Goal: Information Seeking & Learning: Check status

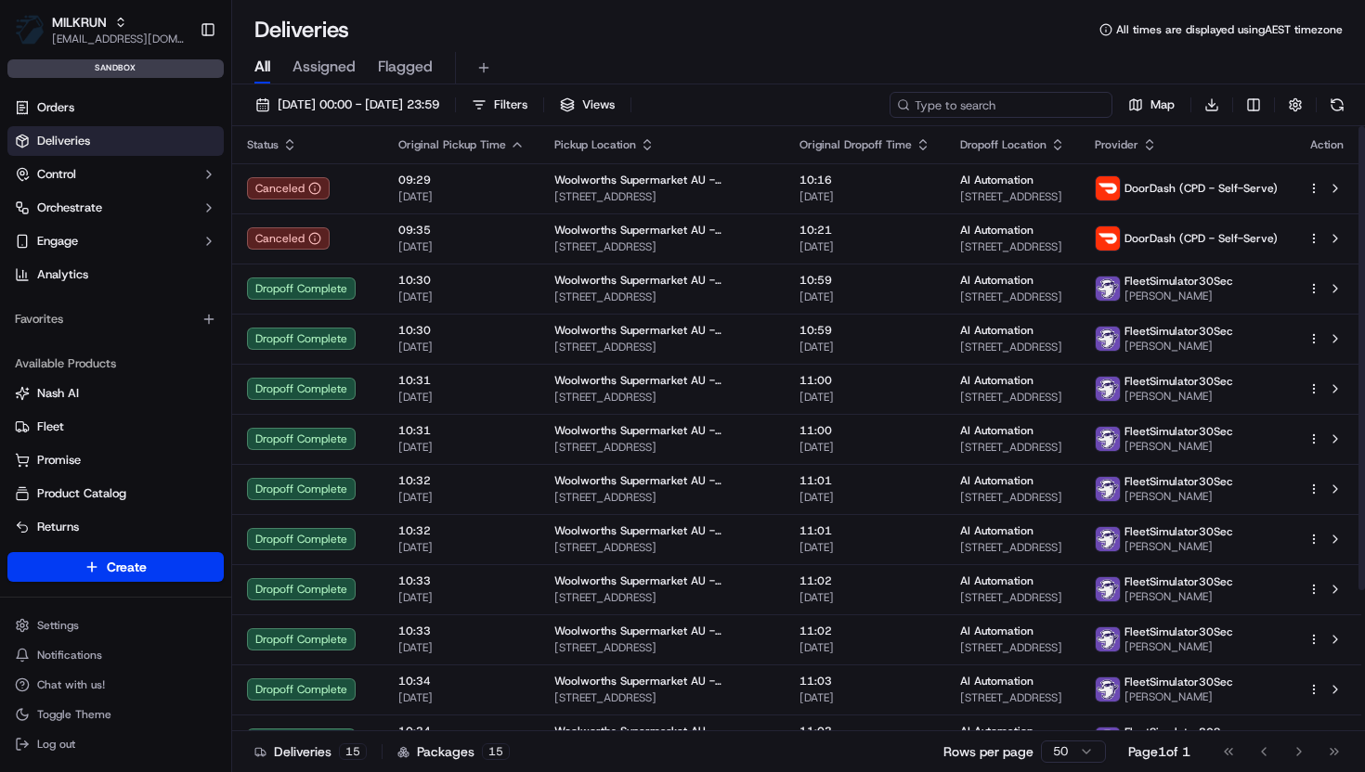
click at [982, 103] on input at bounding box center [1000, 105] width 223 height 26
paste input "job_iWyQg8BR8R6iC3UFYW9HL"
type input "job_iWyQg8BR8R6iC3UFYW9HL"
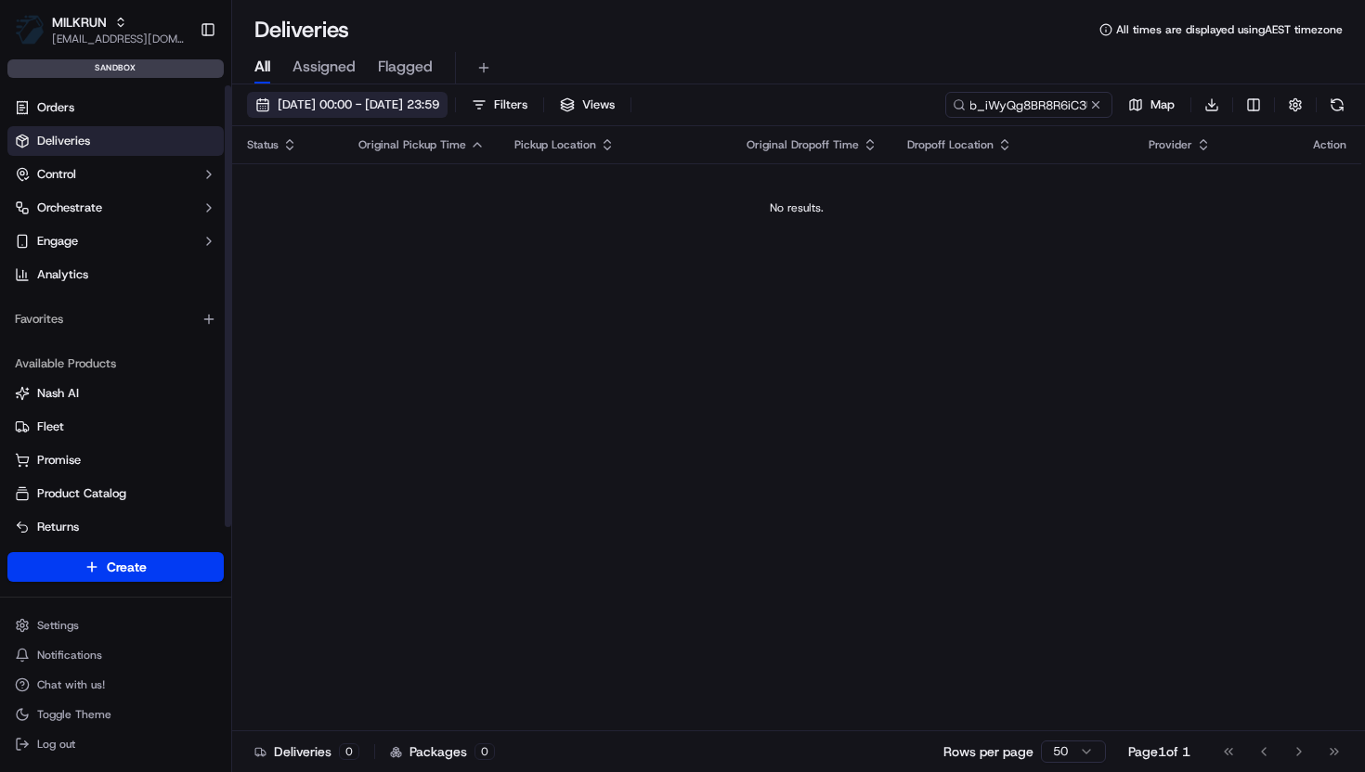
click at [392, 100] on span "[DATE] 00:00 - [DATE] 23:59" at bounding box center [359, 105] width 162 height 17
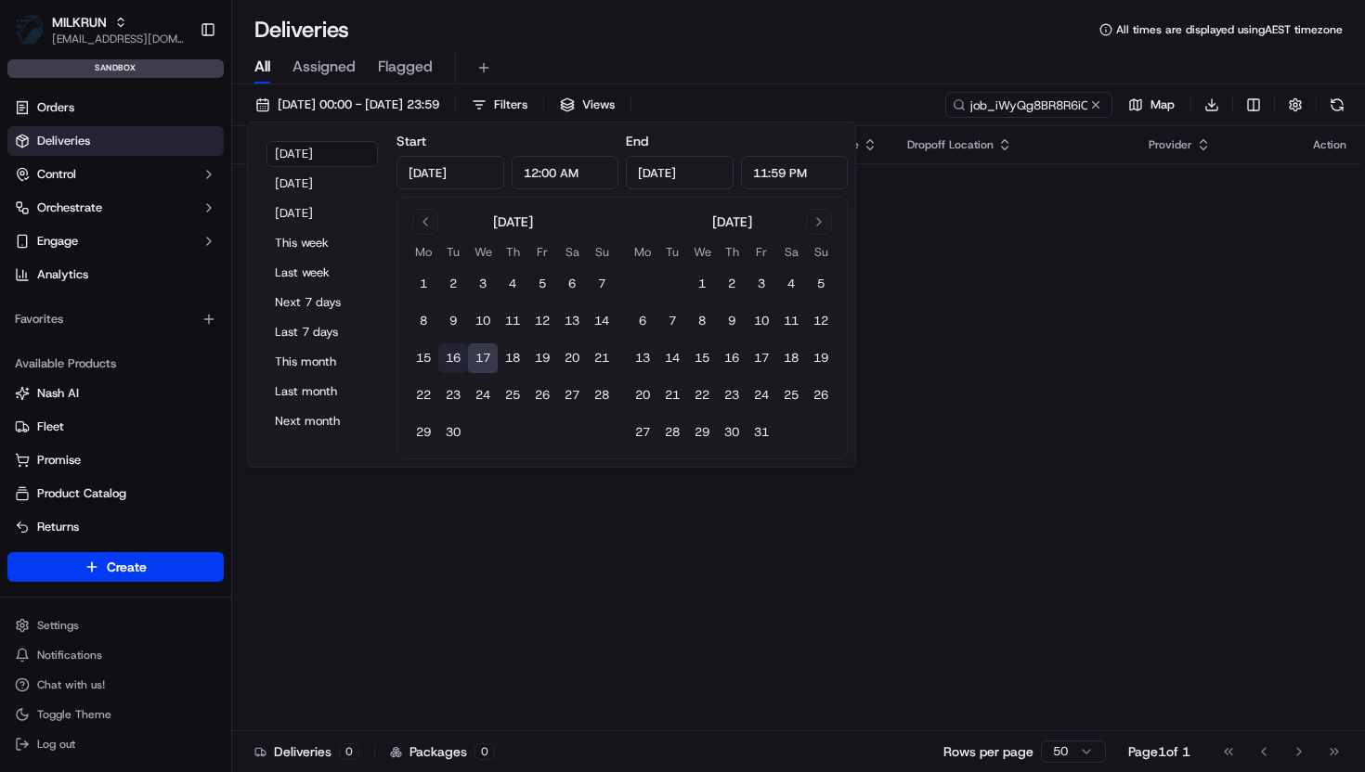
click at [454, 357] on button "16" at bounding box center [453, 359] width 30 height 30
type input "[DATE]"
click at [484, 368] on button "17" at bounding box center [483, 359] width 30 height 30
type input "Sep 17, 2025"
click at [1002, 98] on input "job_iWyQg8BR8R6iC3UFYW9HL" at bounding box center [1000, 105] width 223 height 26
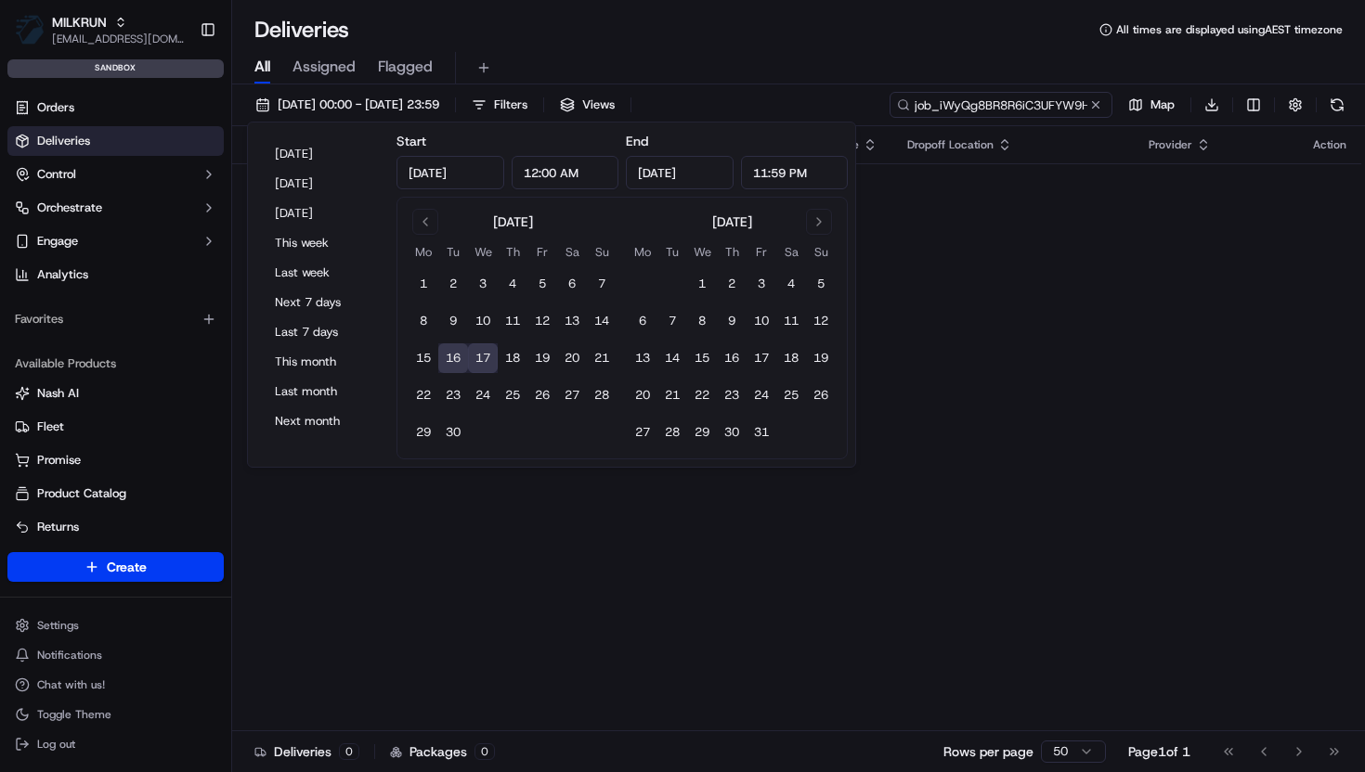
click at [1002, 98] on input "job_iWyQg8BR8R6iC3UFYW9HL" at bounding box center [1000, 105] width 223 height 26
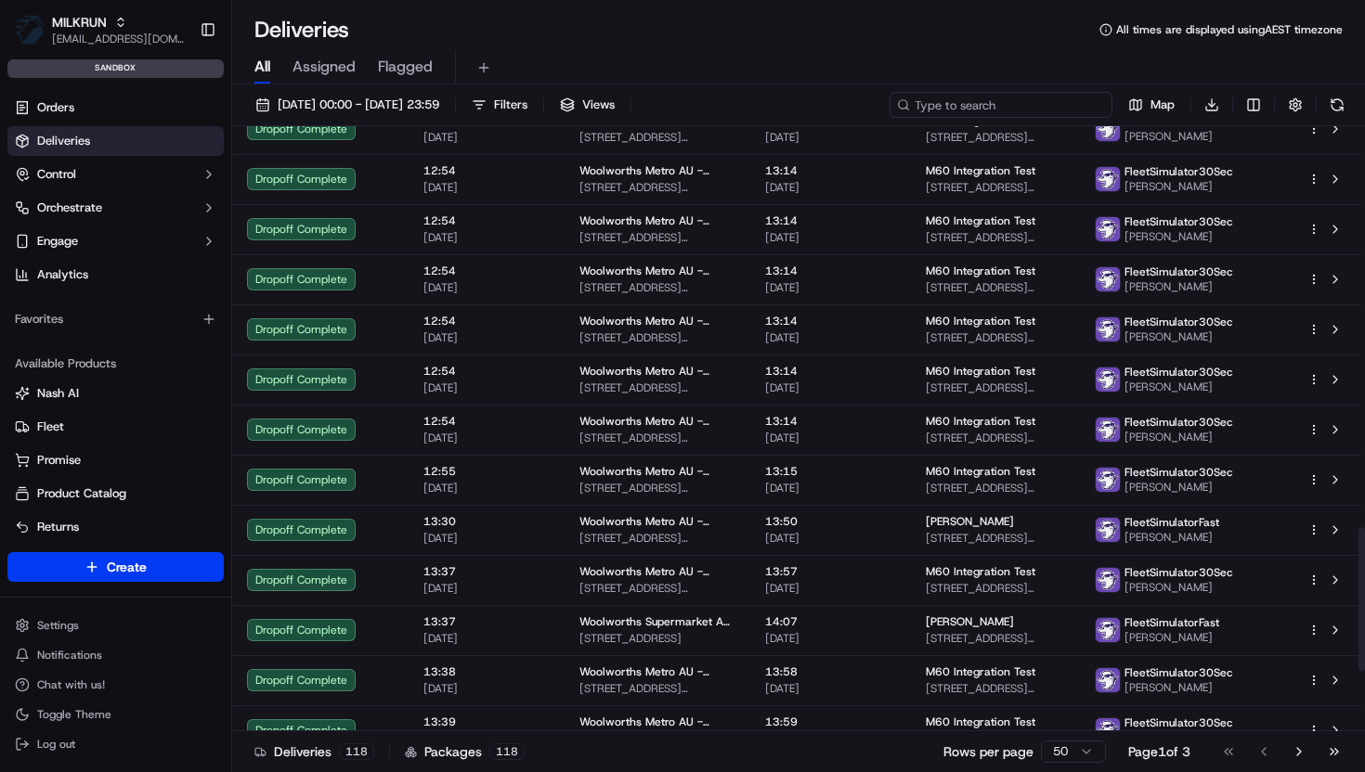
scroll to position [1938, 0]
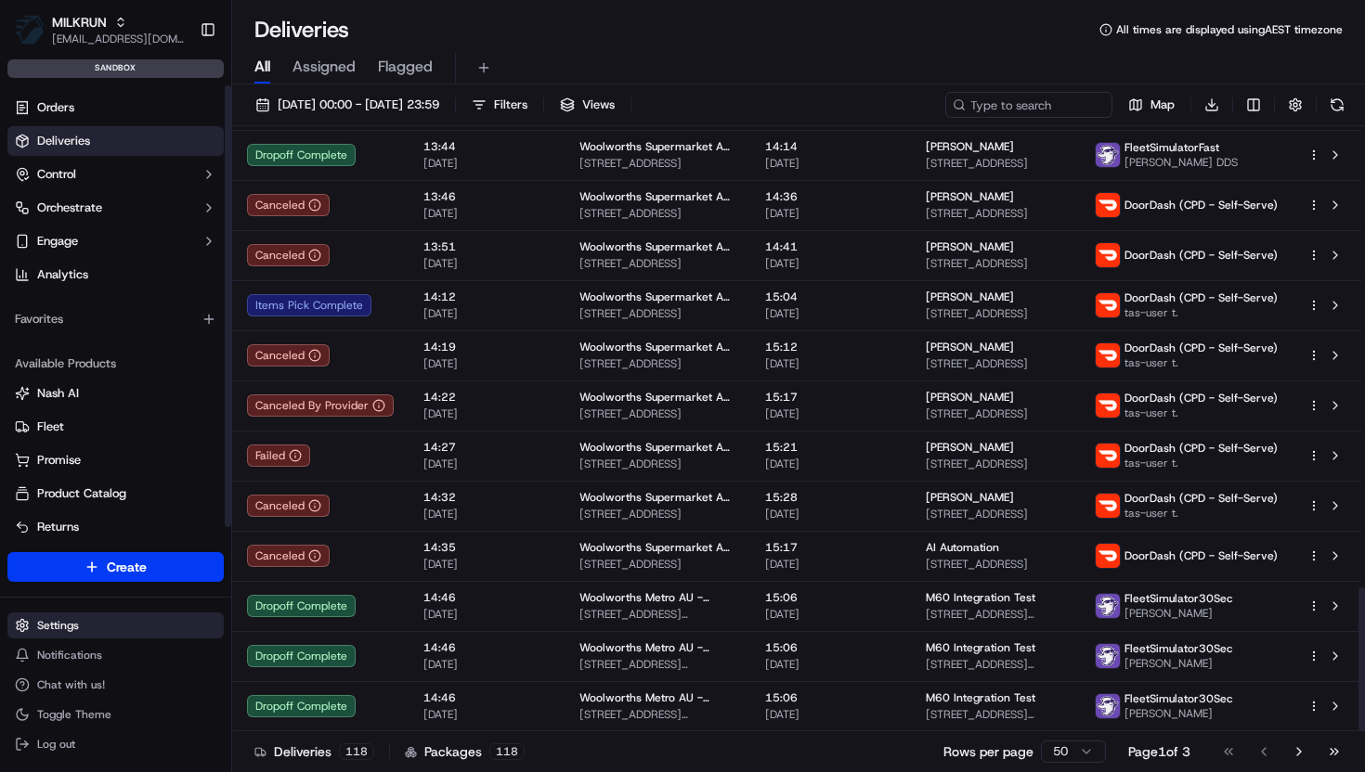
click at [52, 629] on html "MILKRUN vramasamy3@woolworths.com.au Toggle Sidebar sandbox Orders Deliveries C…" at bounding box center [682, 386] width 1365 height 772
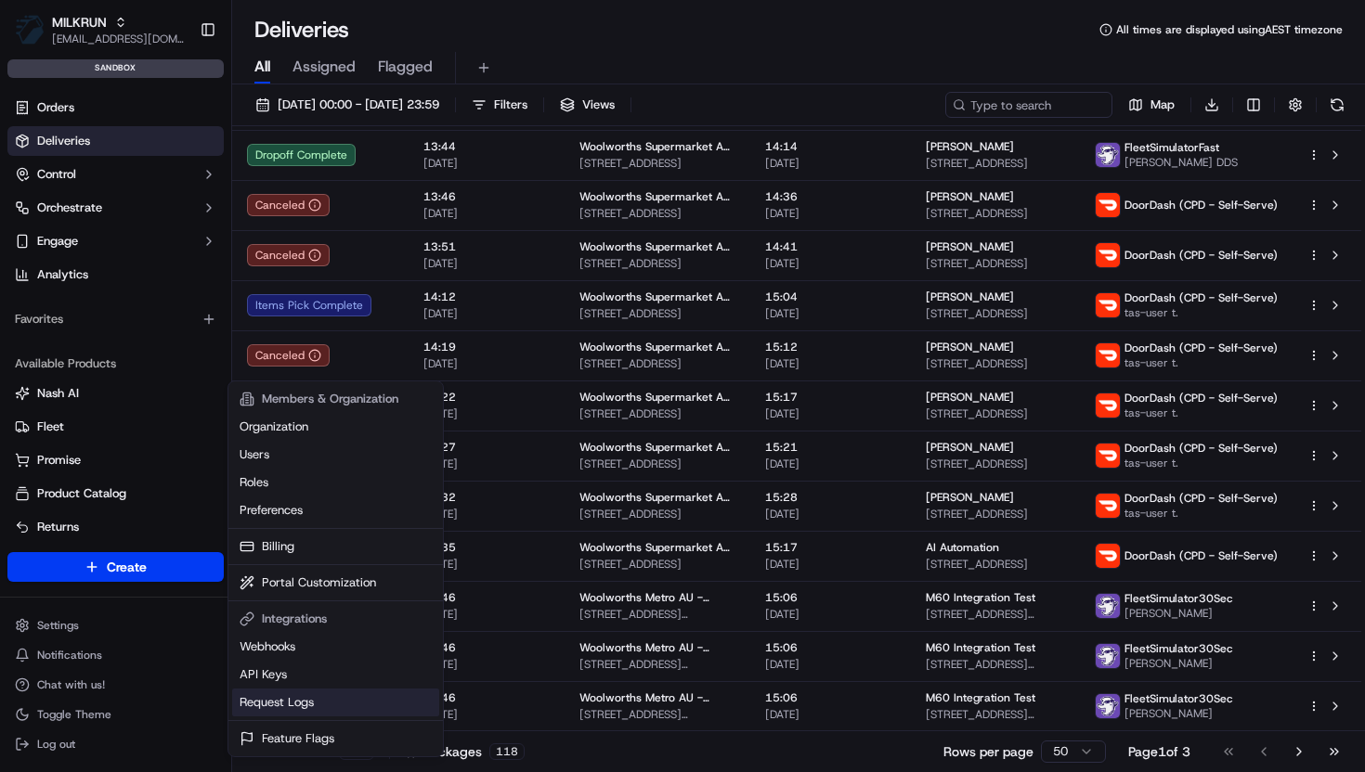
click at [292, 709] on link "Request Logs" at bounding box center [335, 703] width 207 height 28
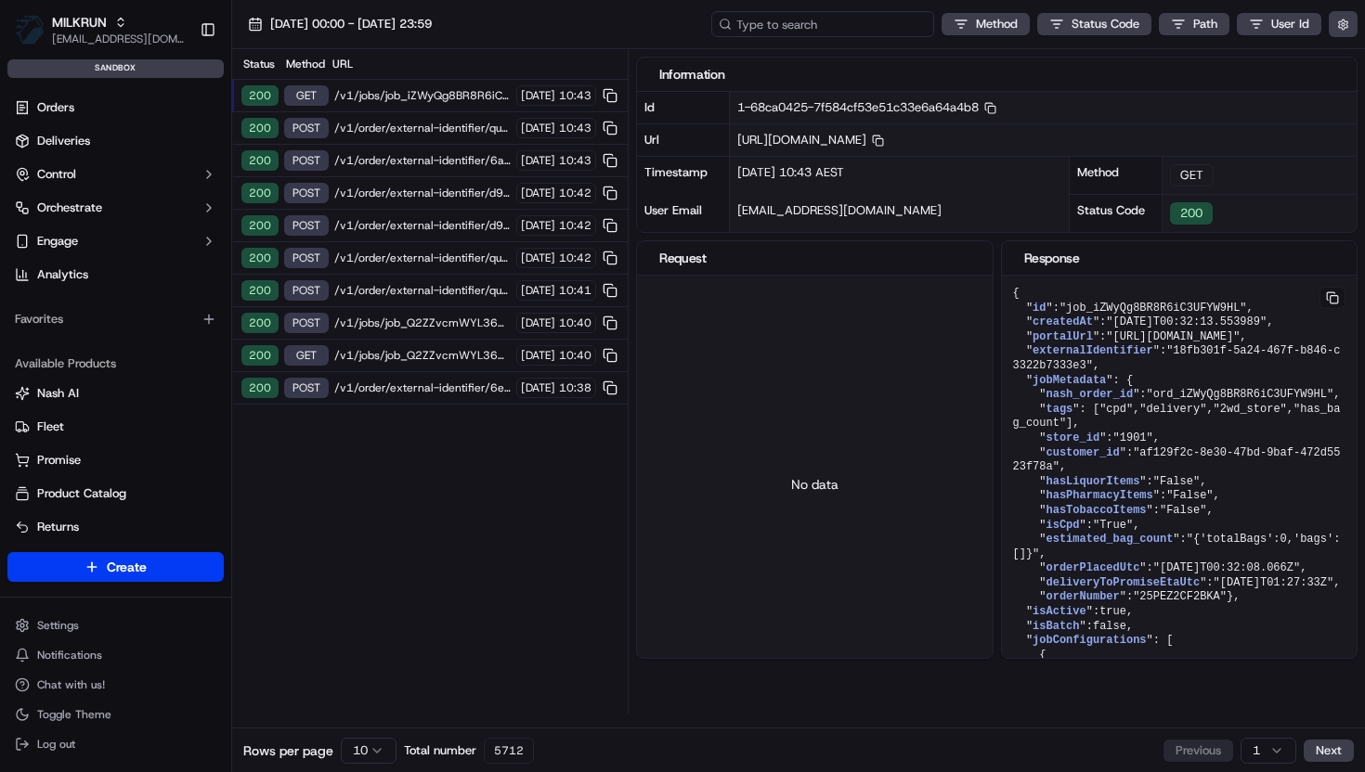
click at [812, 28] on input at bounding box center [822, 24] width 223 height 26
paste input "job_iWyQg8BR8R6iC3UFYW9HL"
type input "job_iWyQg8BR8R6iC3UFYW9HL"
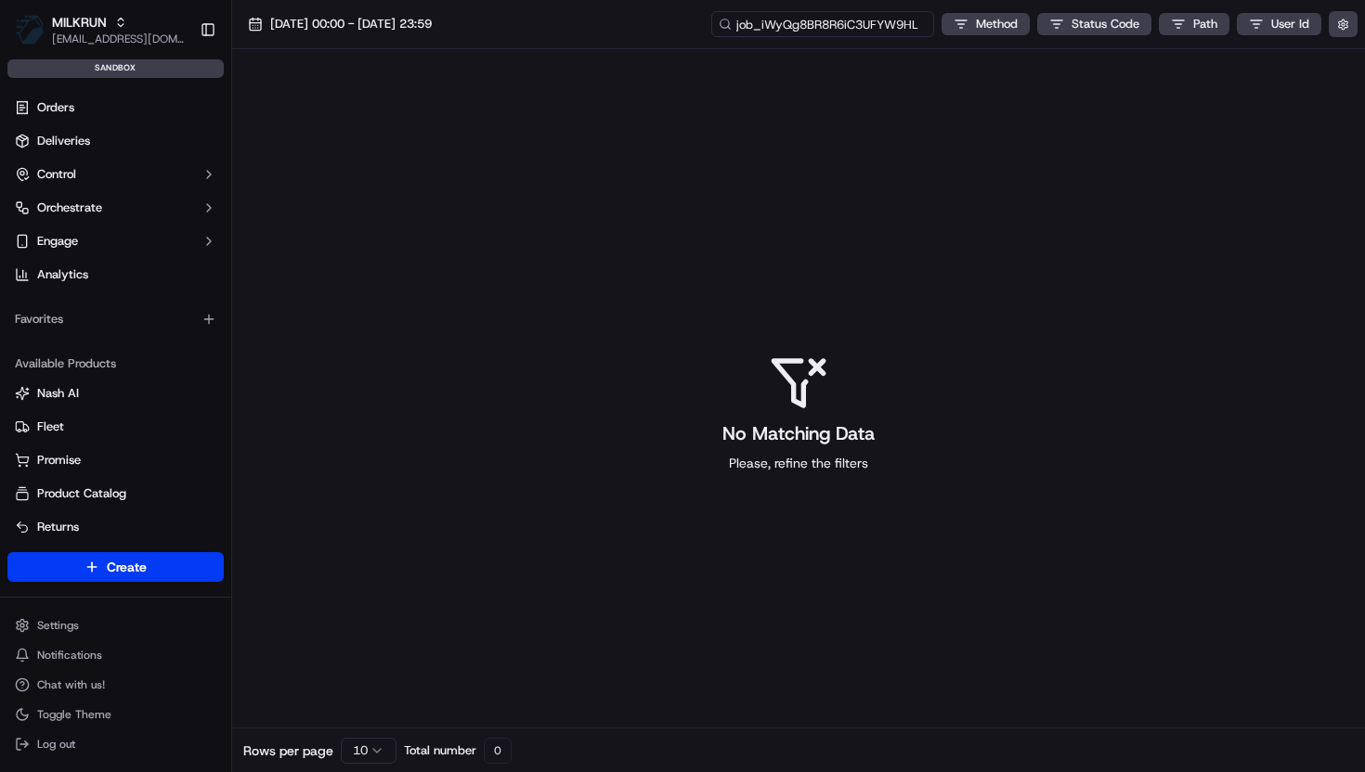
click at [864, 22] on input "job_iWyQg8BR8R6iC3UFYW9HL" at bounding box center [822, 24] width 223 height 26
paste input "Z"
type input "job_iZWyQg8BR8R6iC3UFYW9HL"
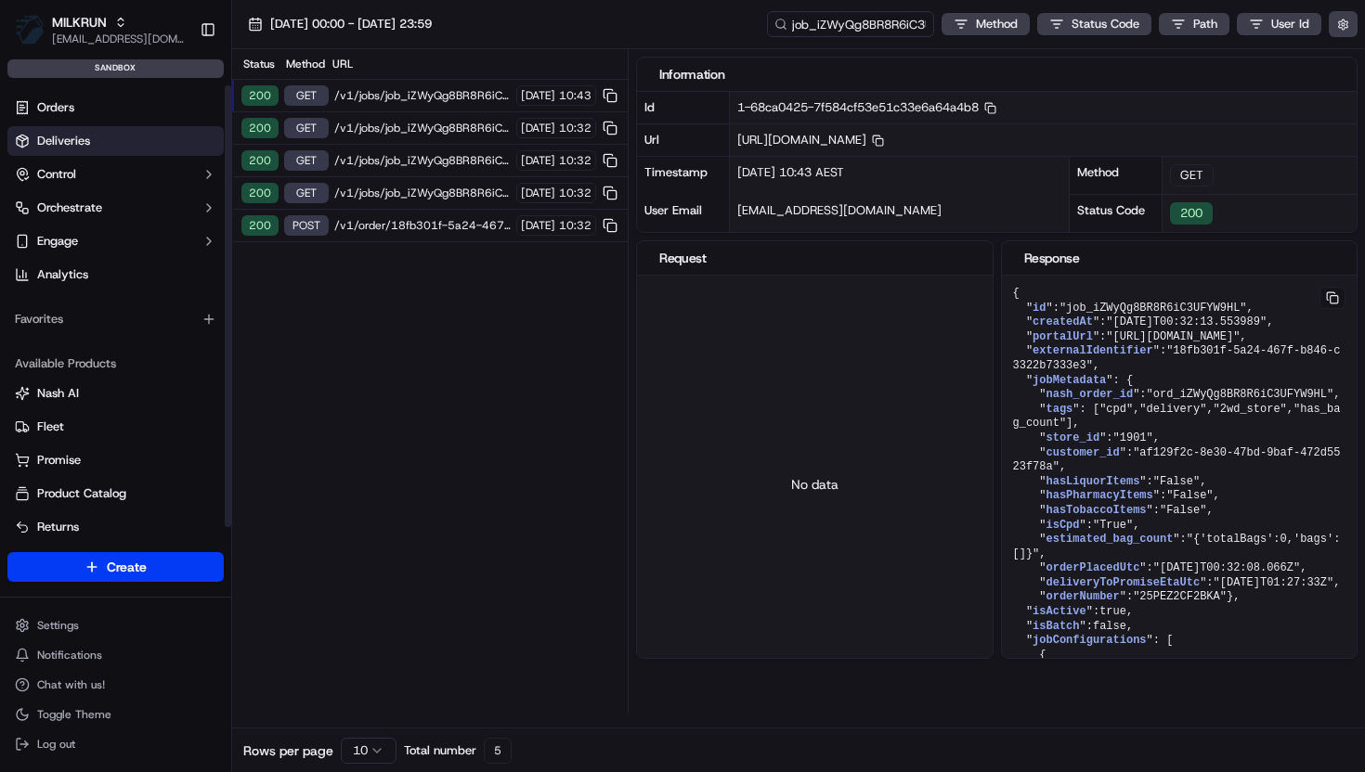
click at [61, 141] on span "Deliveries" at bounding box center [63, 141] width 53 height 17
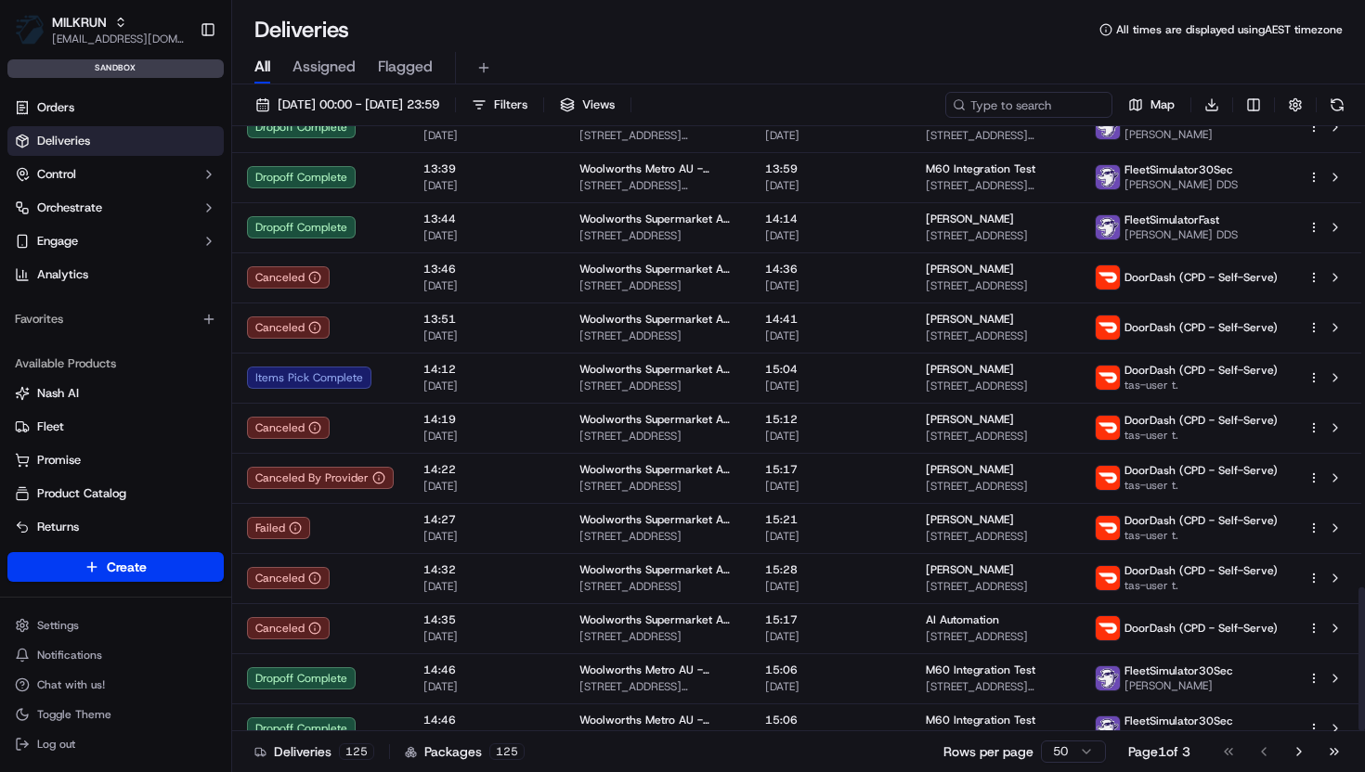
scroll to position [1938, 0]
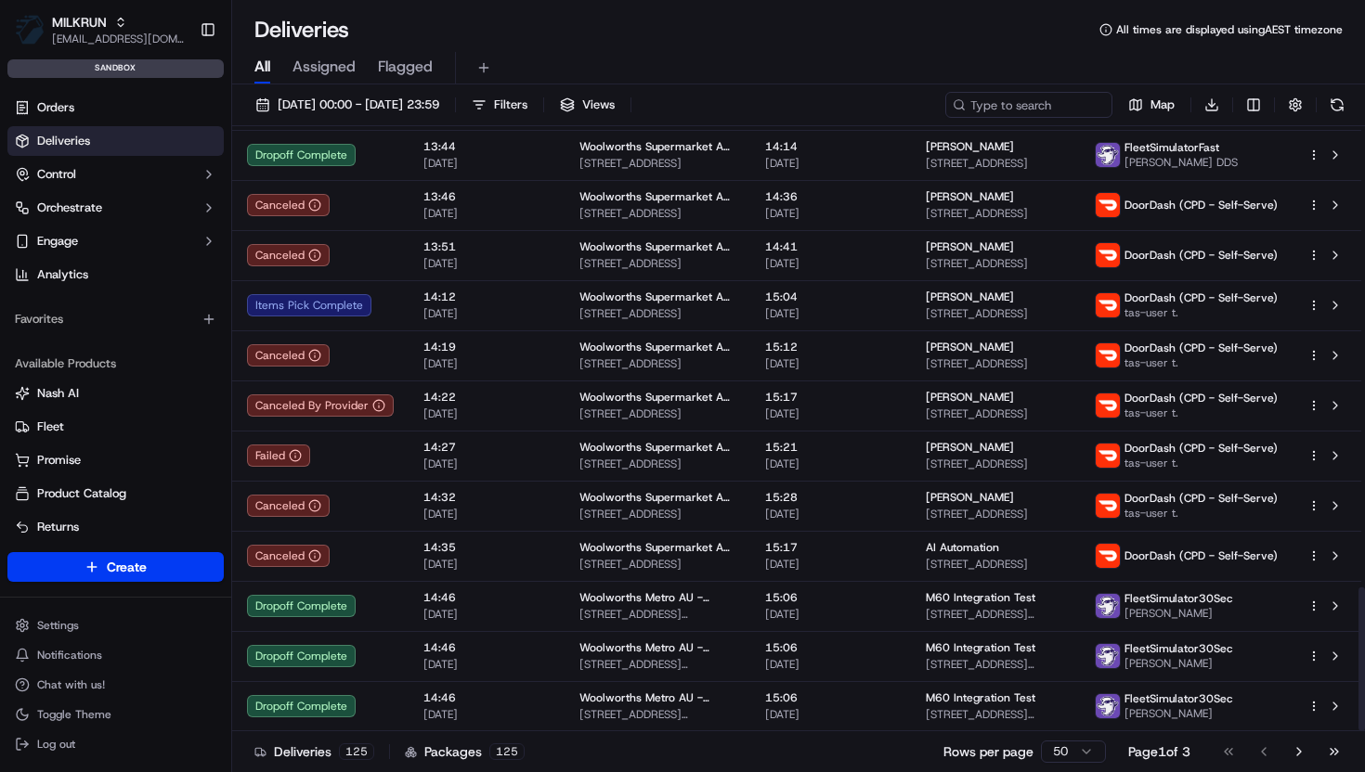
click at [1085, 754] on html "MILKRUN vramasamy3@woolworths.com.au Toggle Sidebar sandbox Orders Deliveries C…" at bounding box center [682, 386] width 1365 height 772
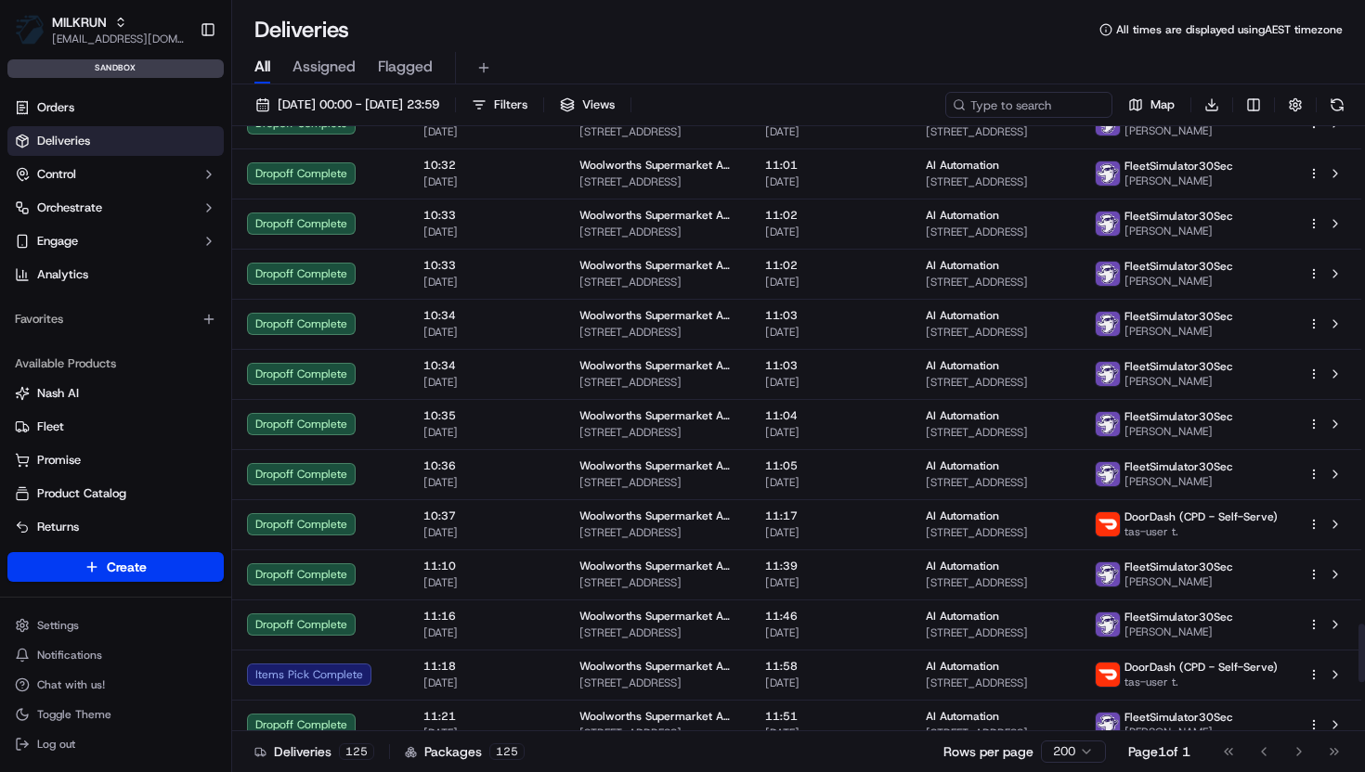
scroll to position [5698, 0]
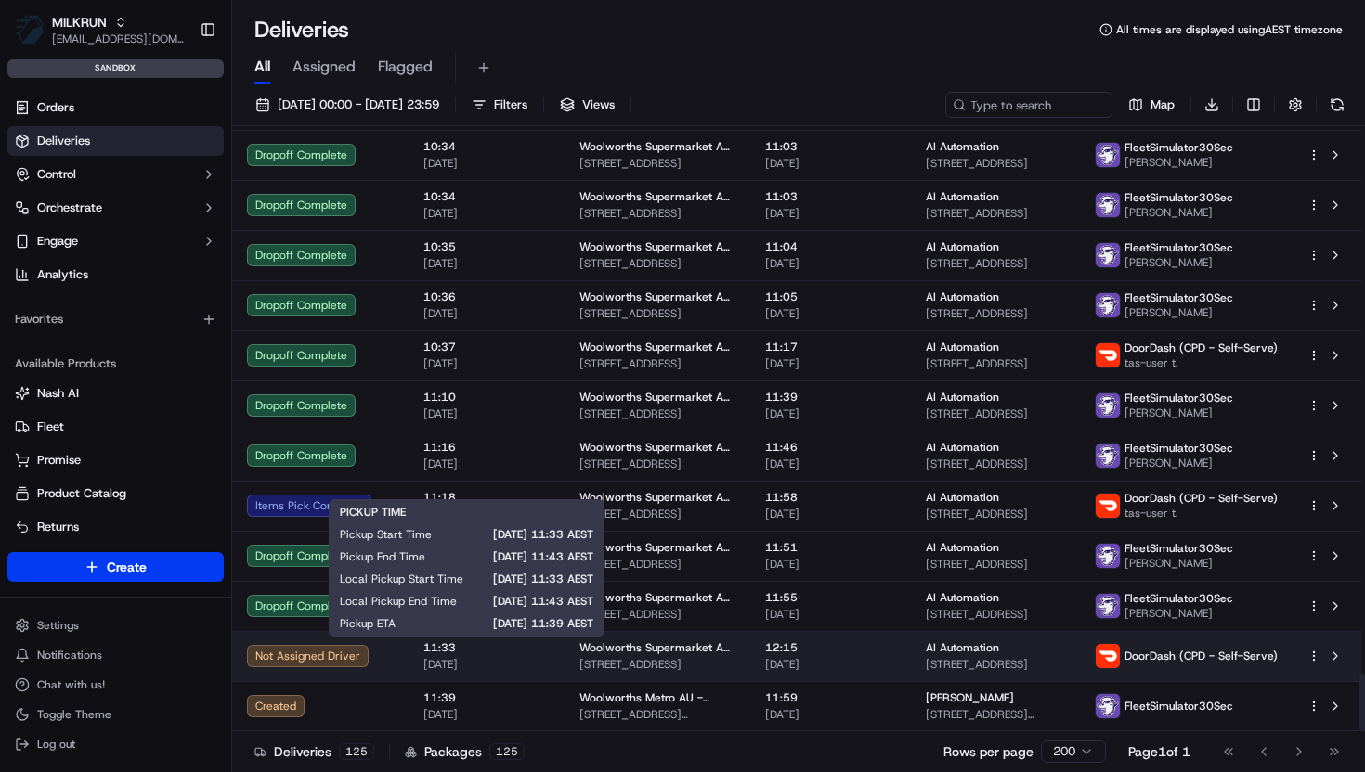
click at [442, 663] on span "[DATE]" at bounding box center [486, 664] width 126 height 15
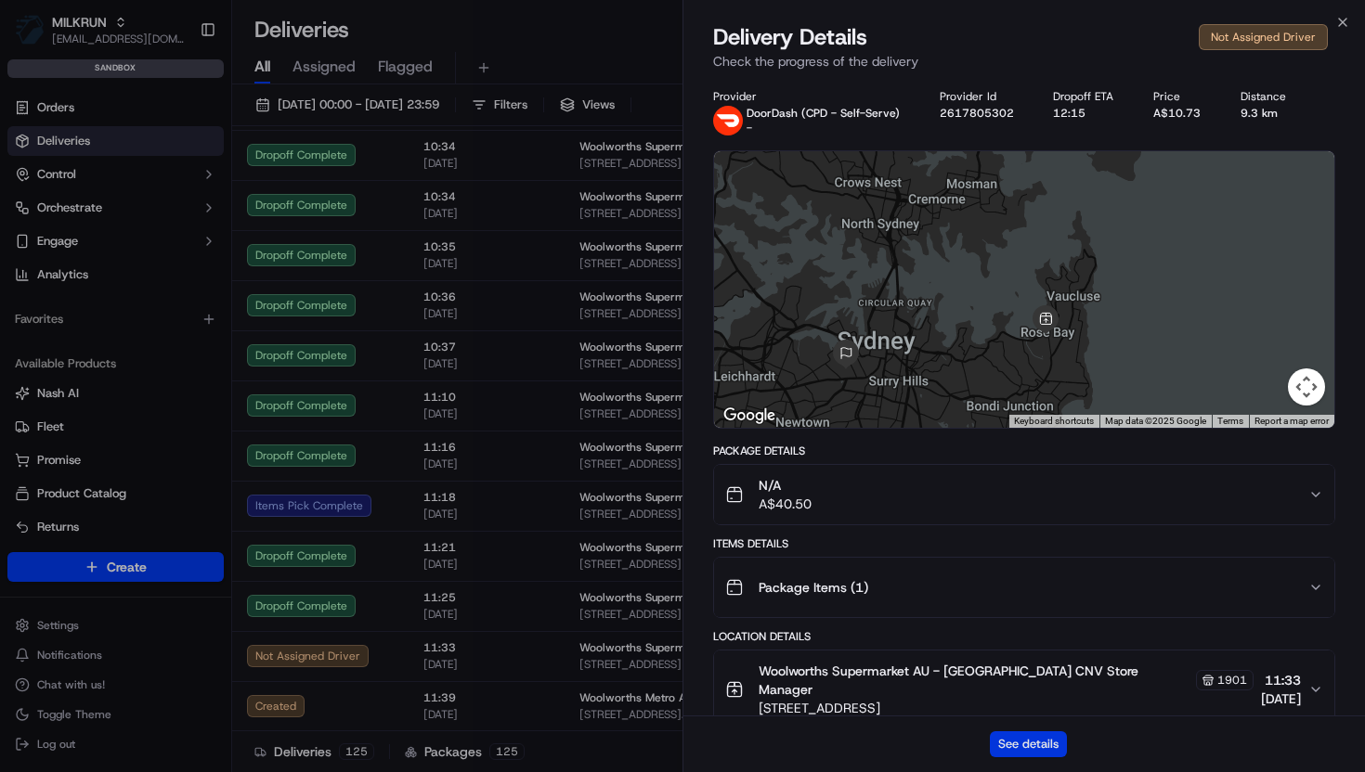
click at [1018, 739] on button "See details" at bounding box center [1028, 745] width 77 height 26
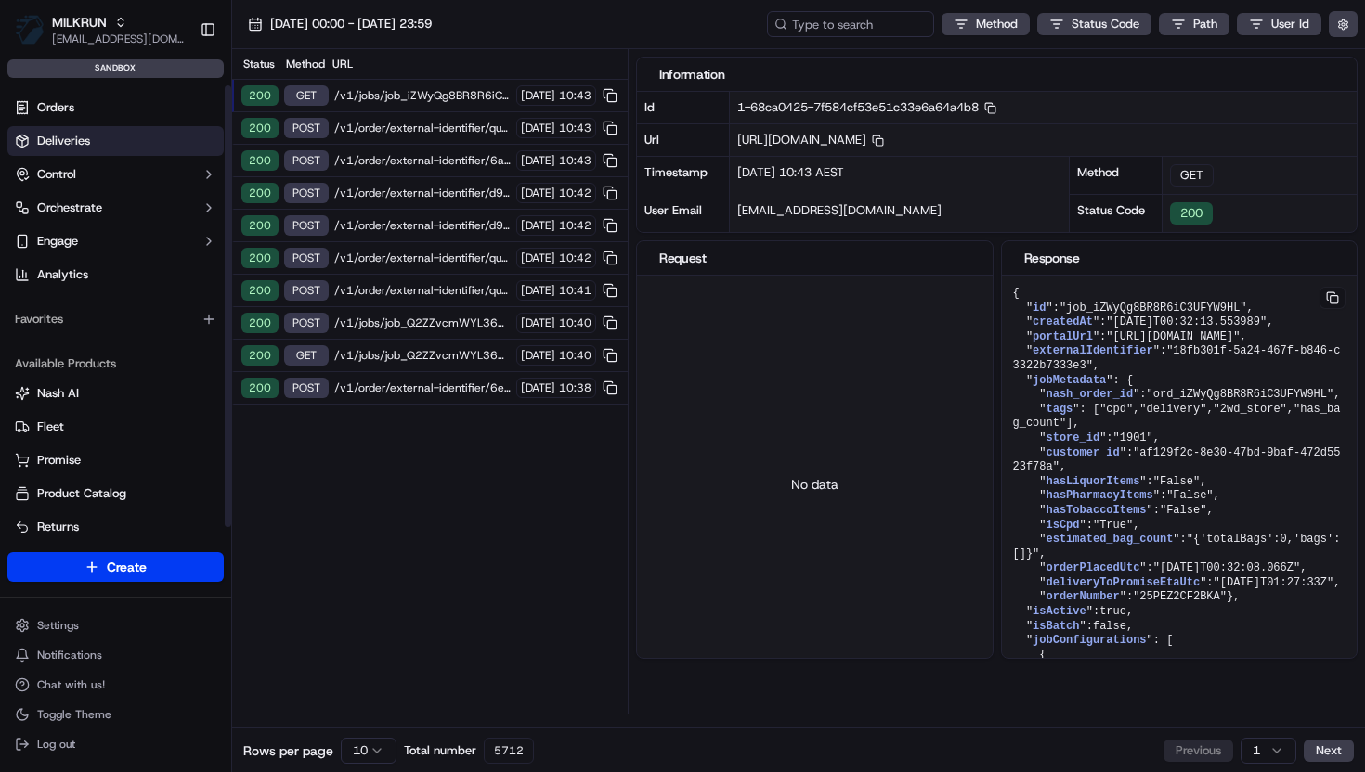
click at [95, 139] on link "Deliveries" at bounding box center [115, 141] width 216 height 30
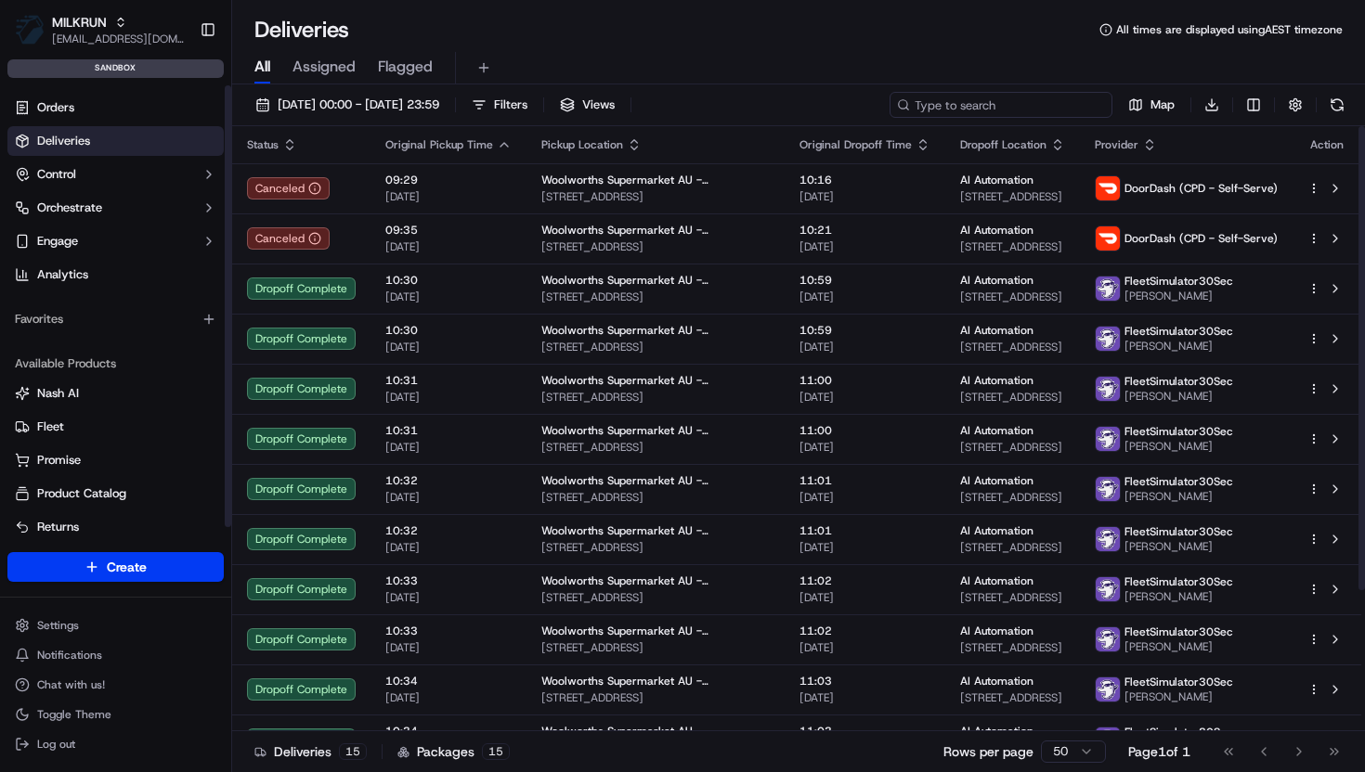
click at [979, 107] on input at bounding box center [1000, 105] width 223 height 26
paste input "job_iZWyQg8BR8R6iC3UFYW9HL"
type input "job_iZWyQg8BR8R6iC3UFYW9HL"
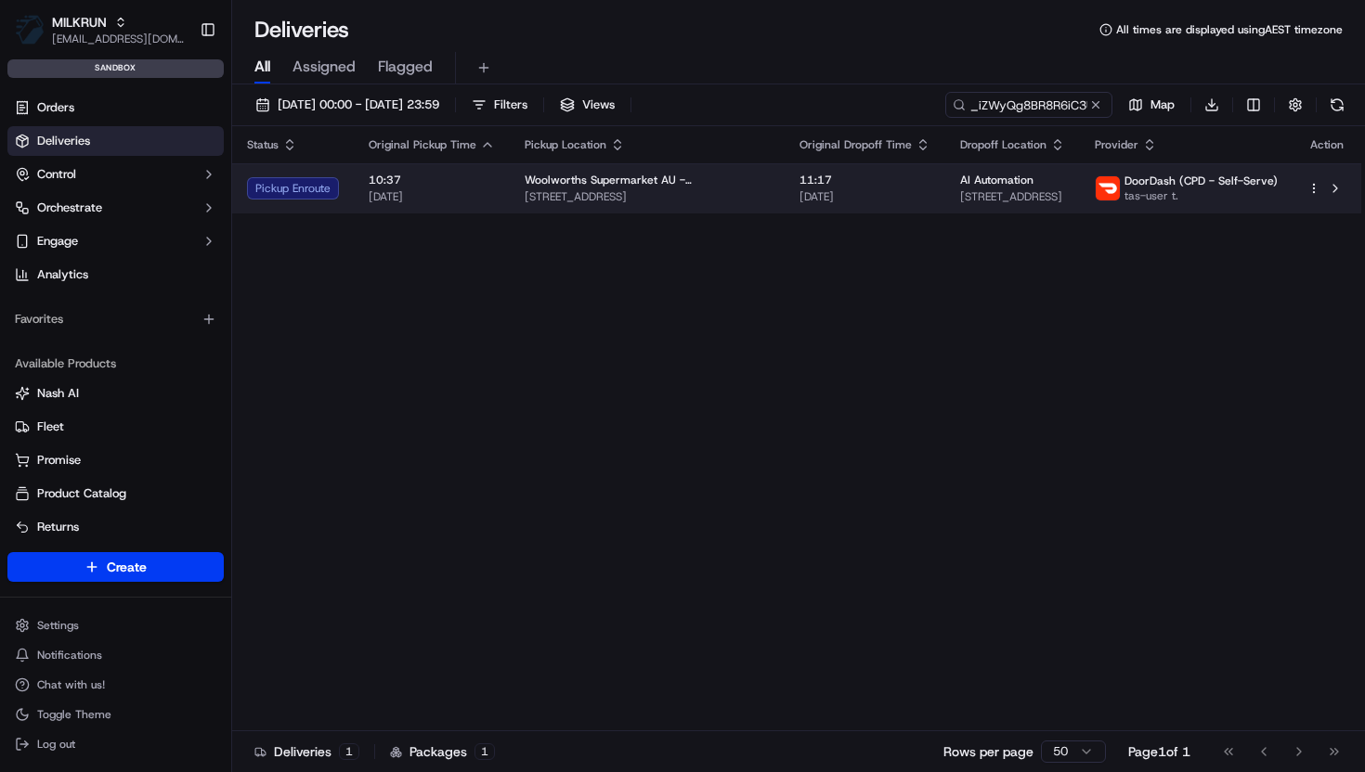
click at [630, 187] on span "Woolworths Supermarket AU - Rose Bay CNV" at bounding box center [647, 180] width 245 height 15
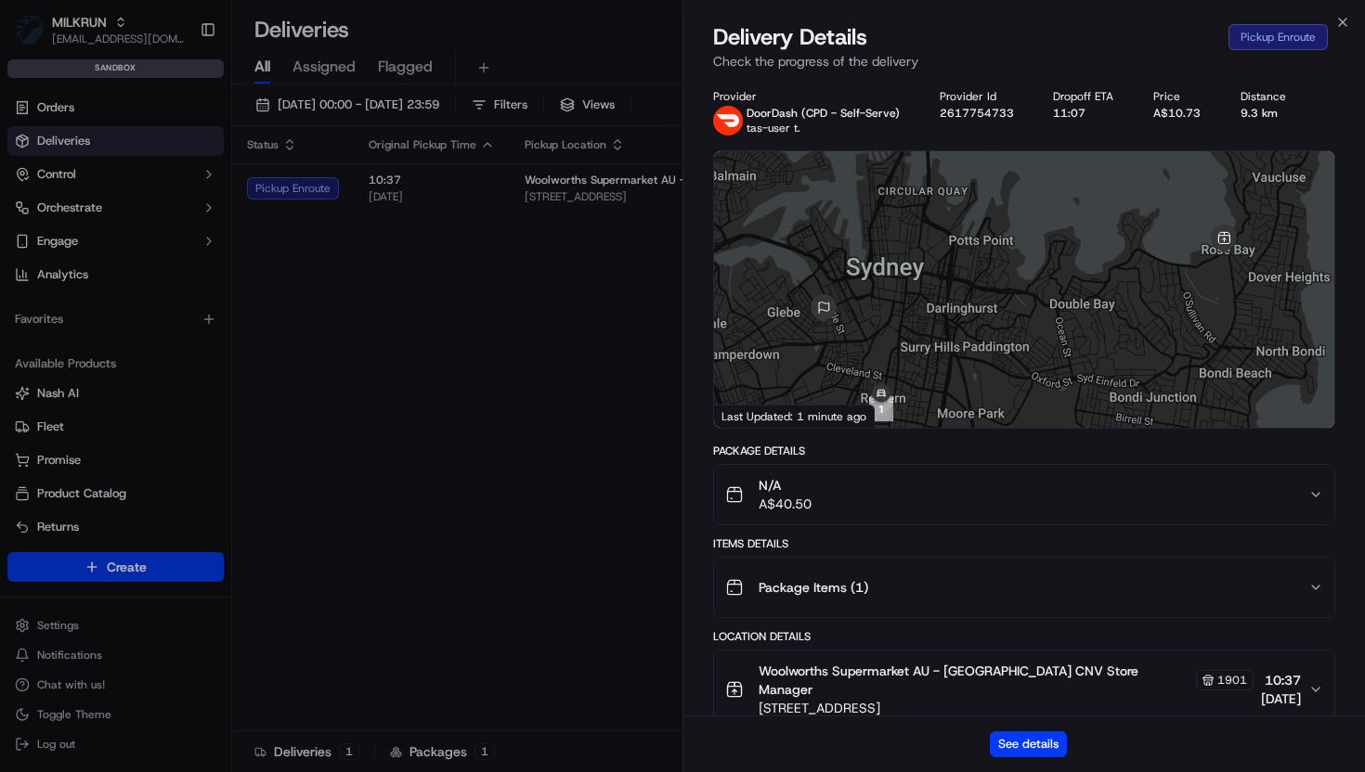
click at [988, 743] on div "See details" at bounding box center [1023, 744] width 681 height 57
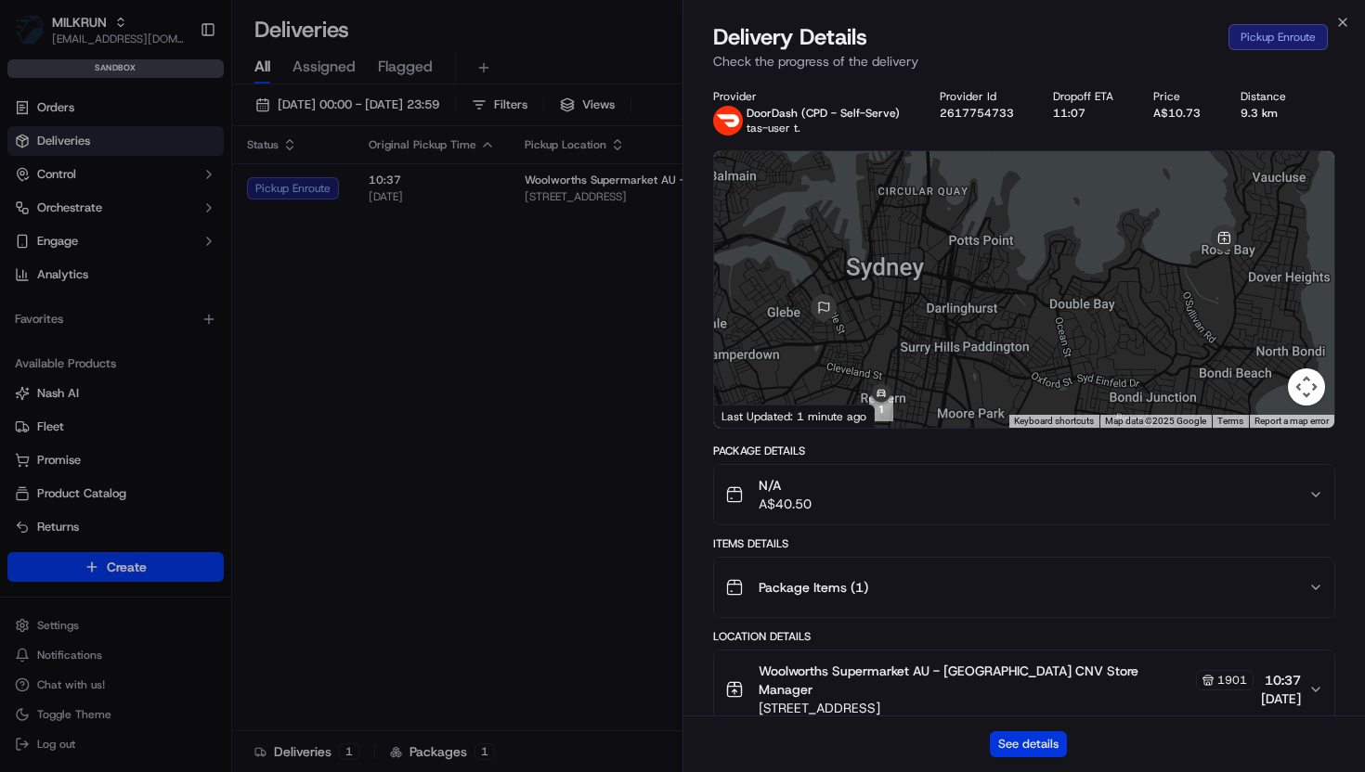
click at [997, 747] on button "See details" at bounding box center [1028, 745] width 77 height 26
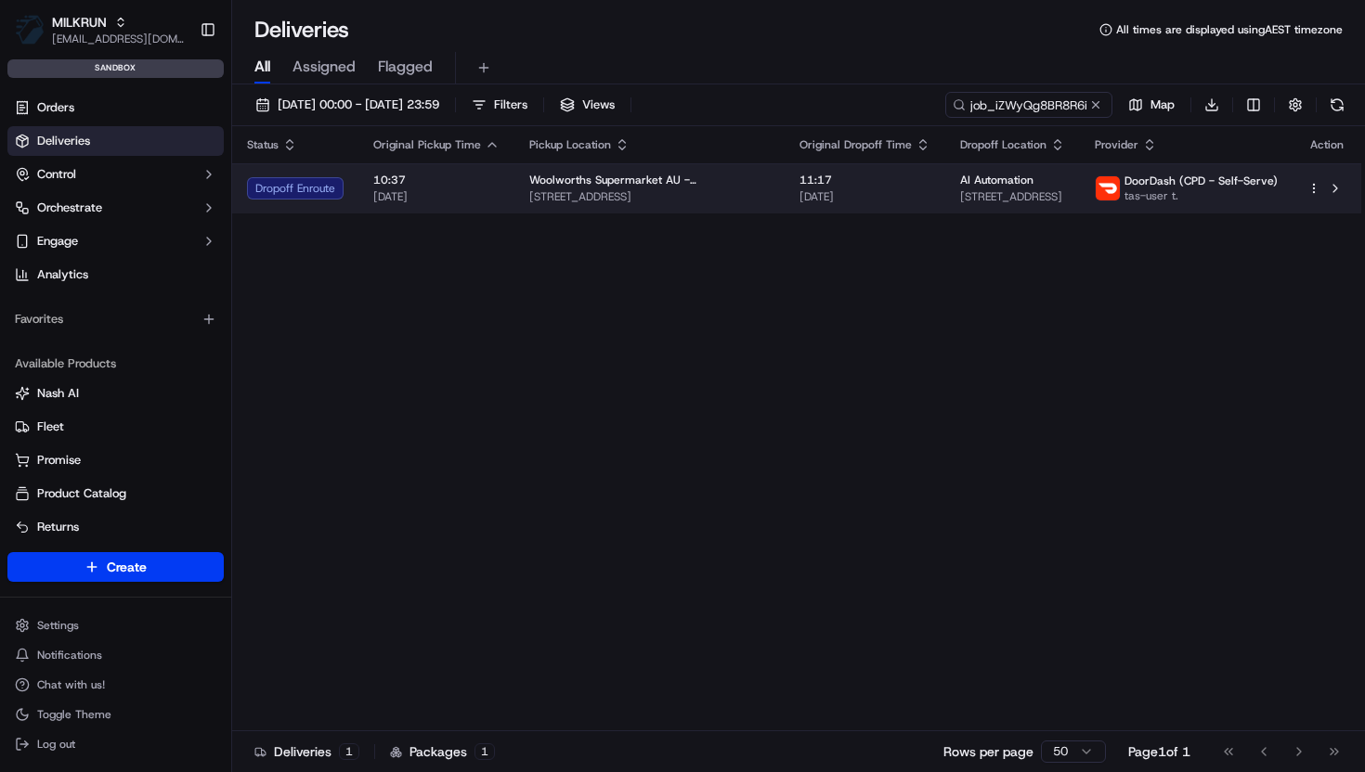
click at [418, 198] on span "[DATE]" at bounding box center [436, 196] width 126 height 15
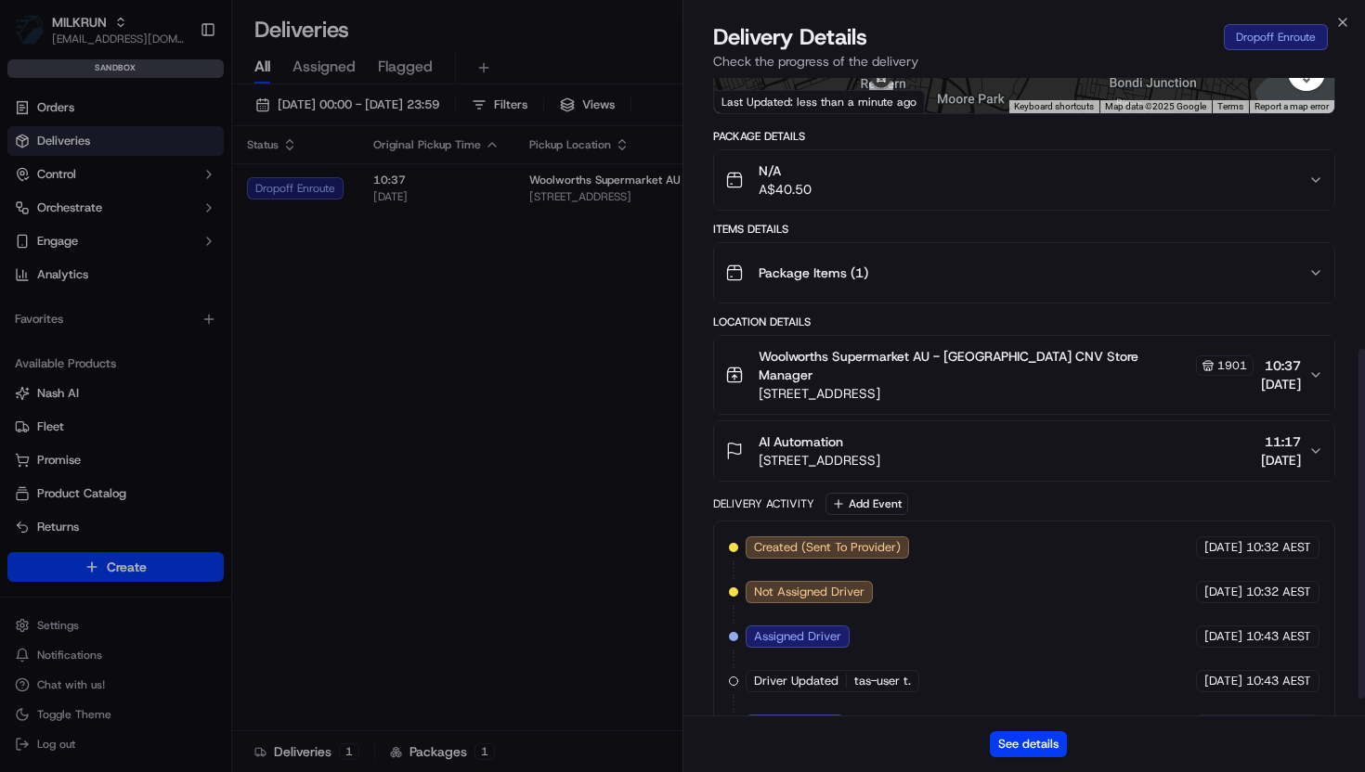
scroll to position [525, 0]
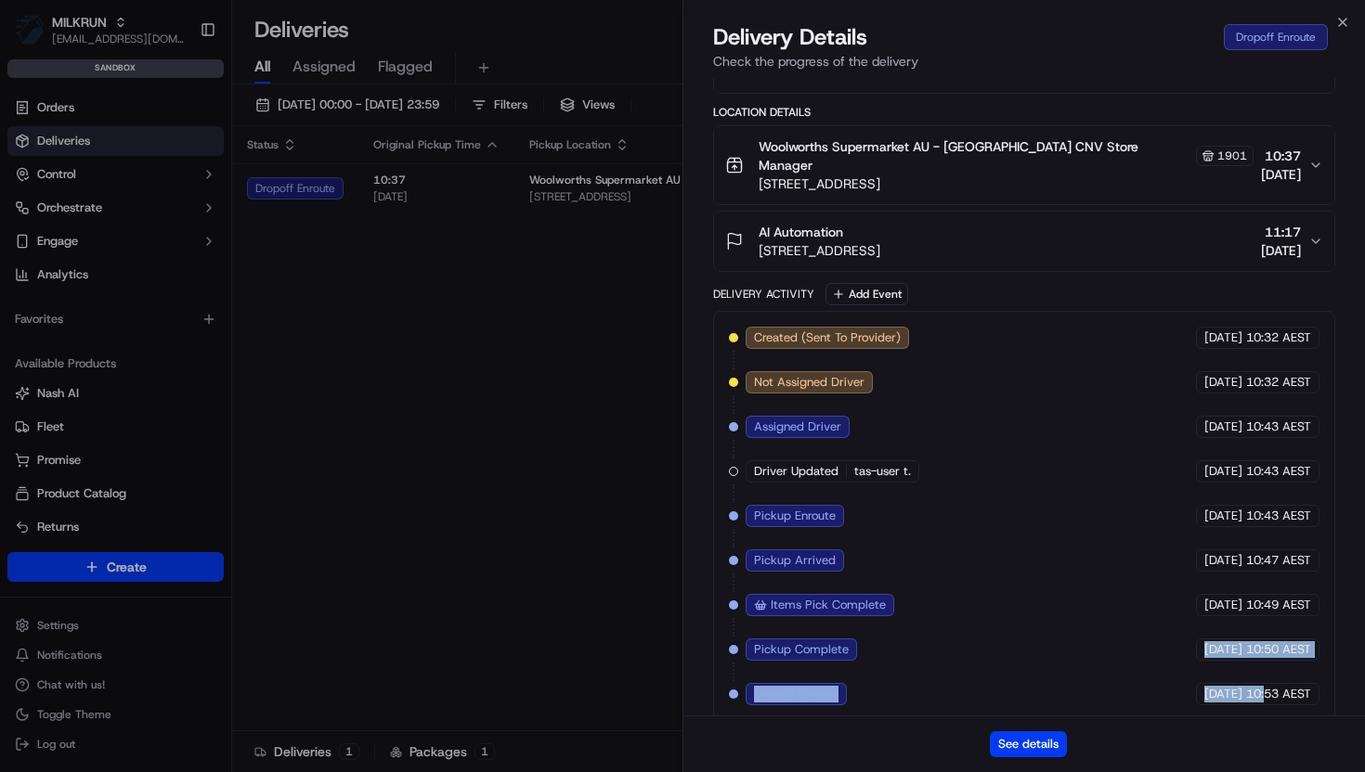
drag, startPoint x: 1164, startPoint y: 628, endPoint x: 1262, endPoint y: 680, distance: 110.5
click at [1262, 680] on div "Created (Sent To Provider) DoorDash (CPD - Self-Serve) 17/09/2025 10:32 AEST No…" at bounding box center [1024, 516] width 590 height 379
click at [1243, 661] on div "Created (Sent To Provider) DoorDash (CPD - Self-Serve) 17/09/2025 10:32 AEST No…" at bounding box center [1024, 516] width 590 height 379
drag, startPoint x: 1160, startPoint y: 630, endPoint x: 1267, endPoint y: 679, distance: 118.0
click at [1267, 679] on div "Created (Sent To Provider) DoorDash (CPD - Self-Serve) 17/09/2025 10:32 AEST No…" at bounding box center [1024, 516] width 590 height 379
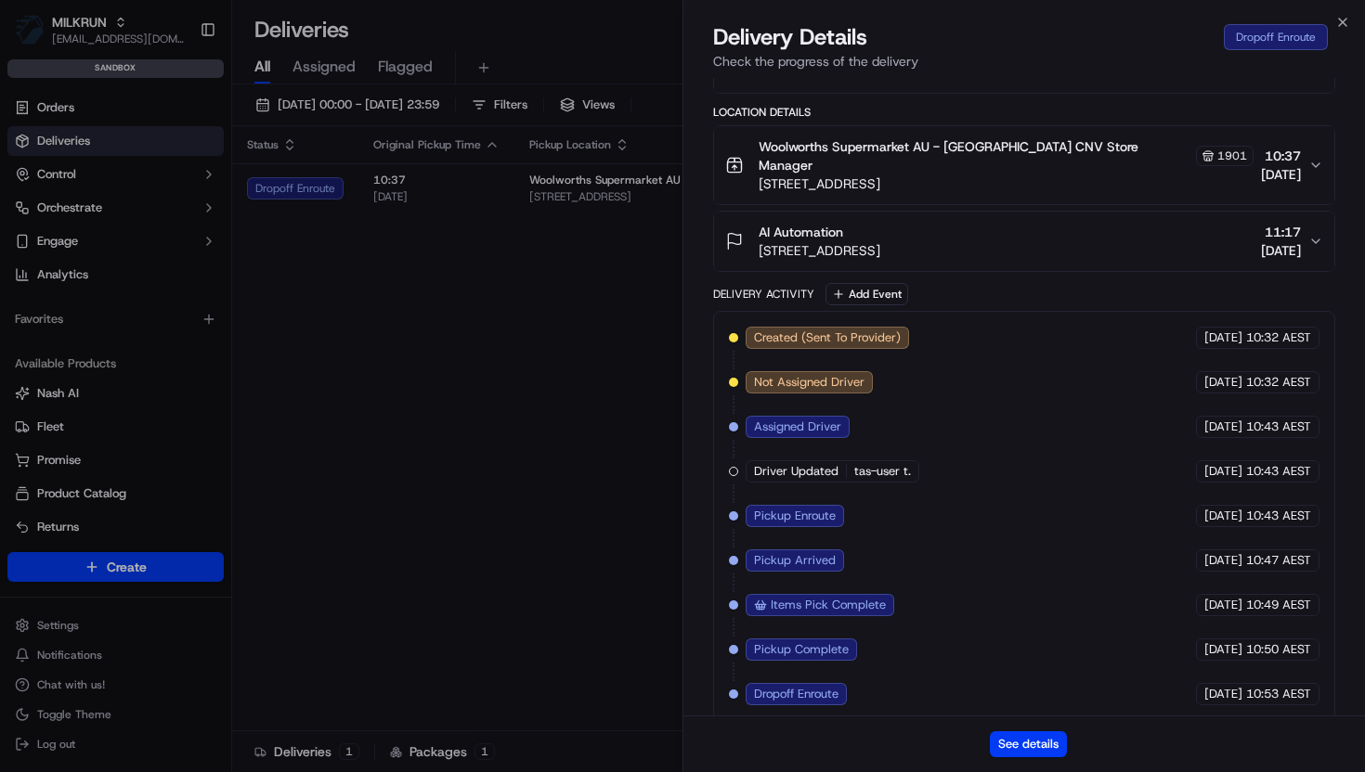
click at [1236, 661] on div "Created (Sent To Provider) DoorDash (CPD - Self-Serve) 17/09/2025 10:32 AEST No…" at bounding box center [1024, 516] width 590 height 379
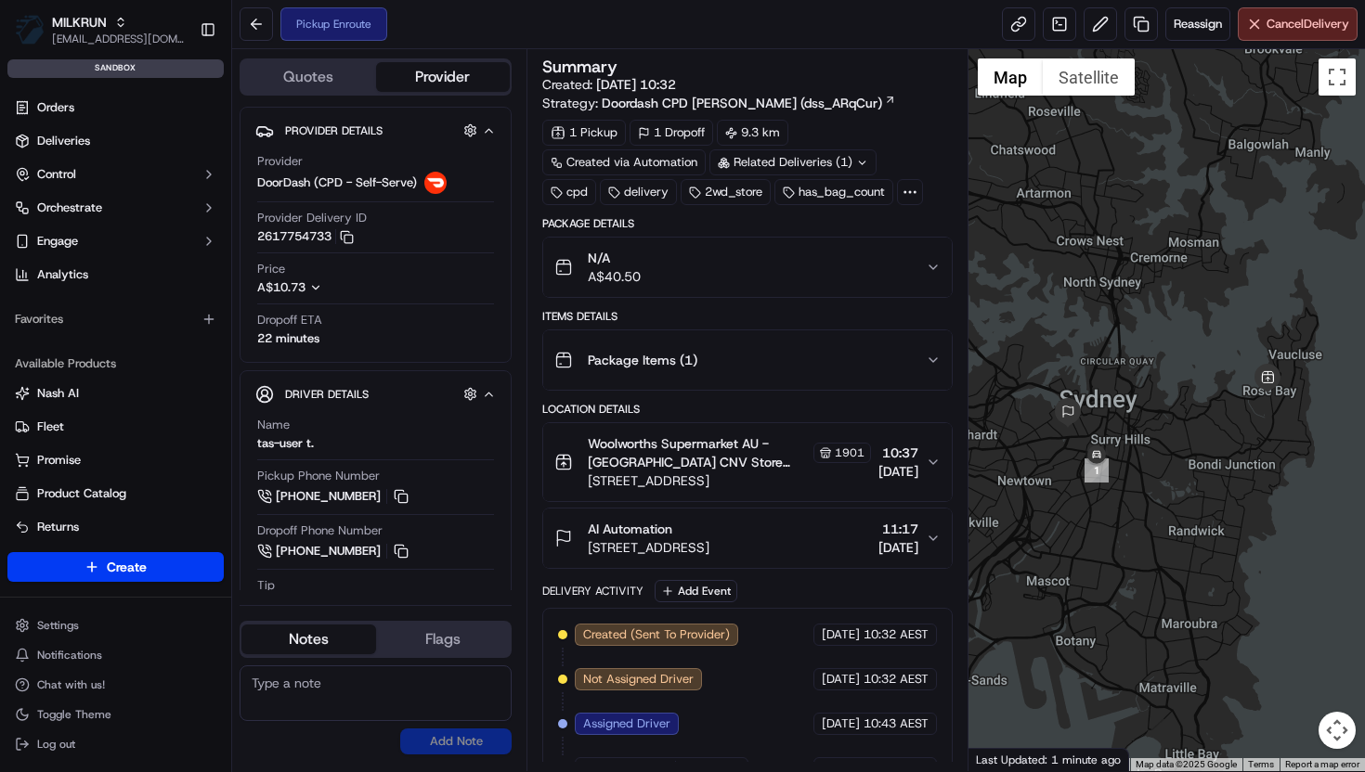
scroll to position [78, 0]
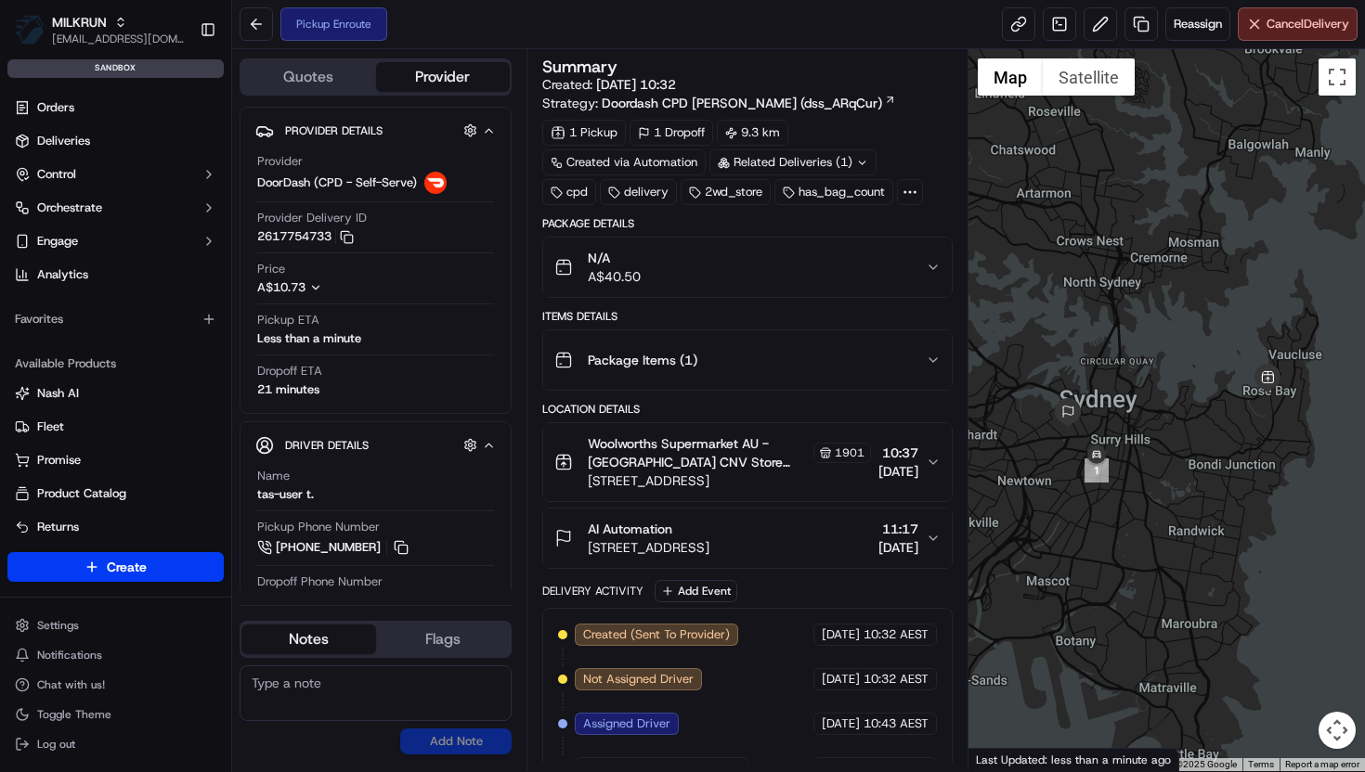
scroll to position [78, 0]
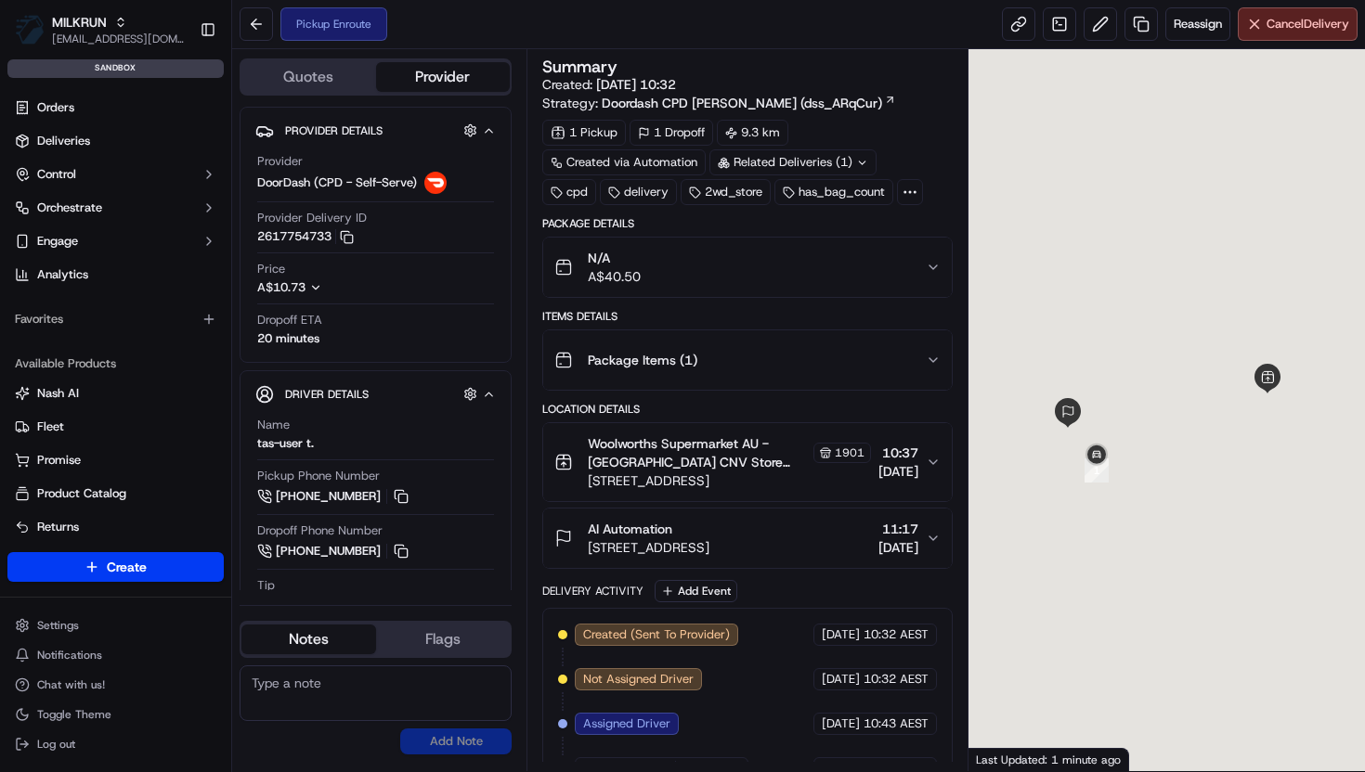
scroll to position [78, 0]
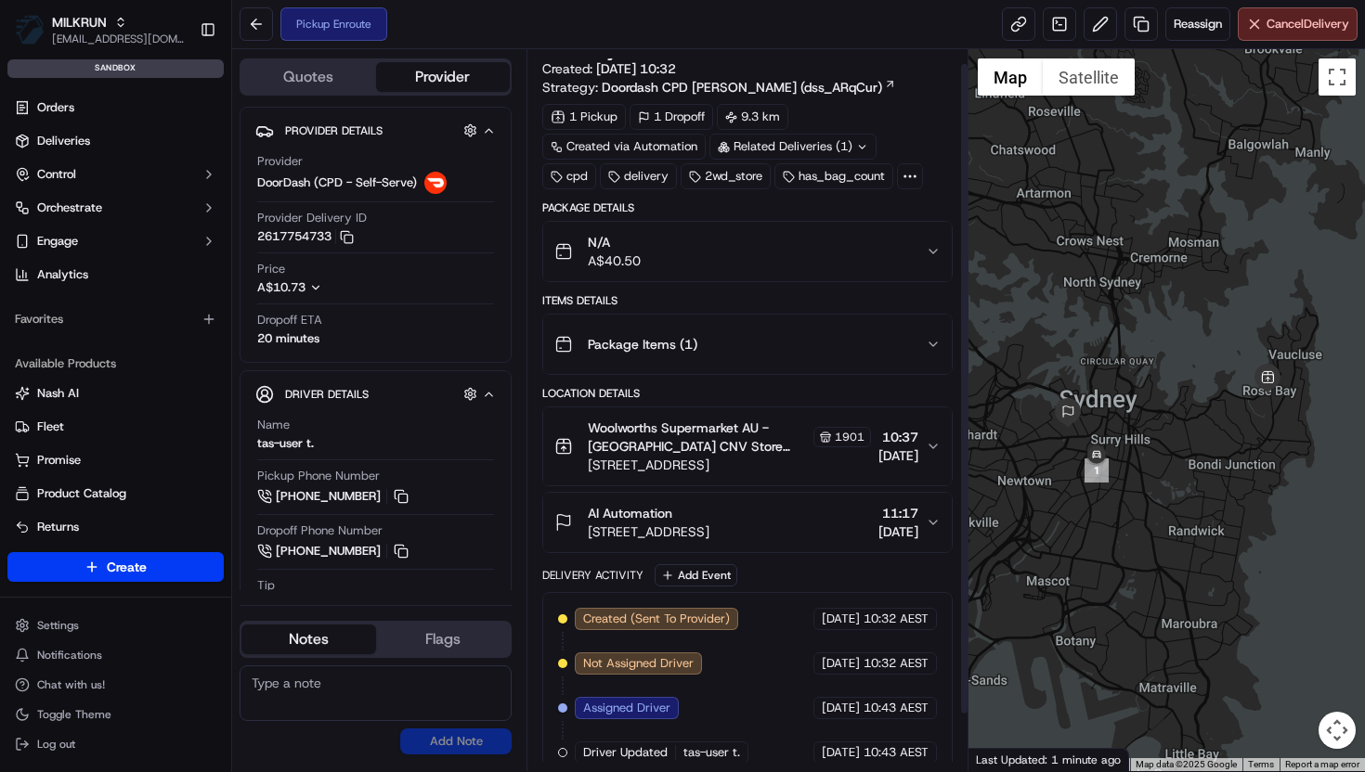
scroll to position [78, 0]
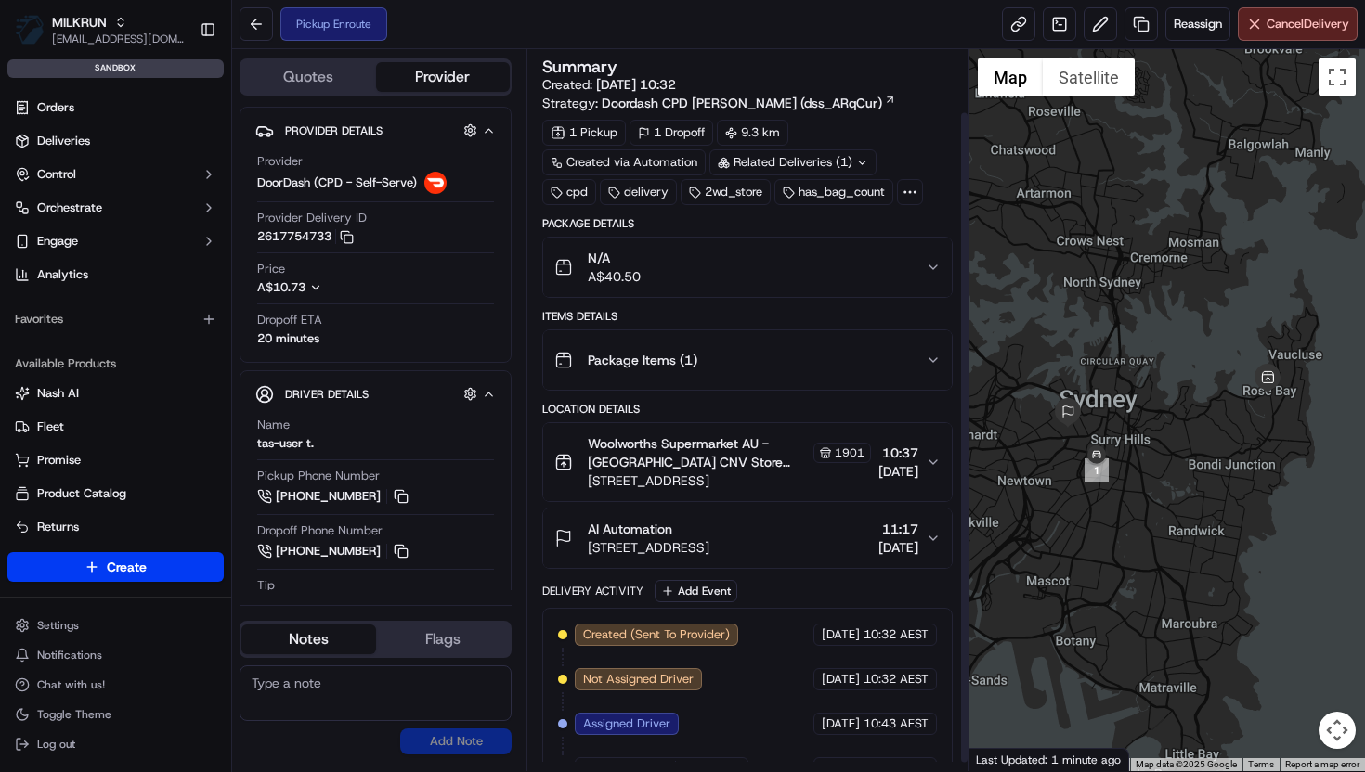
scroll to position [78, 0]
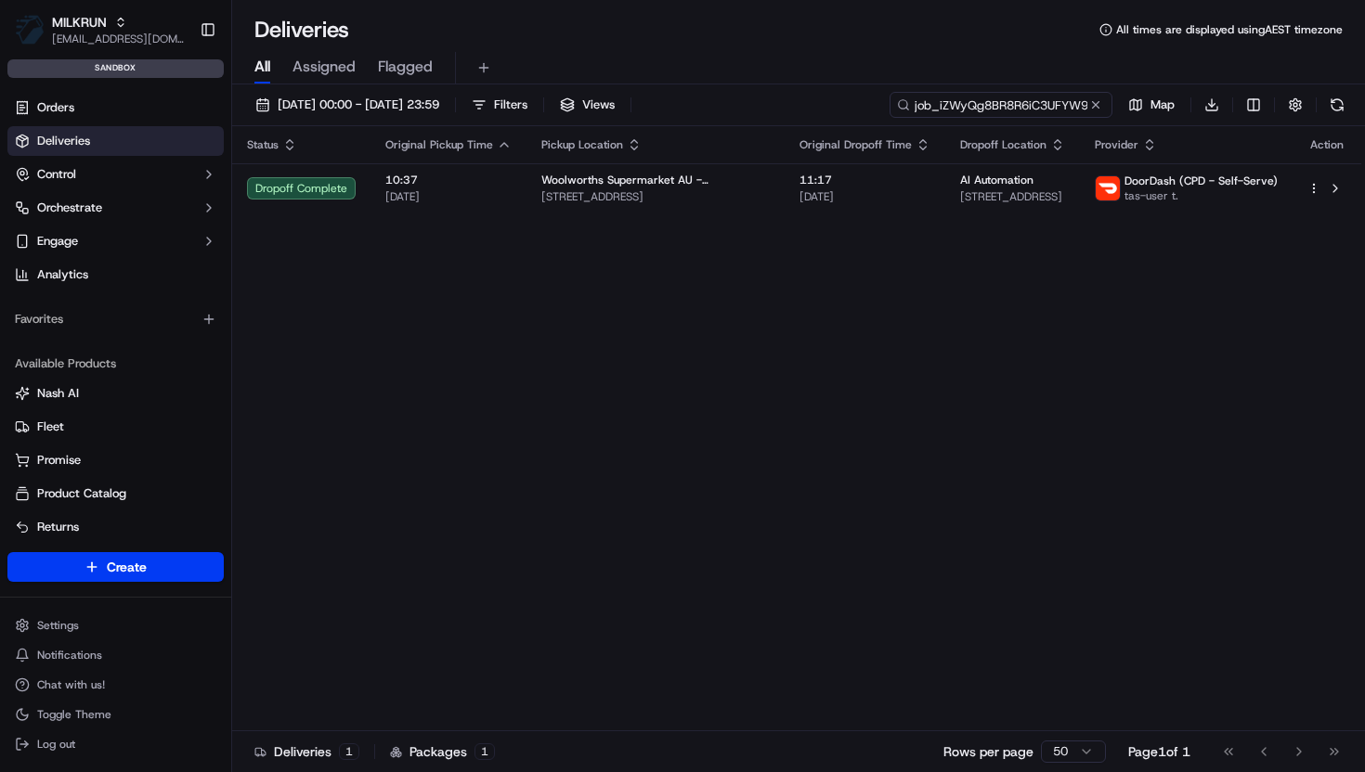
click at [1002, 109] on input "job_iZWyQg8BR8R6iC3UFYW9HL" at bounding box center [1000, 105] width 223 height 26
paste input "HhaaXHdMY6M8zDC3MkgvAb"
type input "job_HhaaXHdMY6M8zDC3MkgvAb"
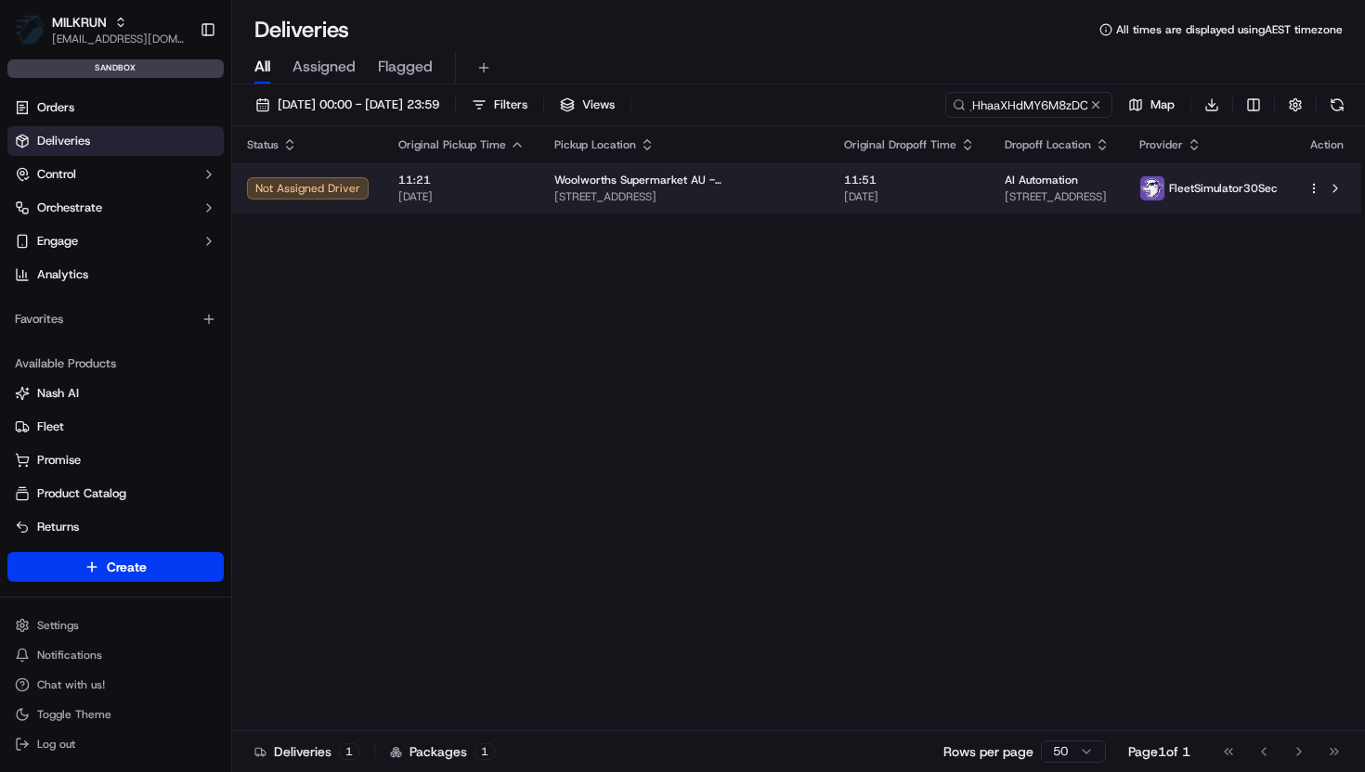
click at [751, 204] on td "Woolworths Supermarket AU - Rose Bay CNV 751-755 New South Head Road, Rose Bay,…" at bounding box center [684, 188] width 290 height 50
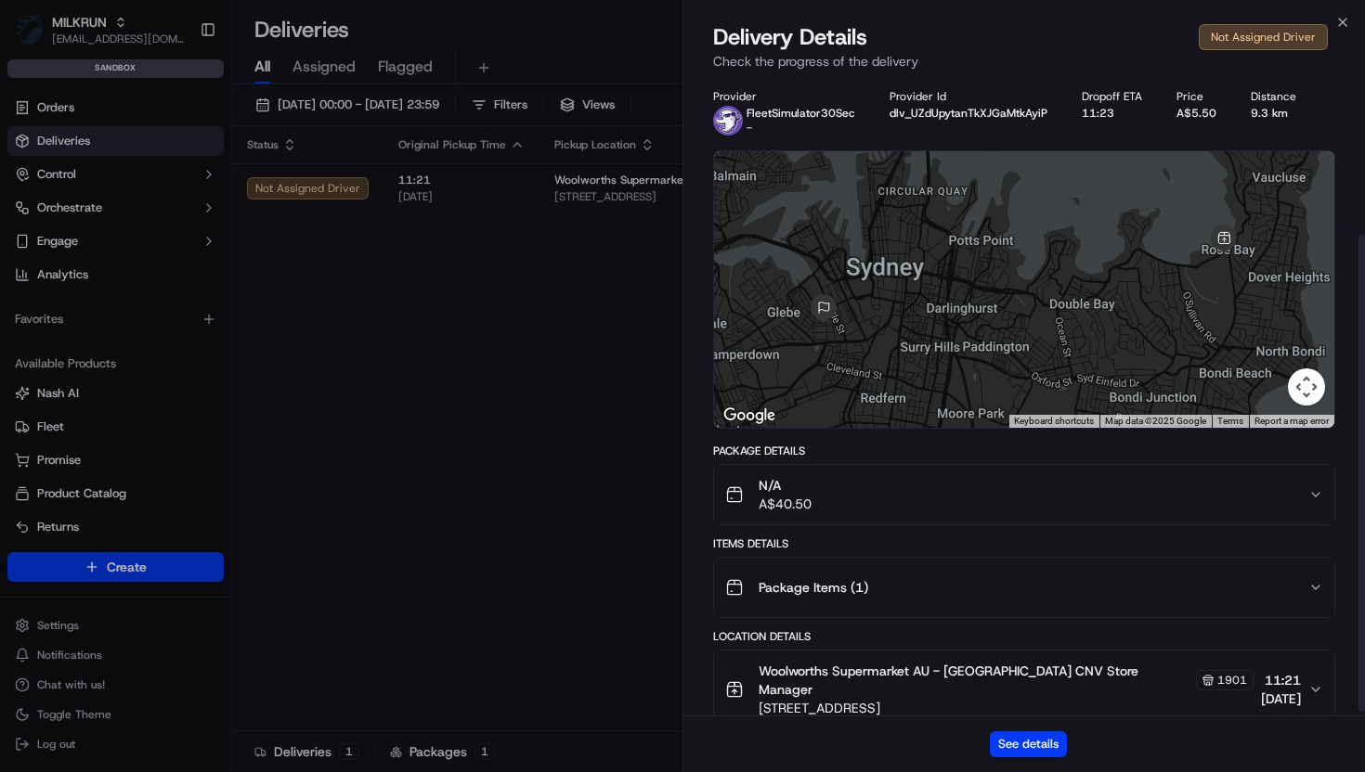
scroll to position [213, 0]
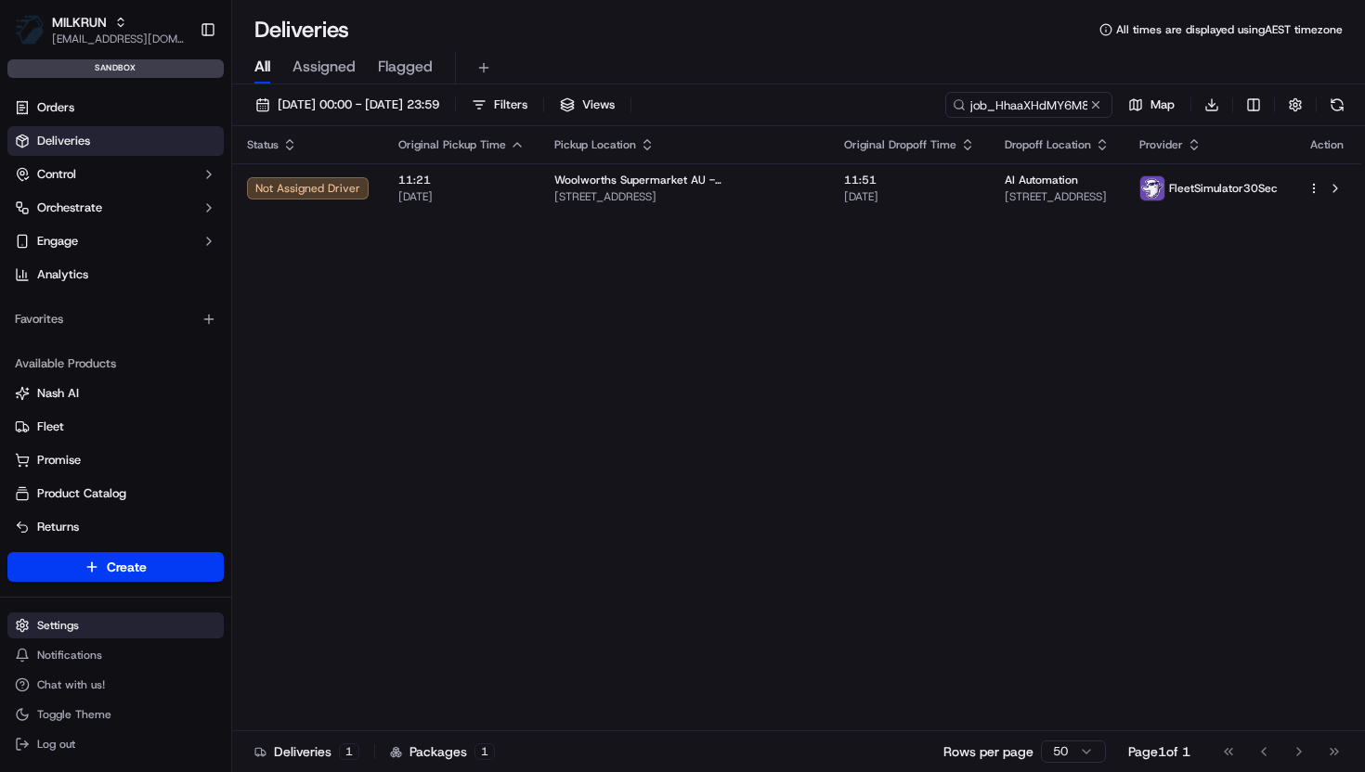
click at [76, 627] on html "MILKRUN vramasamy3@woolworths.com.au Toggle Sidebar sandbox Orders Deliveries C…" at bounding box center [682, 386] width 1365 height 772
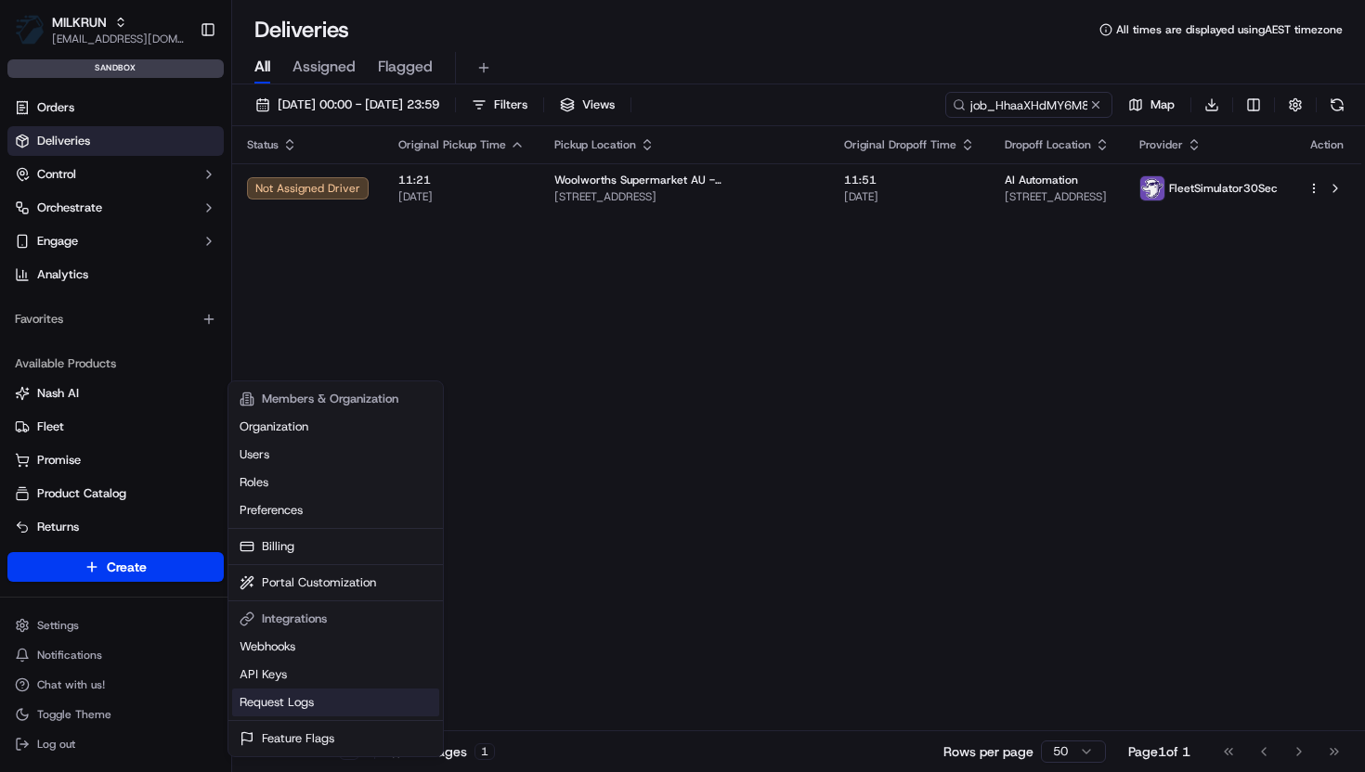
click at [302, 704] on link "Request Logs" at bounding box center [335, 703] width 207 height 28
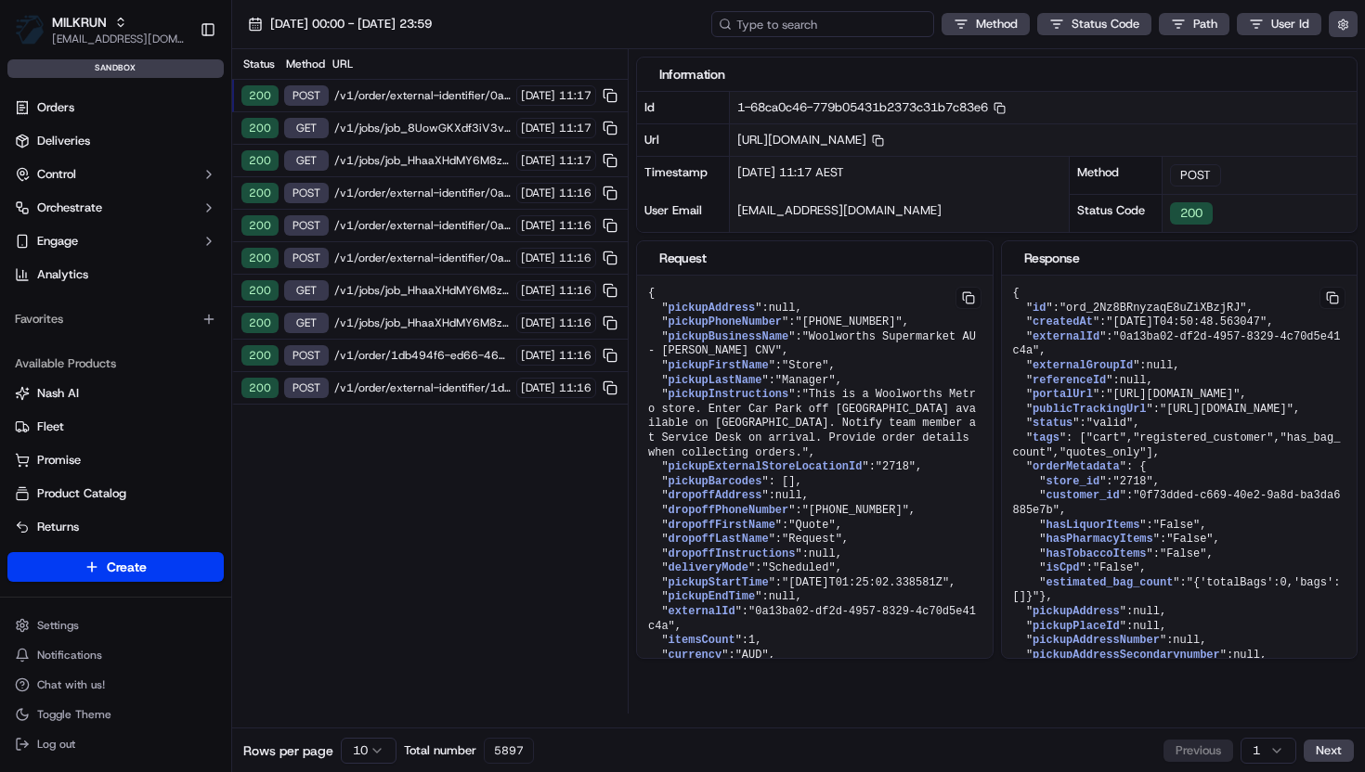
click at [851, 25] on input at bounding box center [822, 24] width 223 height 26
paste input "job_HhaaXHdMY6M8zDC3MkgvAb"
type input "job_HhaaXHdMY6M8zDC3MkgvAb"
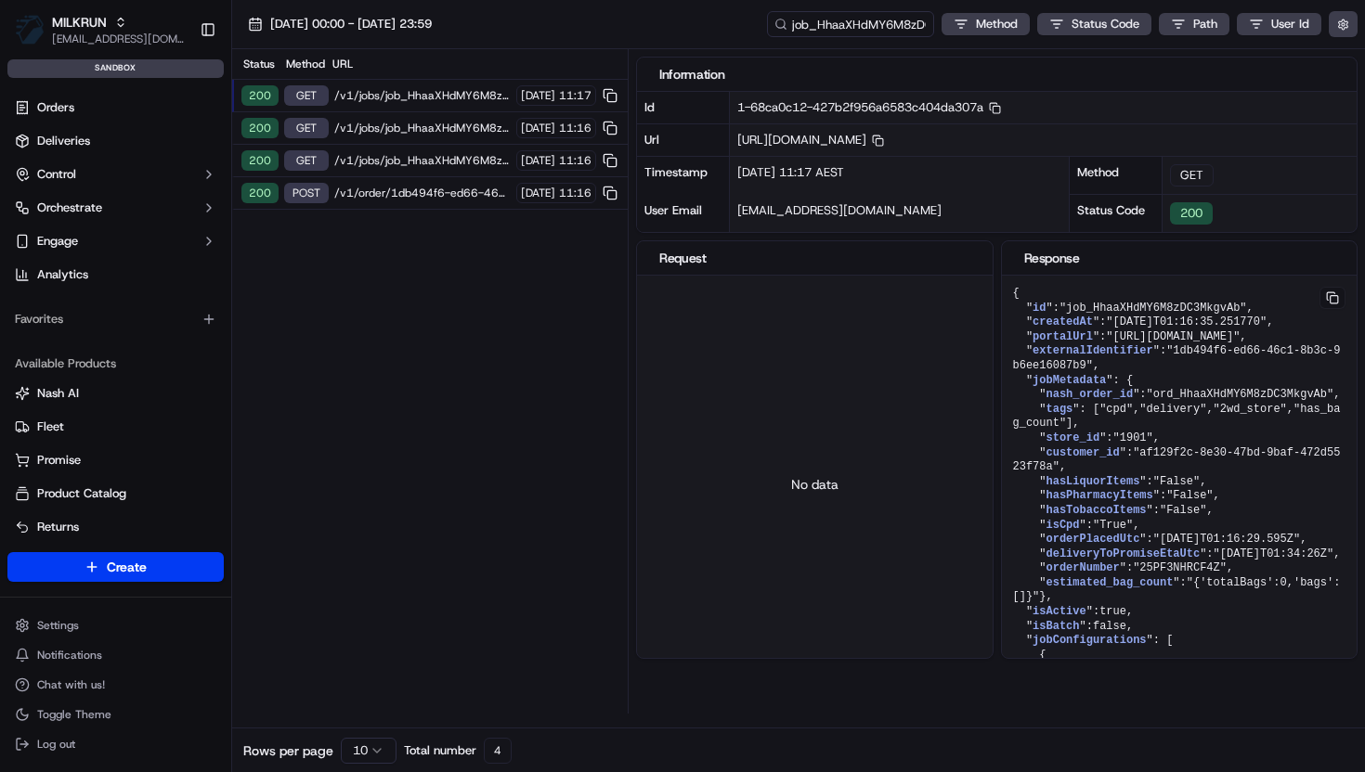
click at [439, 191] on span "/v1/order/1db494f6-ed66-46c1-8b3c-9b6ee16087b9/autodispatch" at bounding box center [422, 193] width 176 height 15
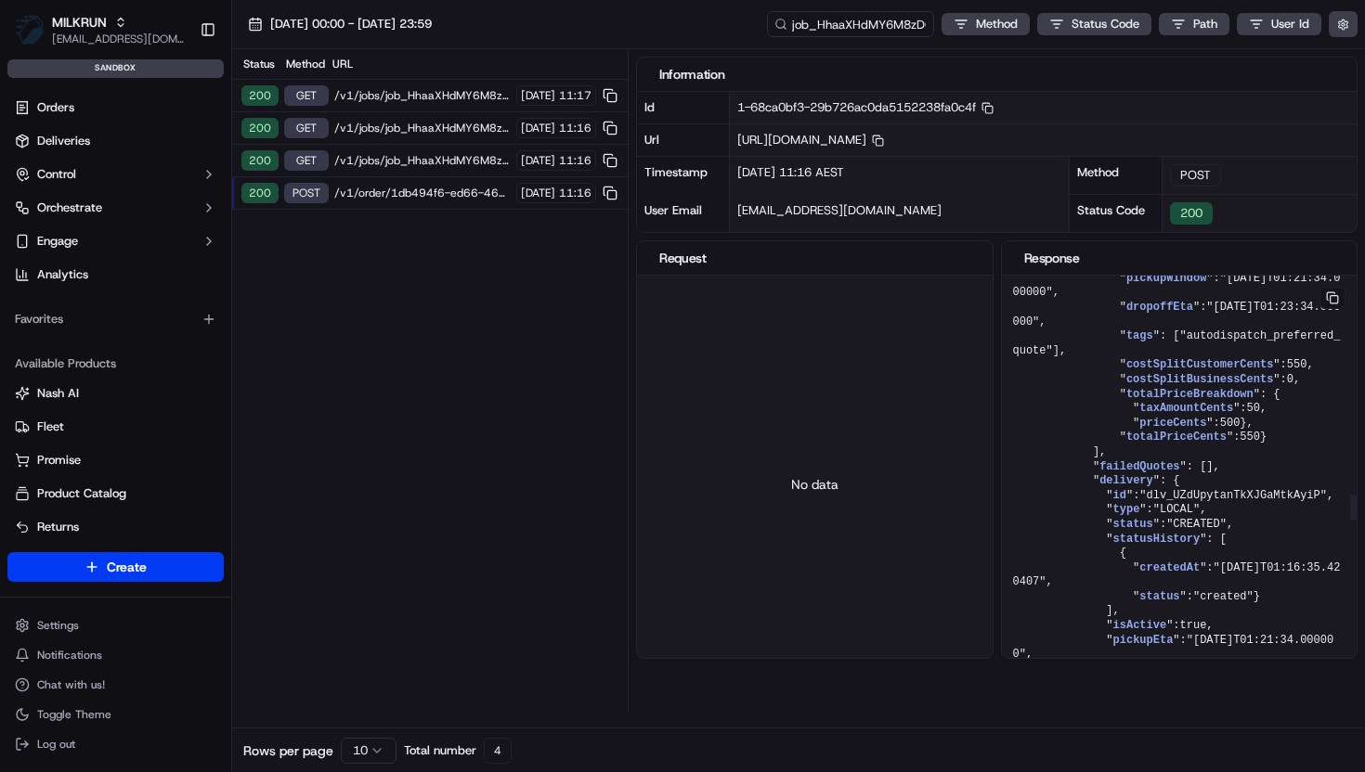
scroll to position [3717, 0]
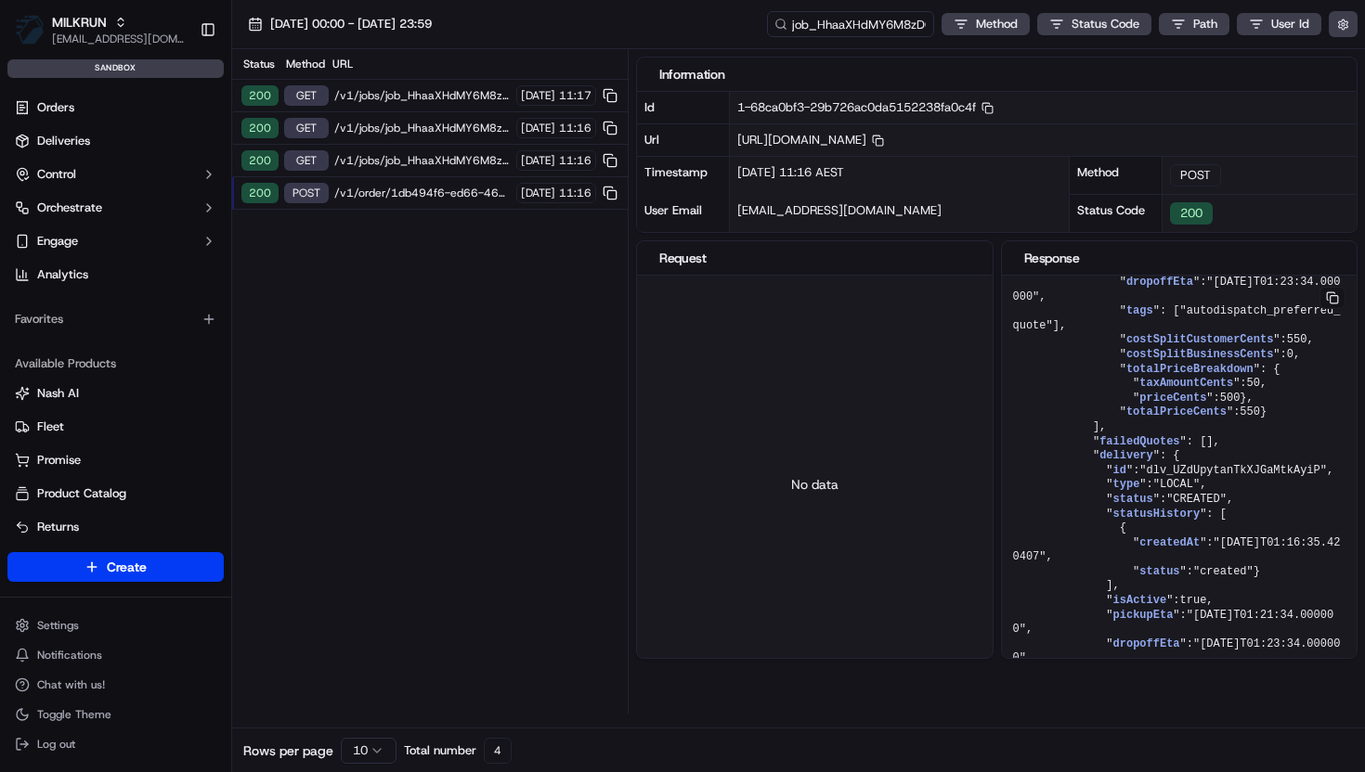
click at [395, 198] on span "/v1/order/1db494f6-ed66-46c1-8b3c-9b6ee16087b9/autodispatch" at bounding box center [422, 193] width 176 height 15
click at [1361, 550] on div "Information Id 1-68ca0bf3-29b726ac0da5152238fa0c4f Copy 1-68ca0bf3-29b726ac0da5…" at bounding box center [1000, 381] width 729 height 665
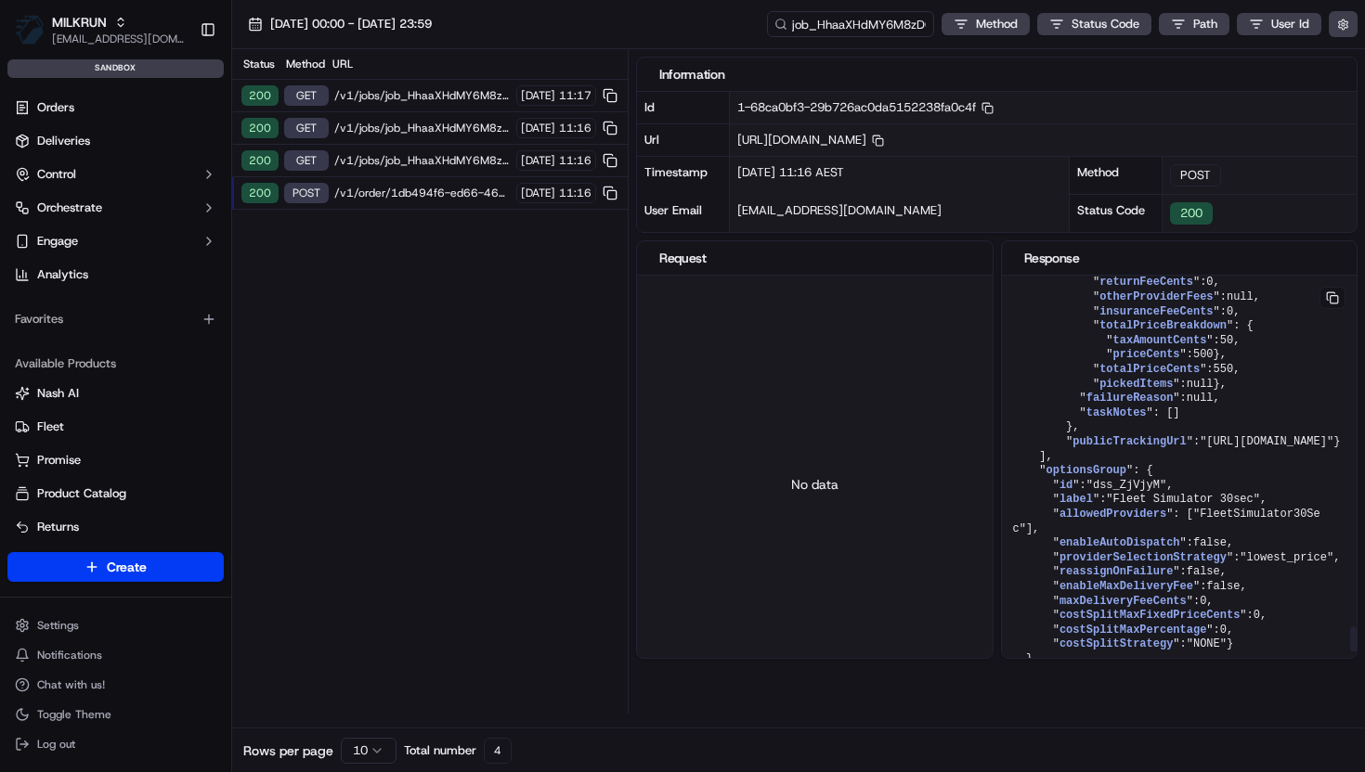
scroll to position [5888, 0]
drag, startPoint x: 808, startPoint y: 30, endPoint x: 753, endPoint y: 33, distance: 54.9
click at [753, 33] on input "job_HhaaXHdMY6M8zDC3MkgvAb" at bounding box center [822, 24] width 223 height 26
click at [749, 25] on input "job_HhaaXHdMY6M8zDC3MkgvAb" at bounding box center [822, 24] width 223 height 26
drag, startPoint x: 745, startPoint y: 25, endPoint x: 703, endPoint y: 25, distance: 41.8
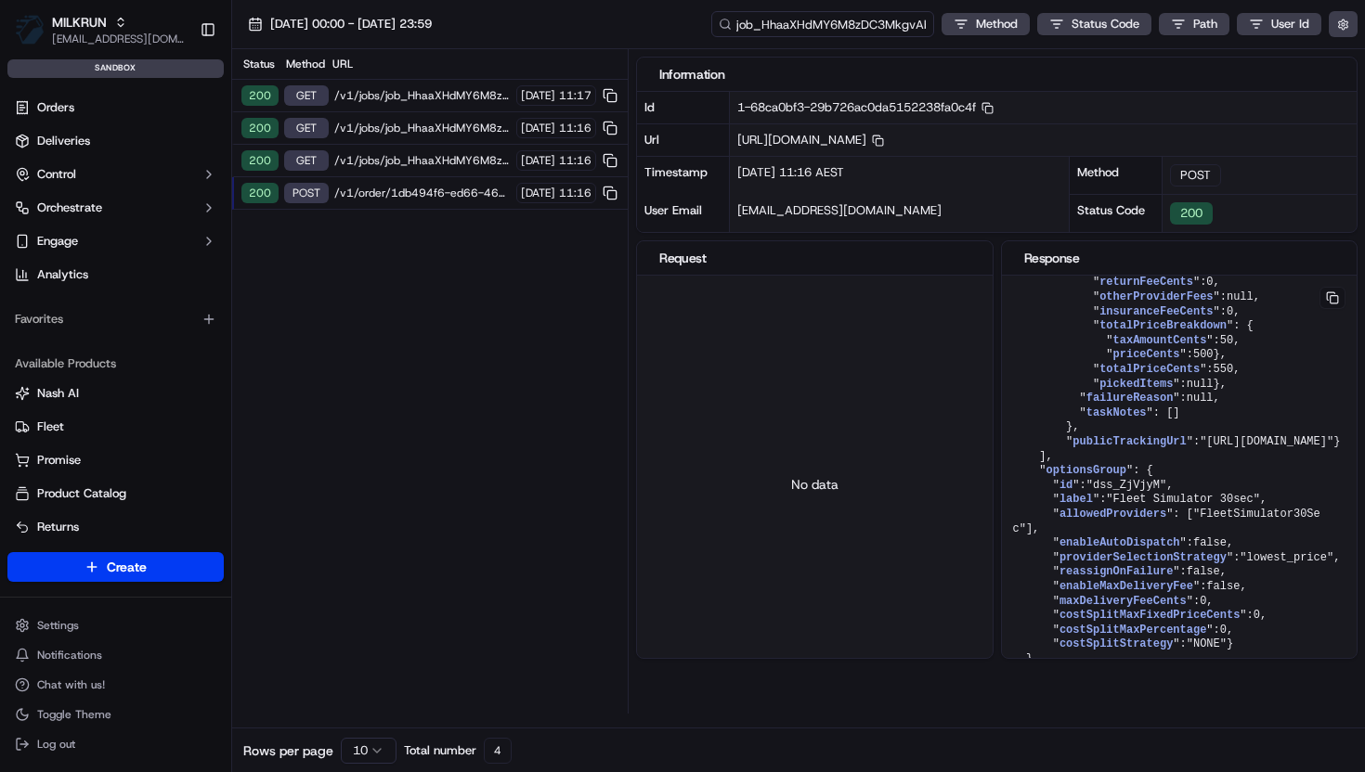
click at [704, 25] on div "17/09/2025 00:00 - 17/09/2025 23:59 job_HhaaXHdMY6M8zDC3MkgvAb Method Status Co…" at bounding box center [798, 24] width 1133 height 49
type input "ord_HhaaXHdMY6M8zDC3MkgvAb"
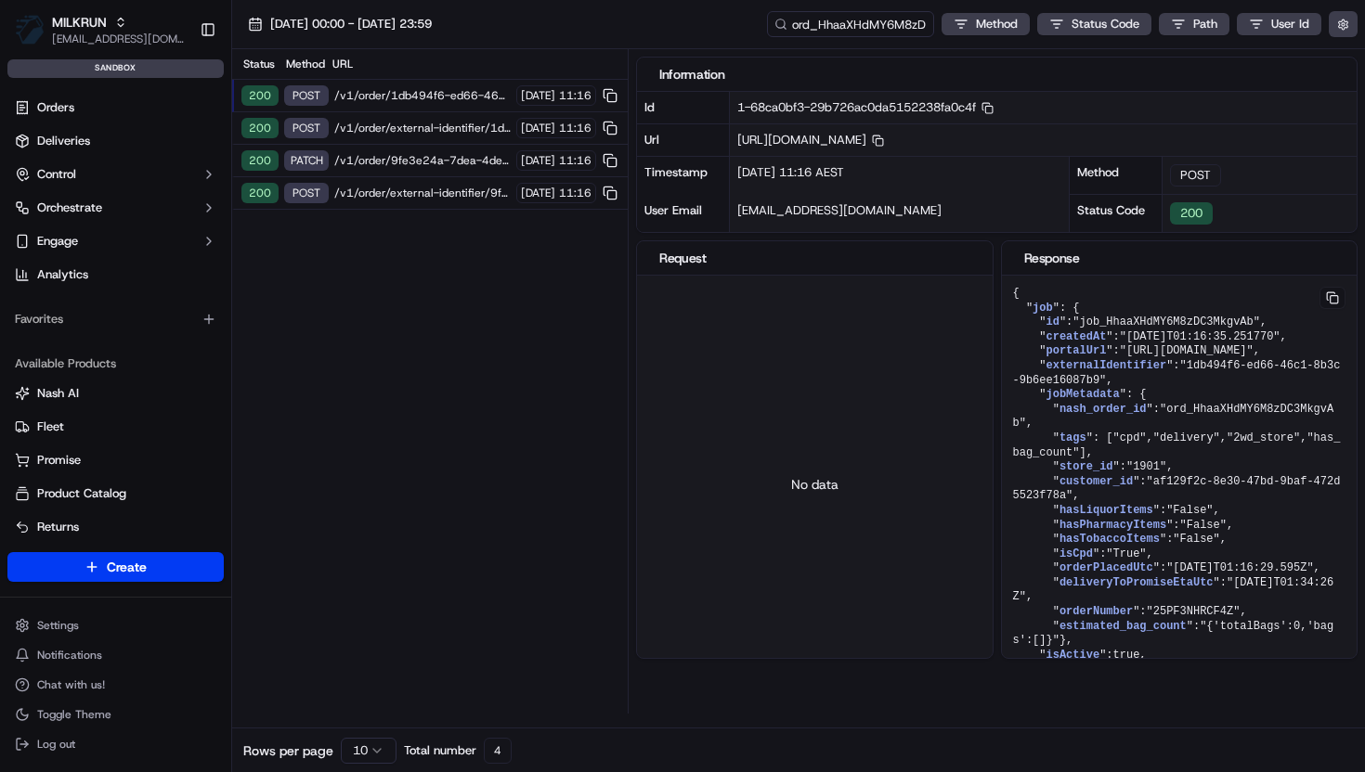
click at [417, 95] on span "/v1/order/1db494f6-ed66-46c1-8b3c-9b6ee16087b9/autodispatch" at bounding box center [422, 95] width 176 height 15
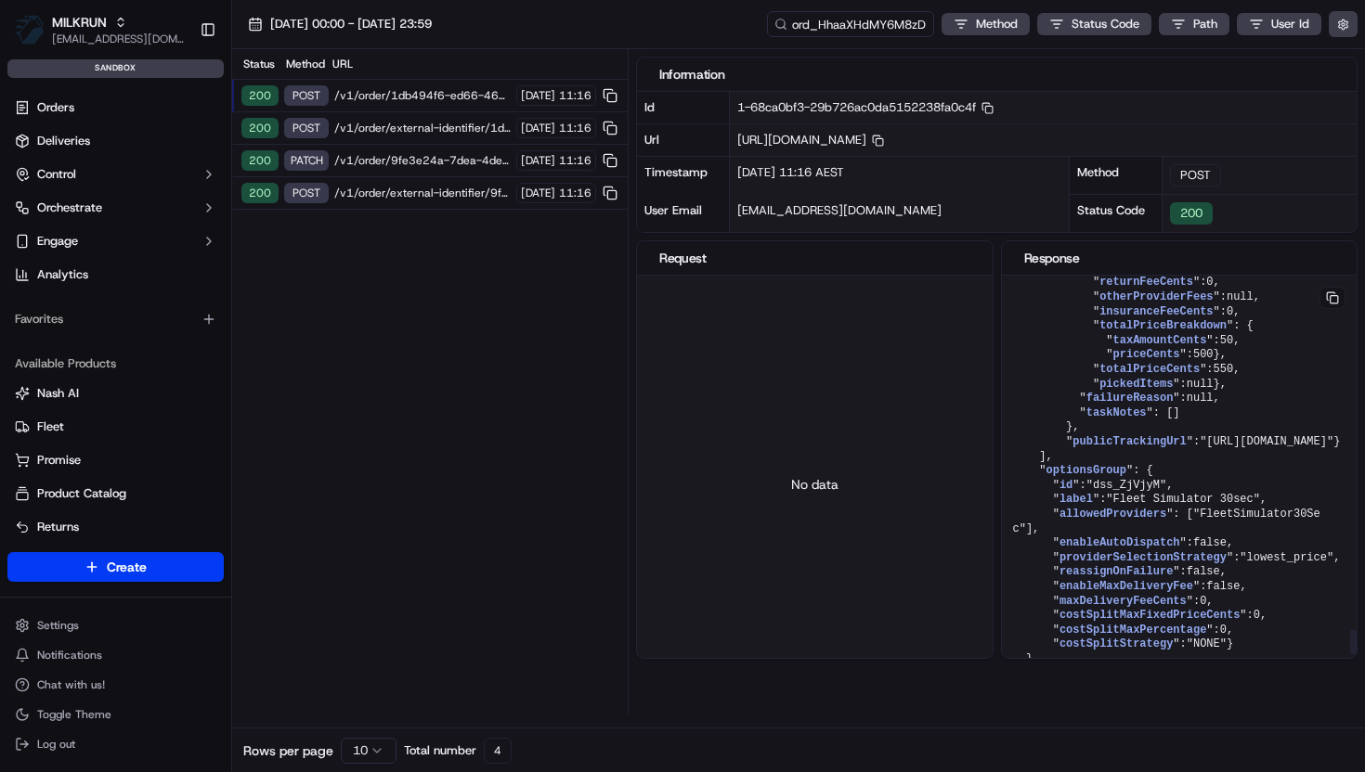
scroll to position [6100, 0]
click at [426, 188] on span "/v1/order/external-identifier/9fe3e24a-7dea-4deb-b69a-3b9fe01e7a1c" at bounding box center [422, 193] width 176 height 15
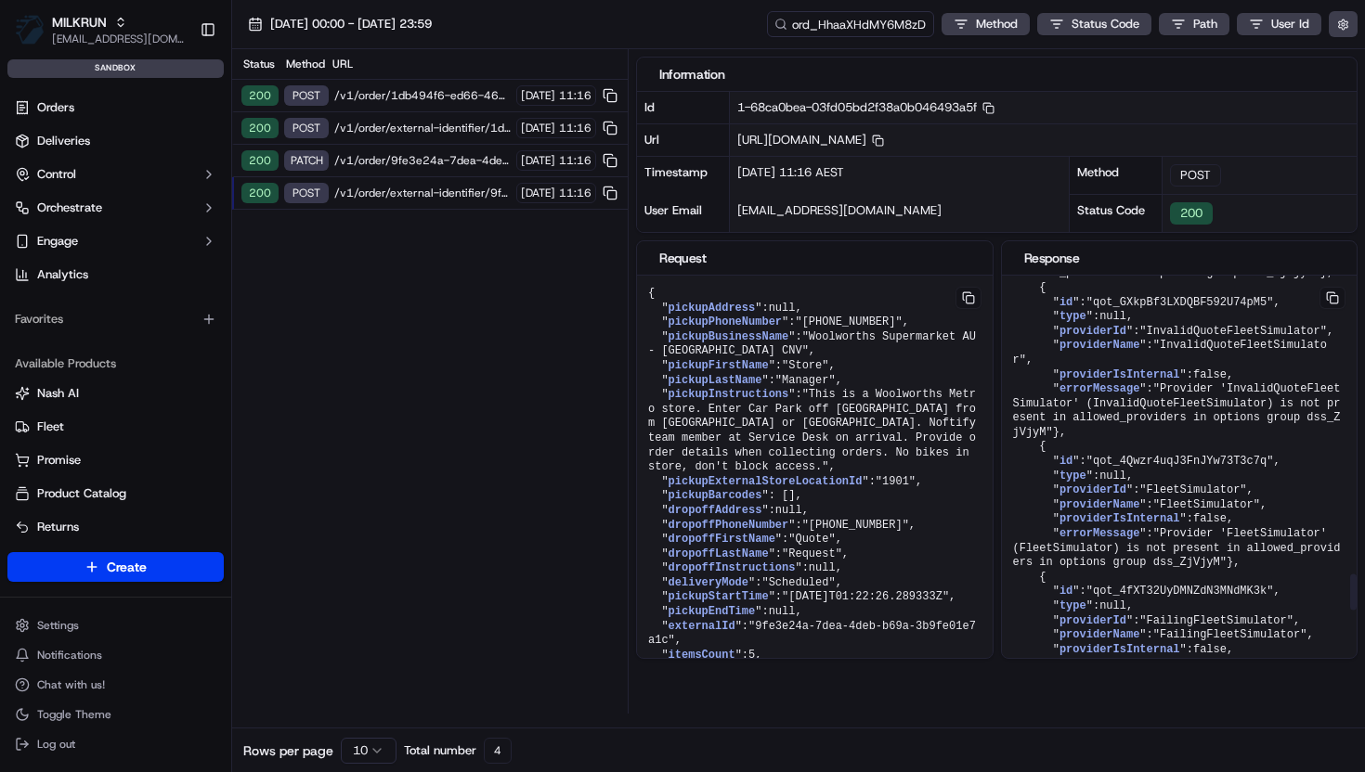
scroll to position [3394, 0]
click at [836, 24] on input "ord_HhaaXHdMY6M8zDC3MkgvAb" at bounding box center [822, 24] width 223 height 26
paste input "job_CEXPSfcwGSBHpA8s7WieG"
type input "job_CEXPSfcwGSBHpA8s7WieG"
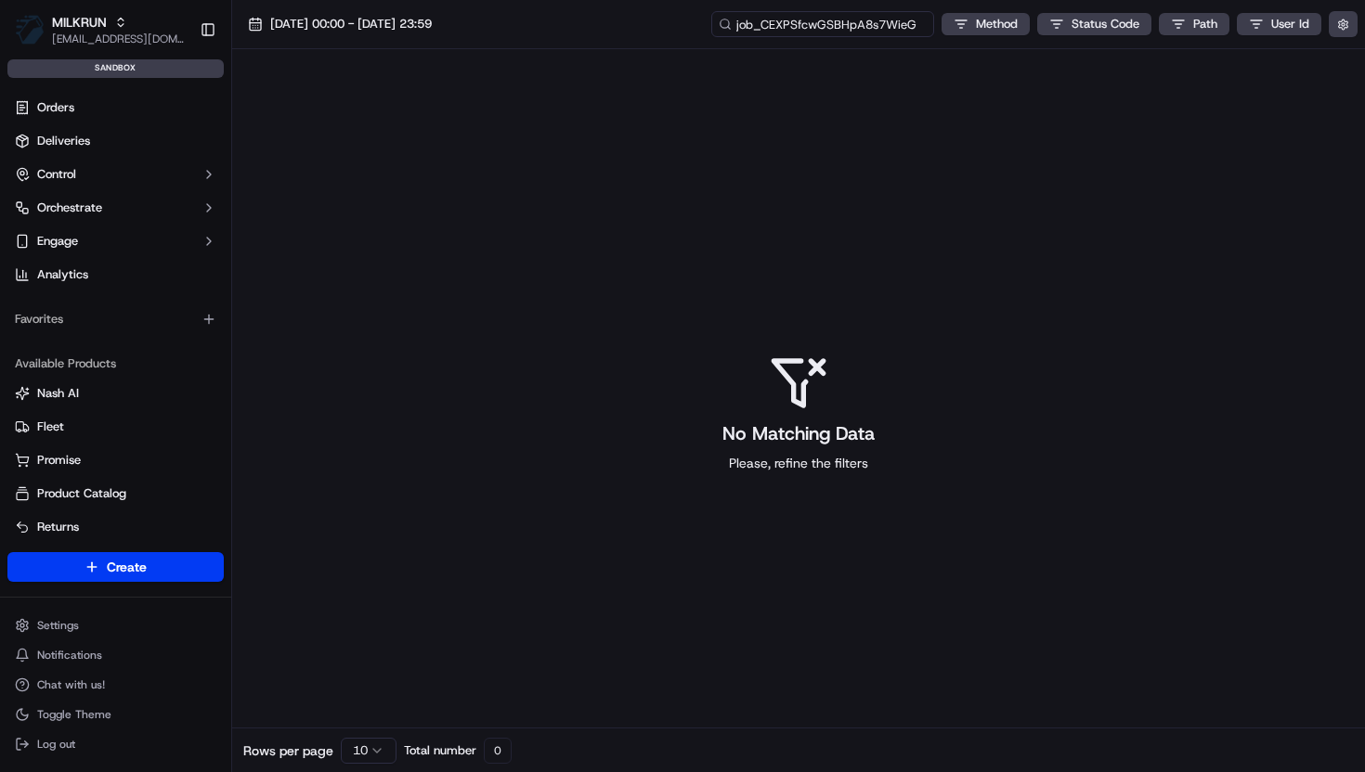
click at [852, 32] on input "job_CEXPSfcwGSBHpA8s7WieG" at bounding box center [822, 24] width 223 height 26
paste input "Z"
type input "job_CEXPSfcwGSBHpA8s7WieGZ"
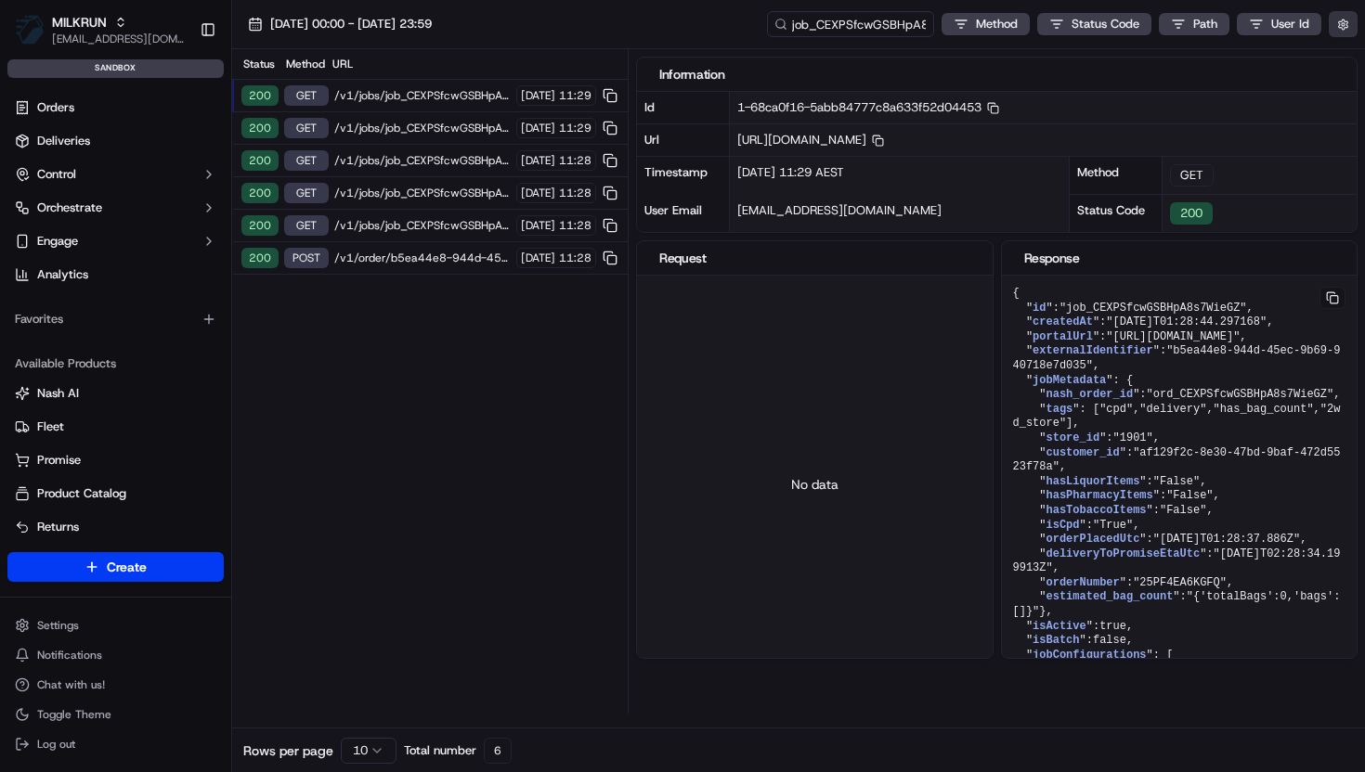
click at [1341, 28] on button "button" at bounding box center [1343, 24] width 29 height 26
click at [1341, 57] on button "Display Only Provider Logs" at bounding box center [1345, 57] width 15 height 15
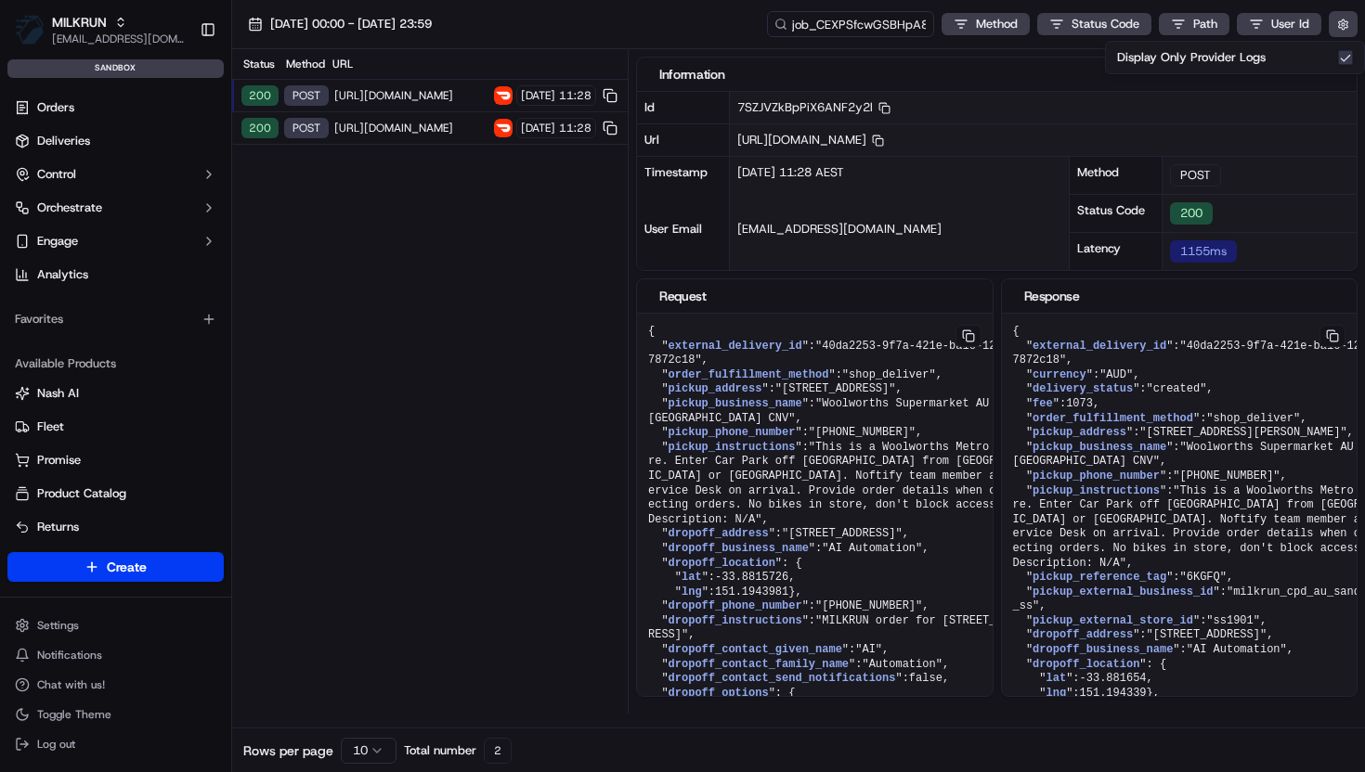
click at [422, 123] on span "https://openapi.doordash.com/drive/v2/quotes" at bounding box center [411, 128] width 154 height 15
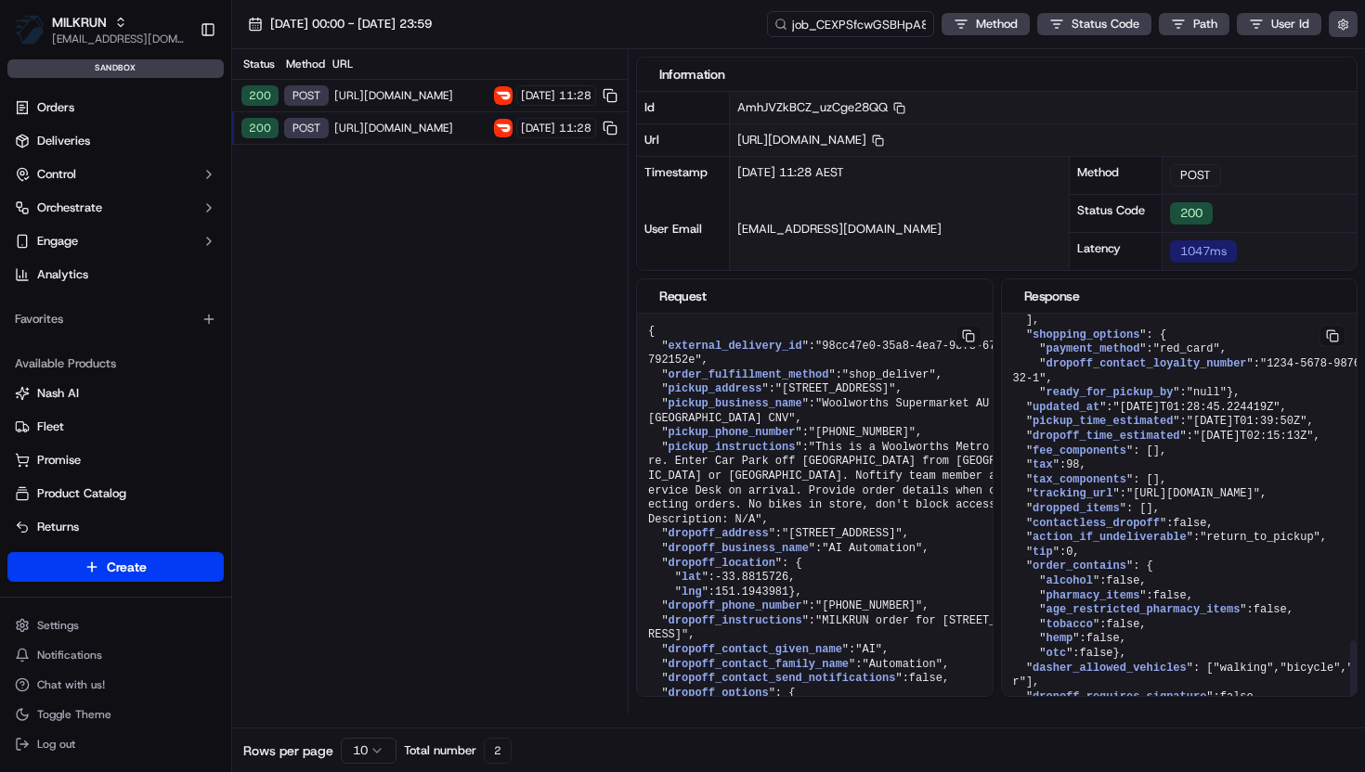
scroll to position [1516, 0]
click at [1331, 336] on button at bounding box center [1332, 336] width 26 height 22
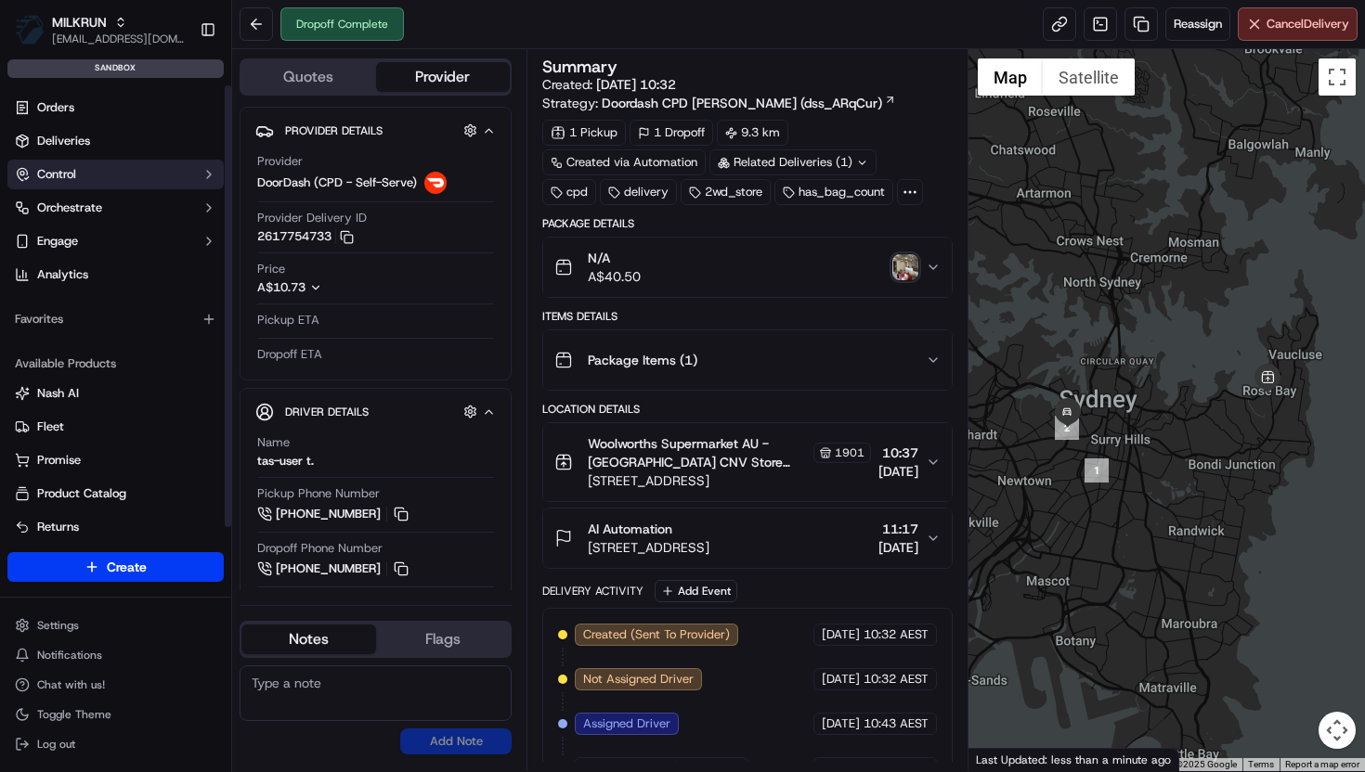
scroll to position [123, 0]
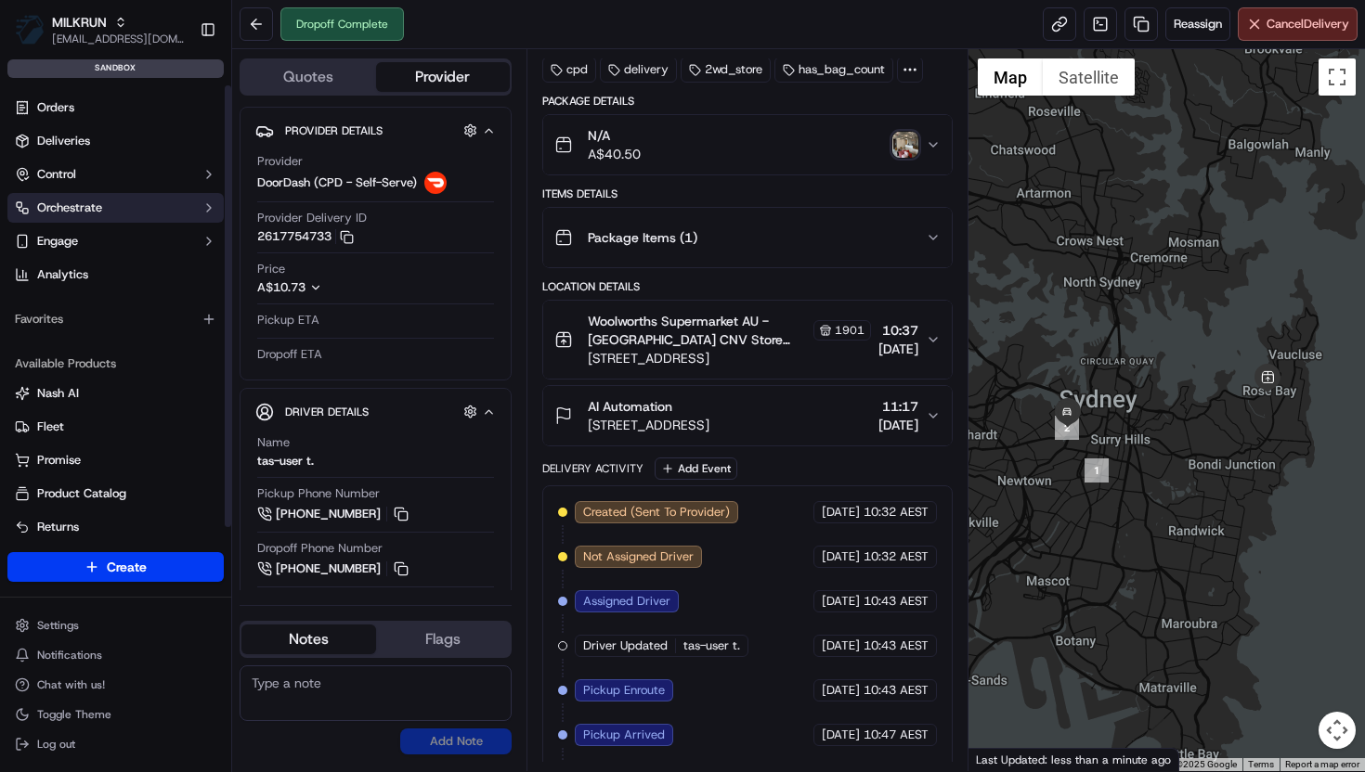
click at [81, 207] on span "Orchestrate" at bounding box center [69, 208] width 65 height 17
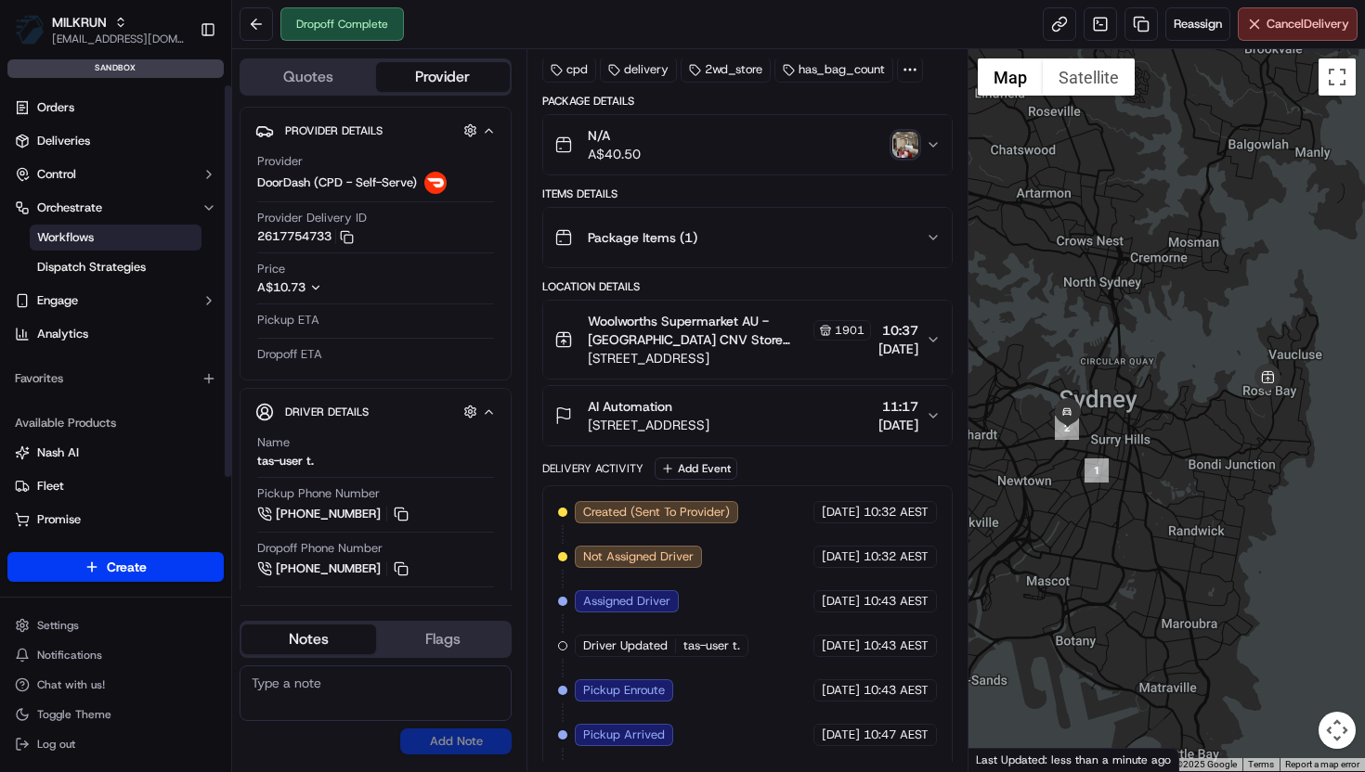
click at [85, 237] on span "Workflows" at bounding box center [65, 237] width 57 height 17
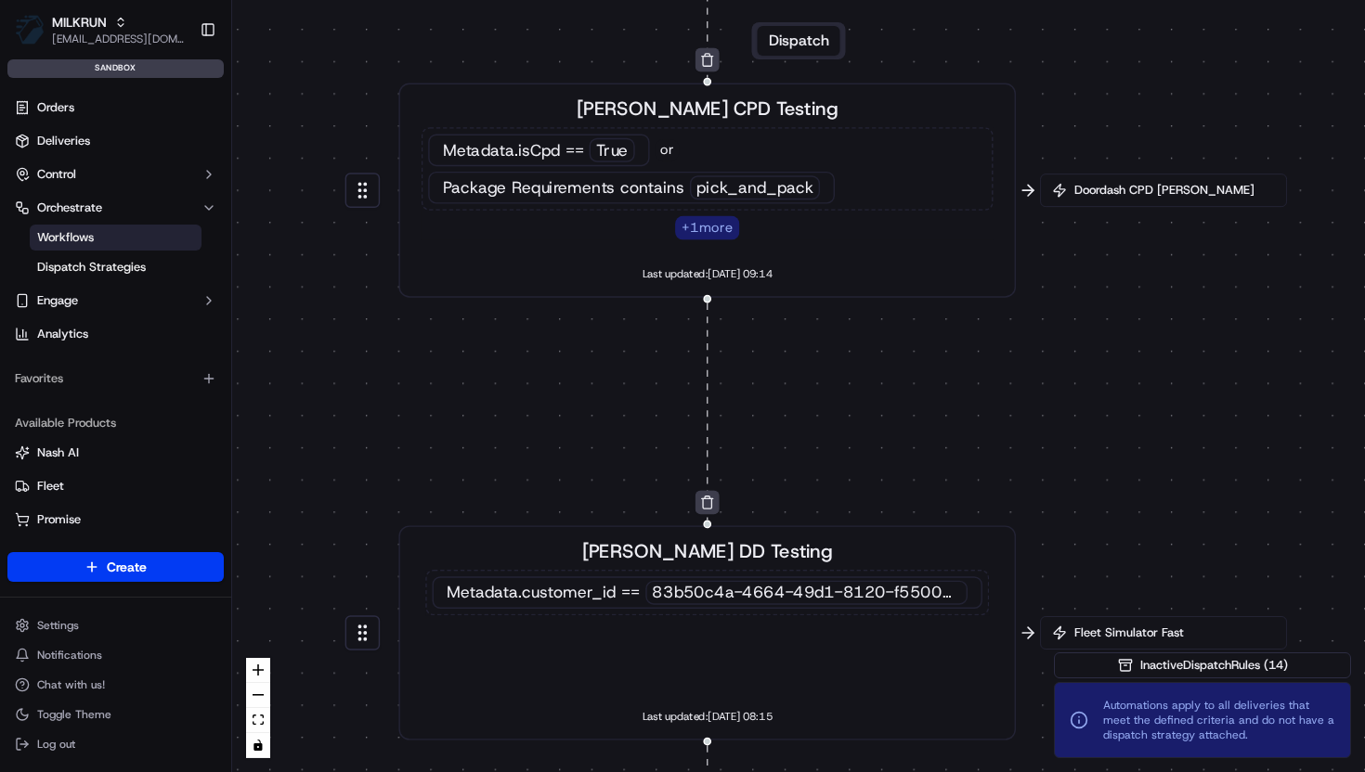
click at [755, 160] on div "Metadata .isCpd == True or Package Requirements contains pick_and_pack" at bounding box center [707, 169] width 572 height 84
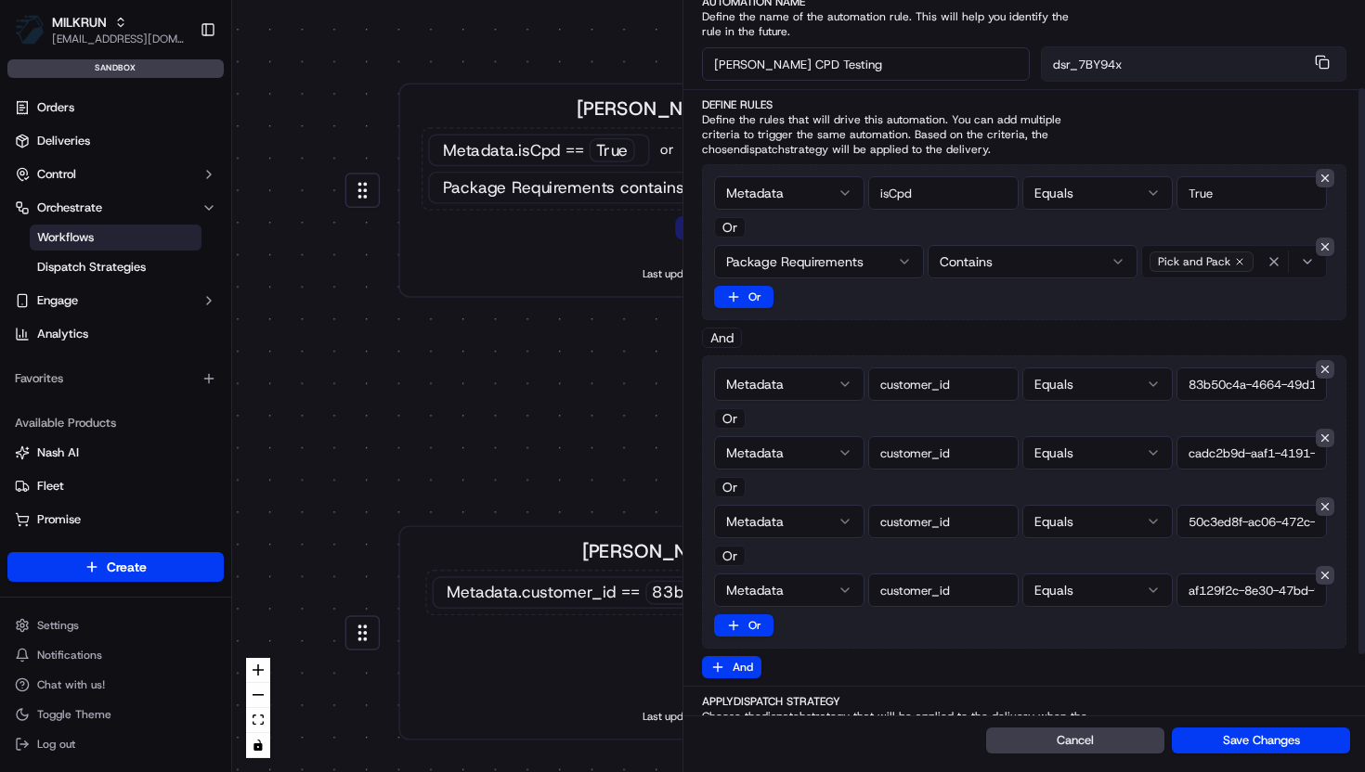
scroll to position [115, 0]
click at [527, 349] on div "0 0 0 0 0 Order / Delivery Received Aziz Testing Metadata .customer_id == 32c3f…" at bounding box center [798, 386] width 1133 height 772
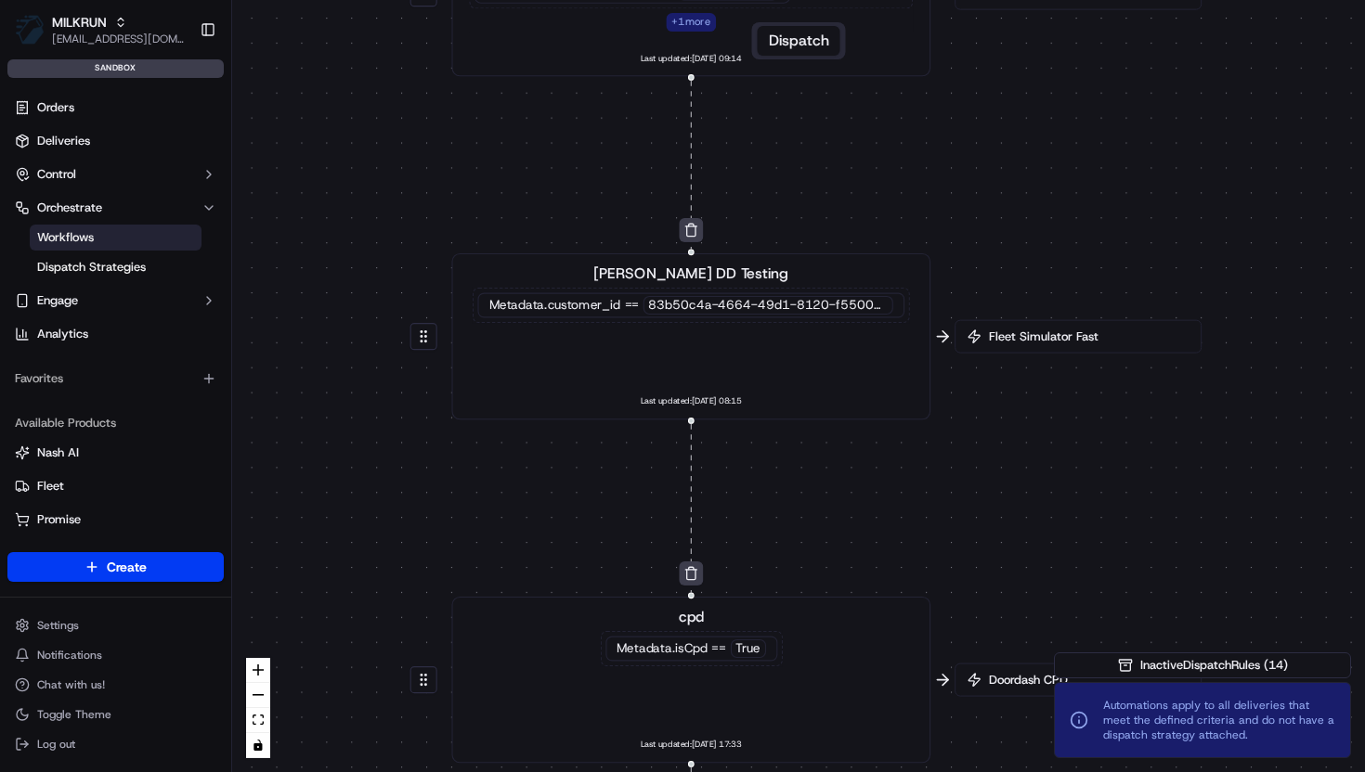
drag, startPoint x: 890, startPoint y: 725, endPoint x: 884, endPoint y: 444, distance: 281.4
click at [884, 444] on div "0 0 0 0 0 Order / Delivery Received Aziz Testing Metadata .customer_id == 32c3f…" at bounding box center [798, 386] width 1133 height 772
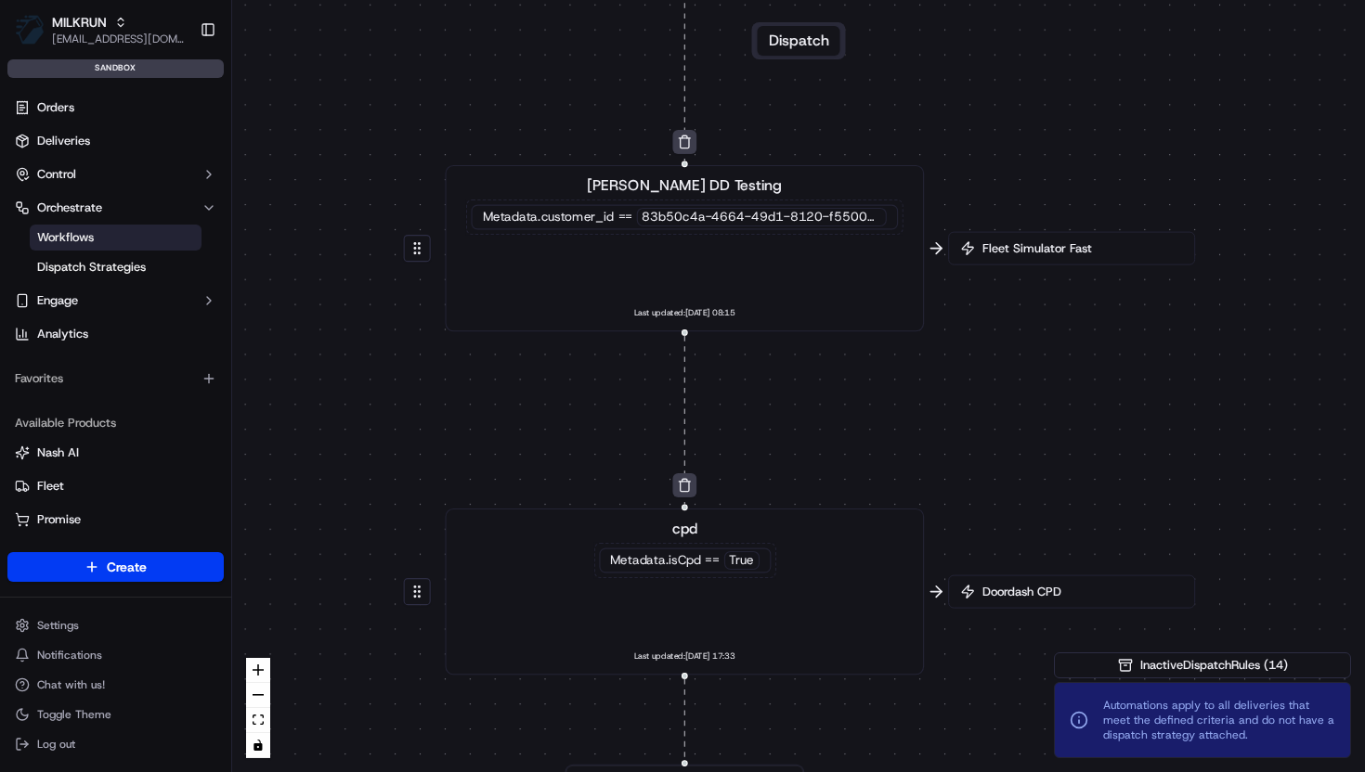
drag, startPoint x: 869, startPoint y: 575, endPoint x: 849, endPoint y: 355, distance: 220.9
click at [849, 355] on div "0 0 0 0 0 Order / Delivery Received Aziz Testing Metadata .customer_id == 32c3f…" at bounding box center [798, 386] width 1133 height 772
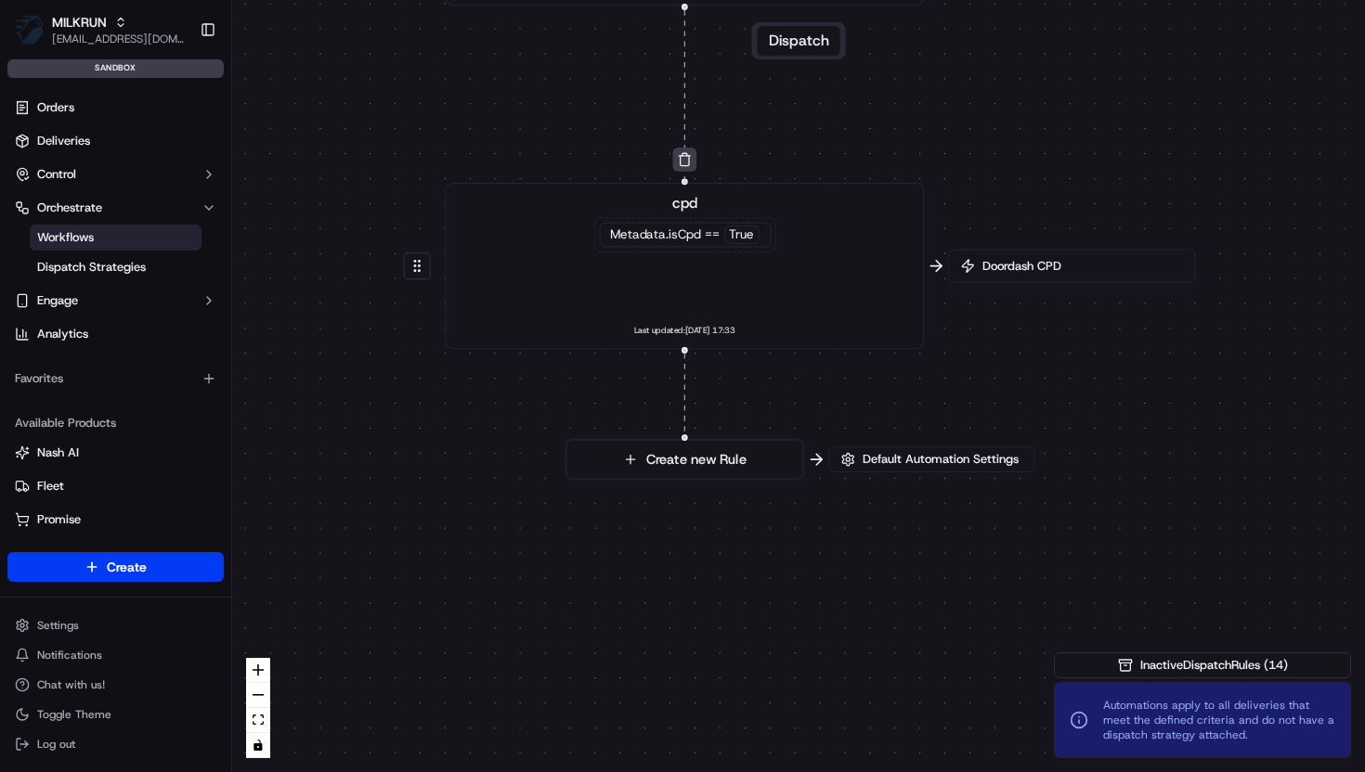
drag, startPoint x: 839, startPoint y: 383, endPoint x: 839, endPoint y: 71, distance: 311.9
click at [839, 71] on div "0 0 0 0 0 Order / Delivery Received Aziz Testing Metadata .customer_id == 32c3f…" at bounding box center [798, 386] width 1133 height 772
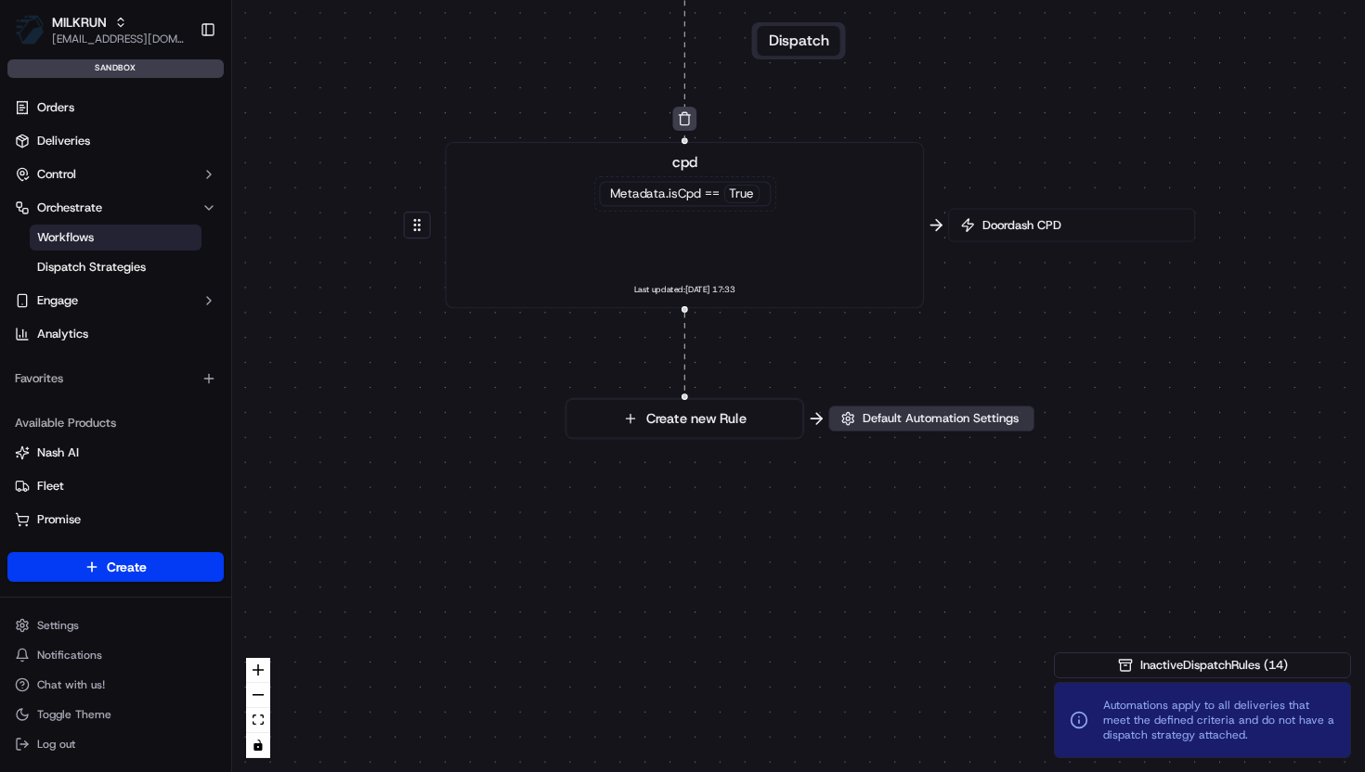
click at [900, 421] on span "Default Automation Settings" at bounding box center [940, 418] width 163 height 17
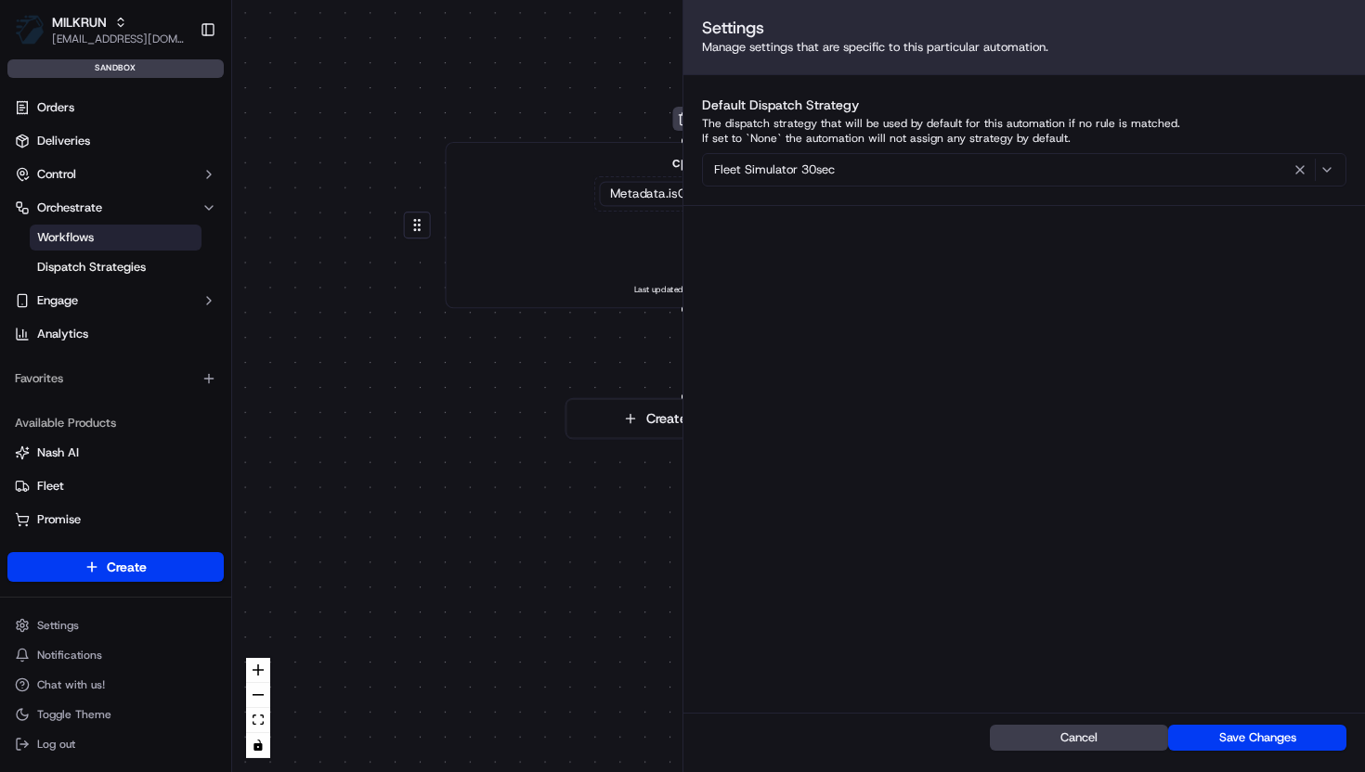
click at [447, 439] on div "0 0 0 0 0 Order / Delivery Received Aziz Testing Metadata .customer_id == 32c3f…" at bounding box center [798, 386] width 1133 height 772
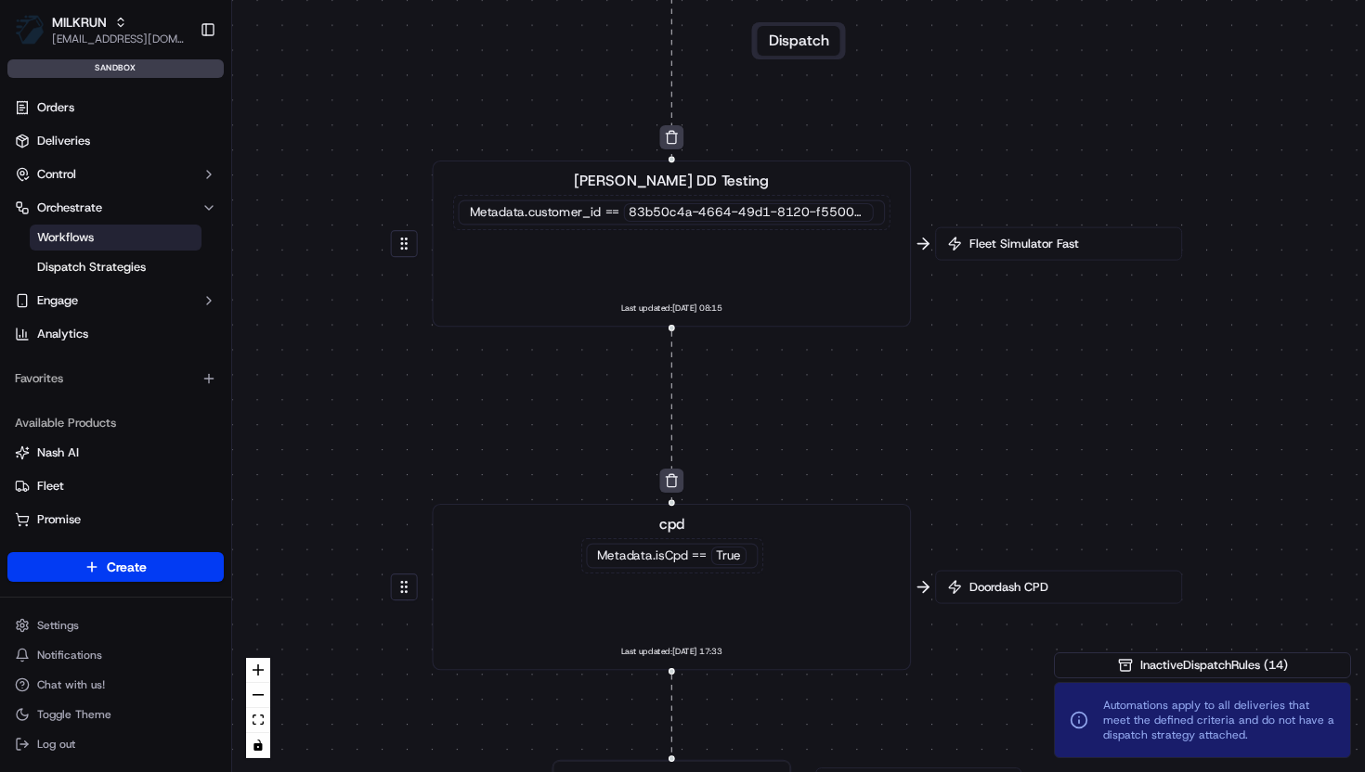
drag, startPoint x: 839, startPoint y: 140, endPoint x: 827, endPoint y: 498, distance: 357.6
click at [827, 501] on div "0 0 0 0 0 Order / Delivery Received Aziz Testing Metadata .customer_id == 32c3f…" at bounding box center [798, 386] width 1133 height 772
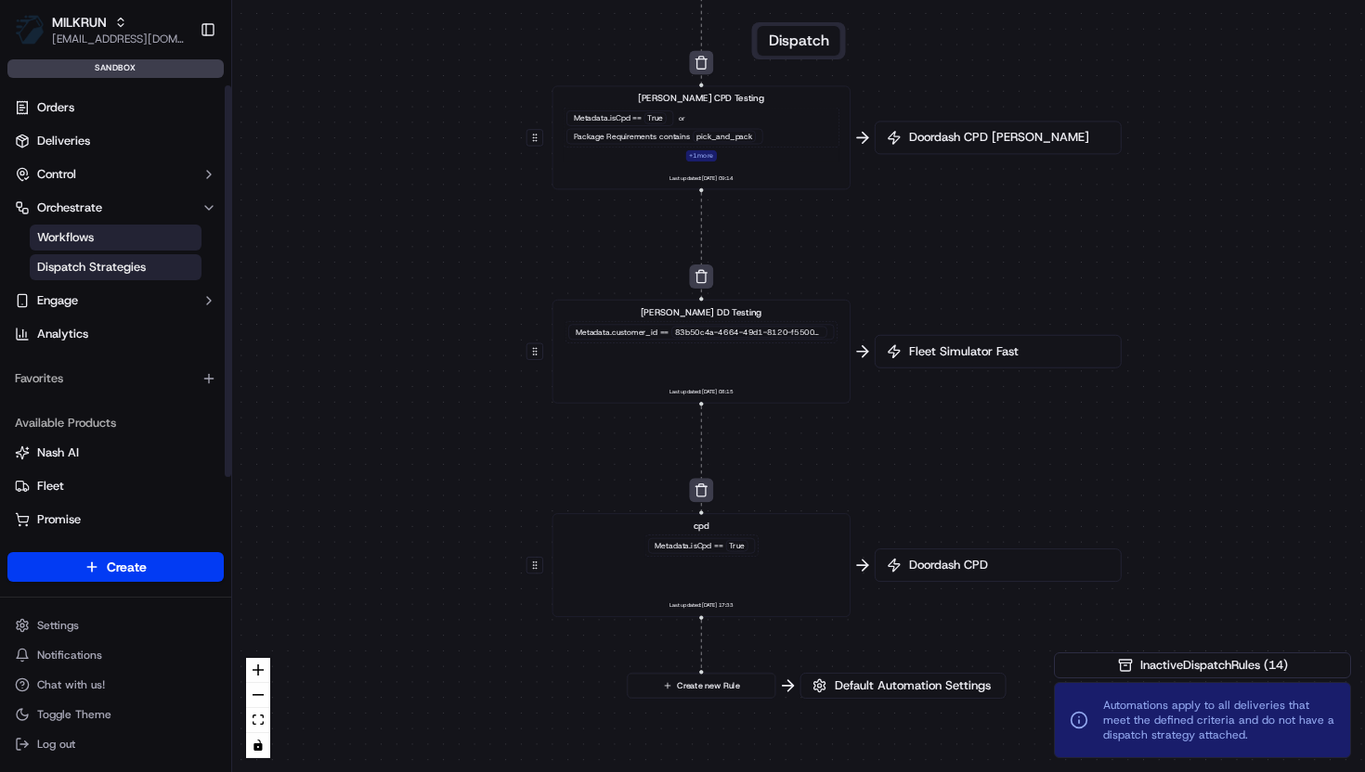
click at [121, 269] on span "Dispatch Strategies" at bounding box center [91, 267] width 109 height 17
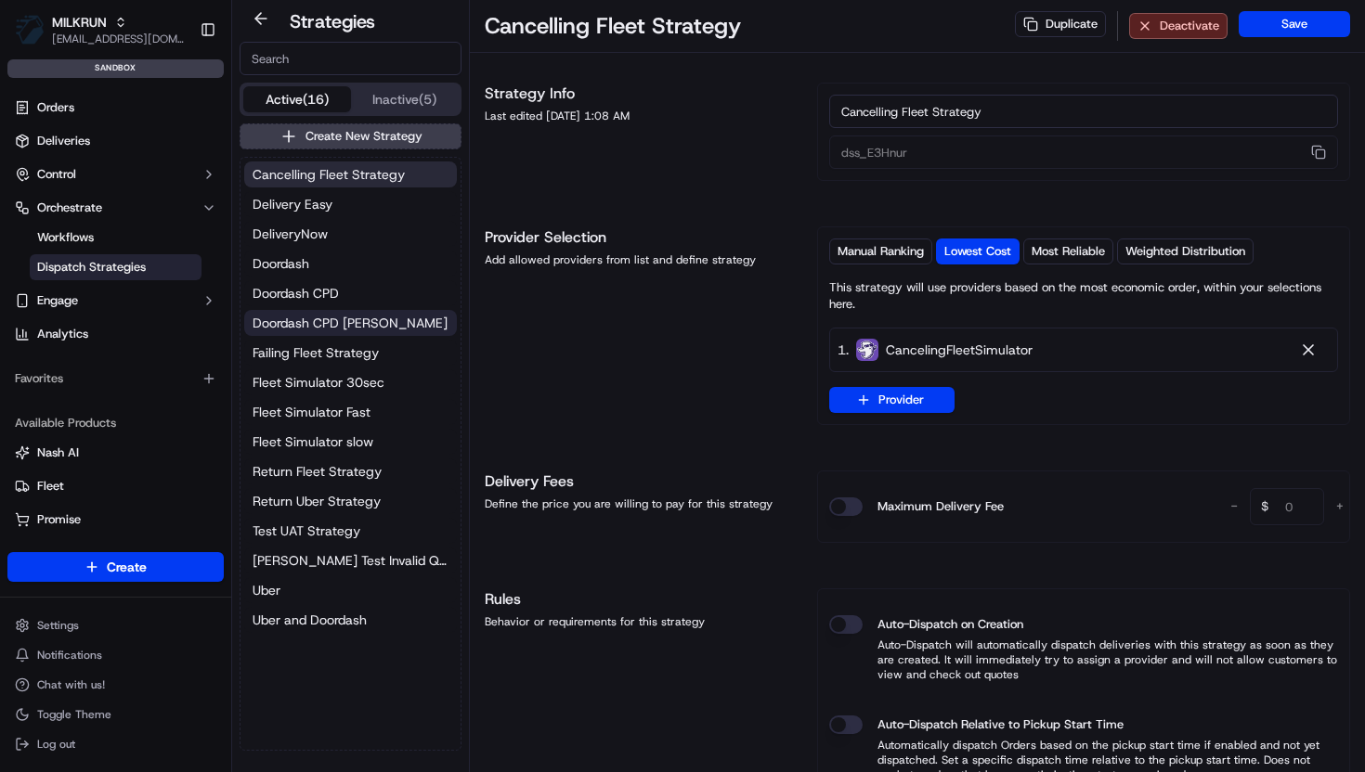
click at [359, 315] on span "Doordash CPD Tony Test" at bounding box center [350, 323] width 195 height 19
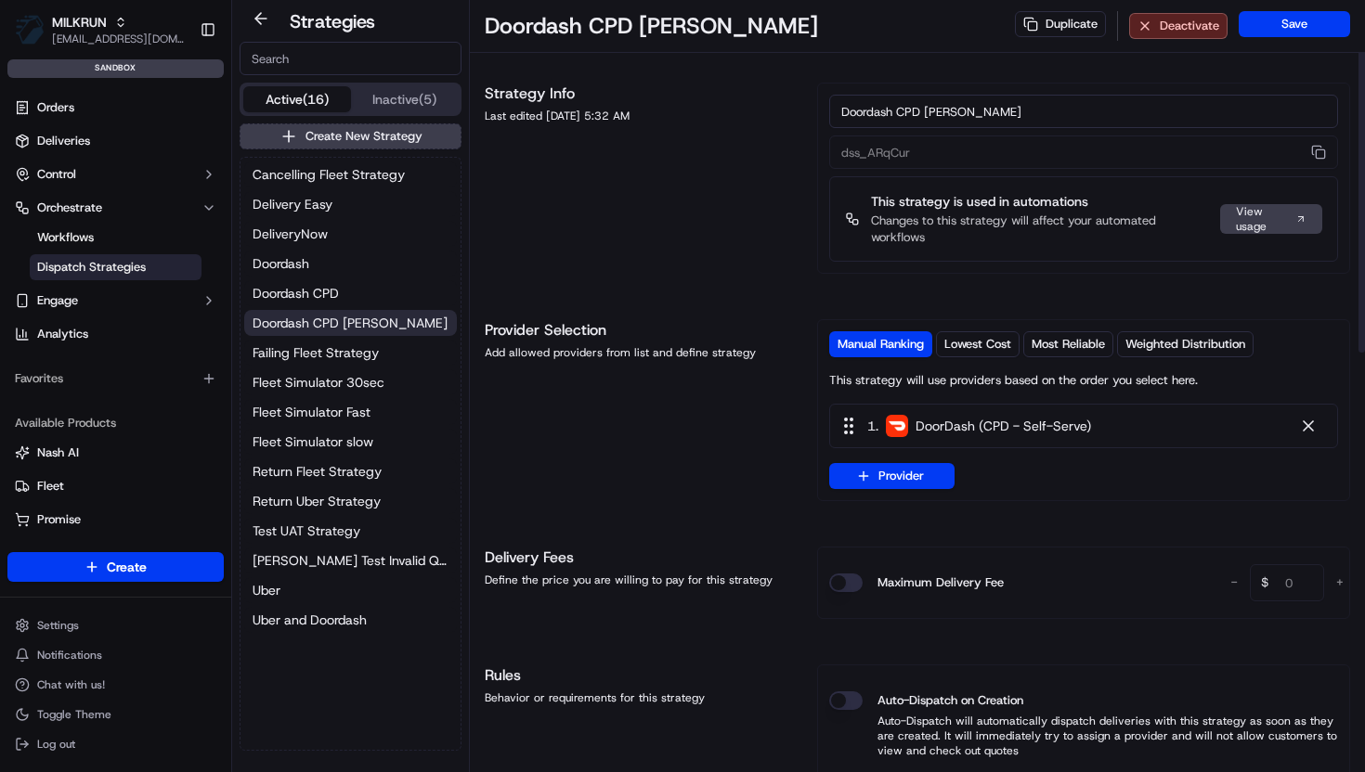
drag, startPoint x: 908, startPoint y: 112, endPoint x: 1036, endPoint y: 112, distance: 128.1
click at [1037, 112] on input "Doordash CPD Tony Test" at bounding box center [1083, 111] width 509 height 33
click at [910, 477] on button "Provider" at bounding box center [891, 476] width 125 height 26
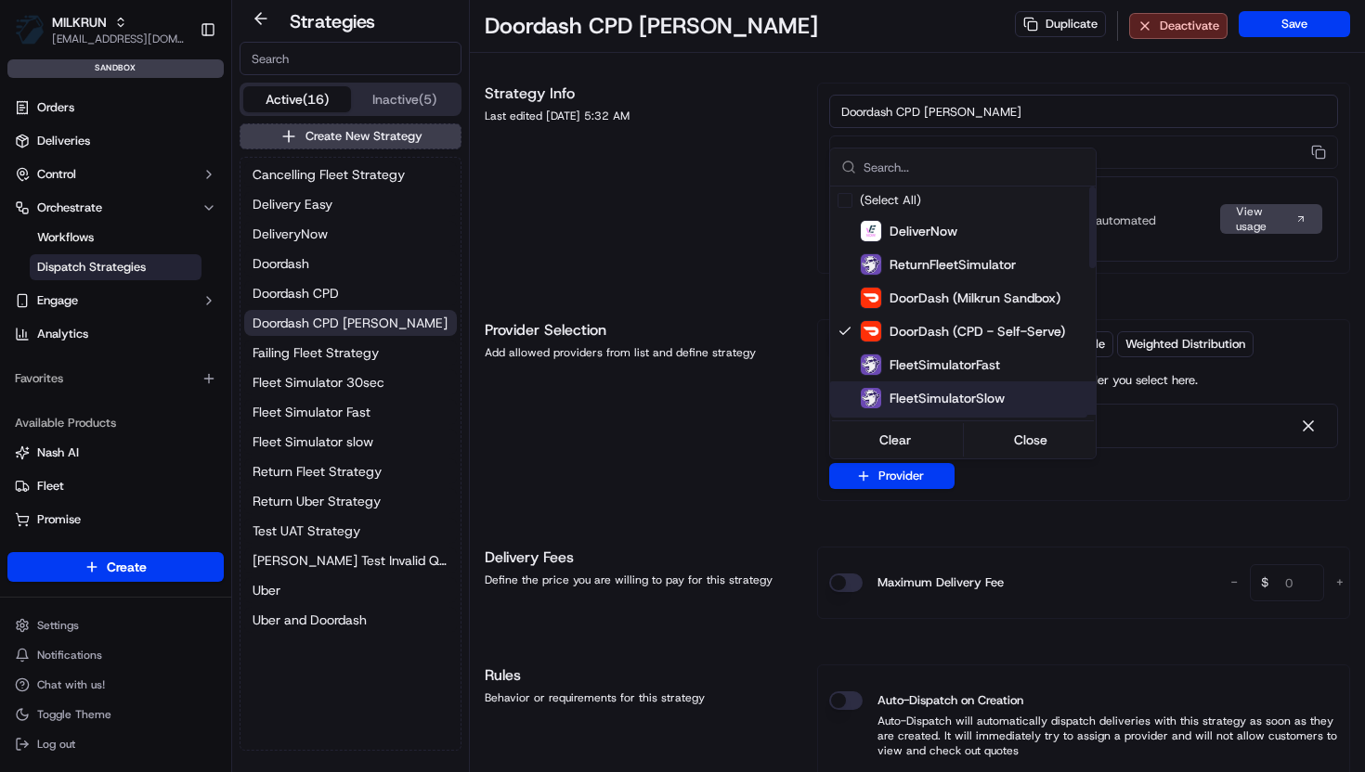
click at [1029, 510] on html "MILKRUN vramasamy3@woolworths.com.au Toggle Sidebar sandbox Orders Deliveries C…" at bounding box center [682, 386] width 1365 height 772
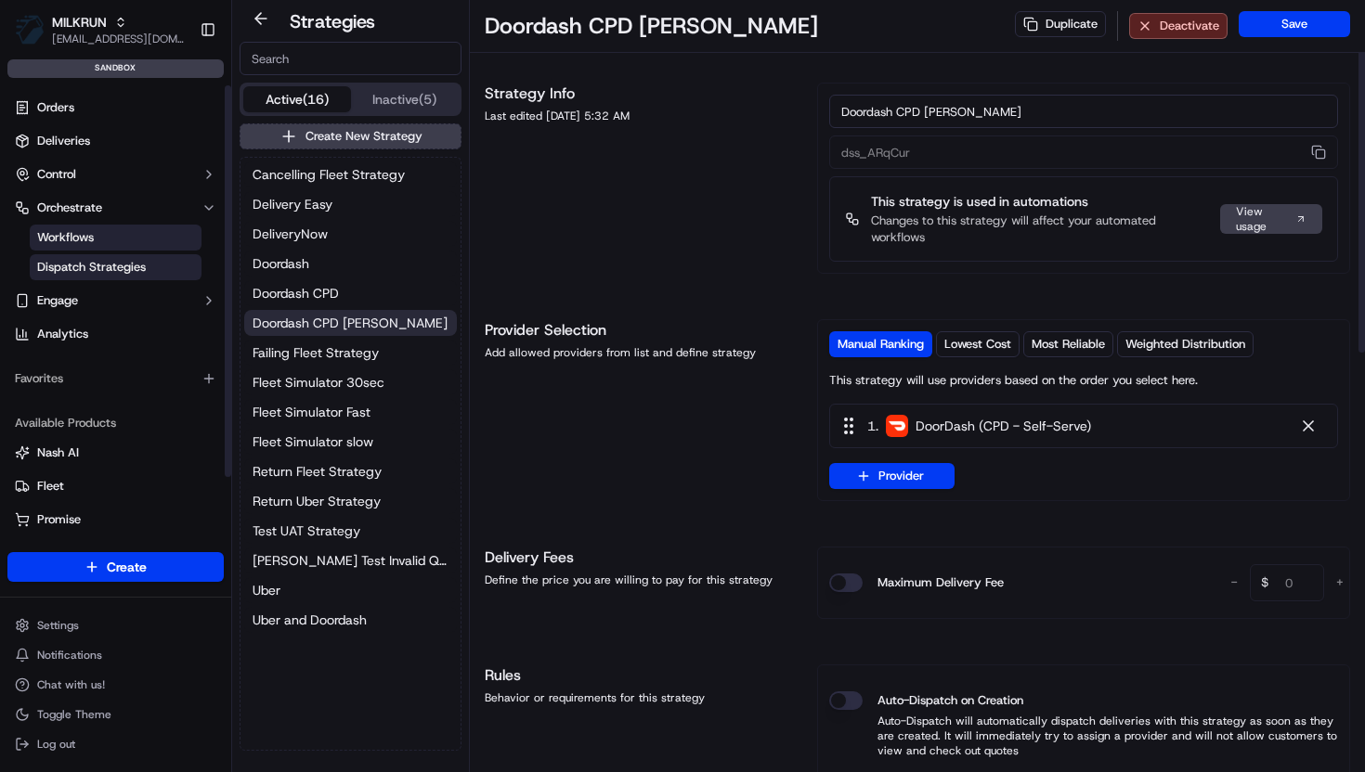
click at [98, 238] on link "Workflows" at bounding box center [116, 238] width 172 height 26
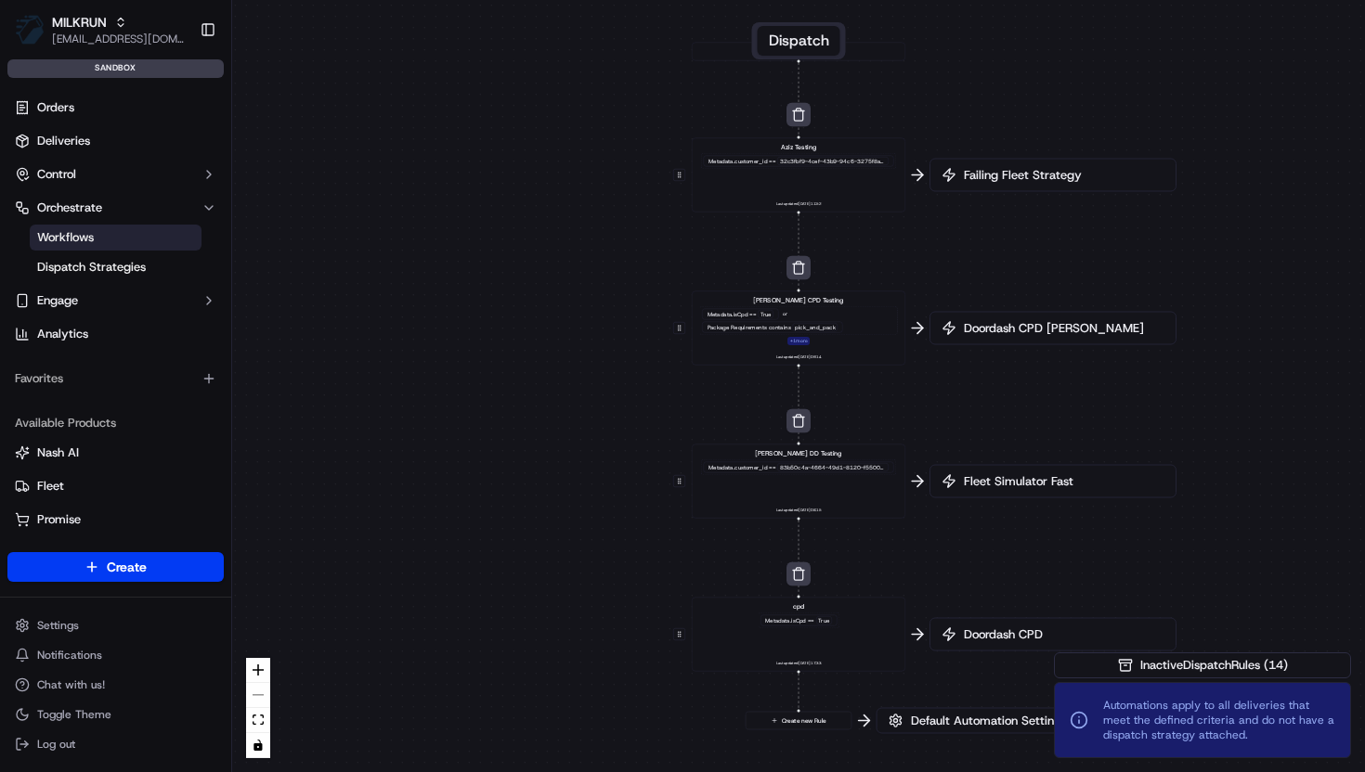
click at [836, 329] on div "Package Requirements contains pick_and_pack" at bounding box center [772, 327] width 141 height 11
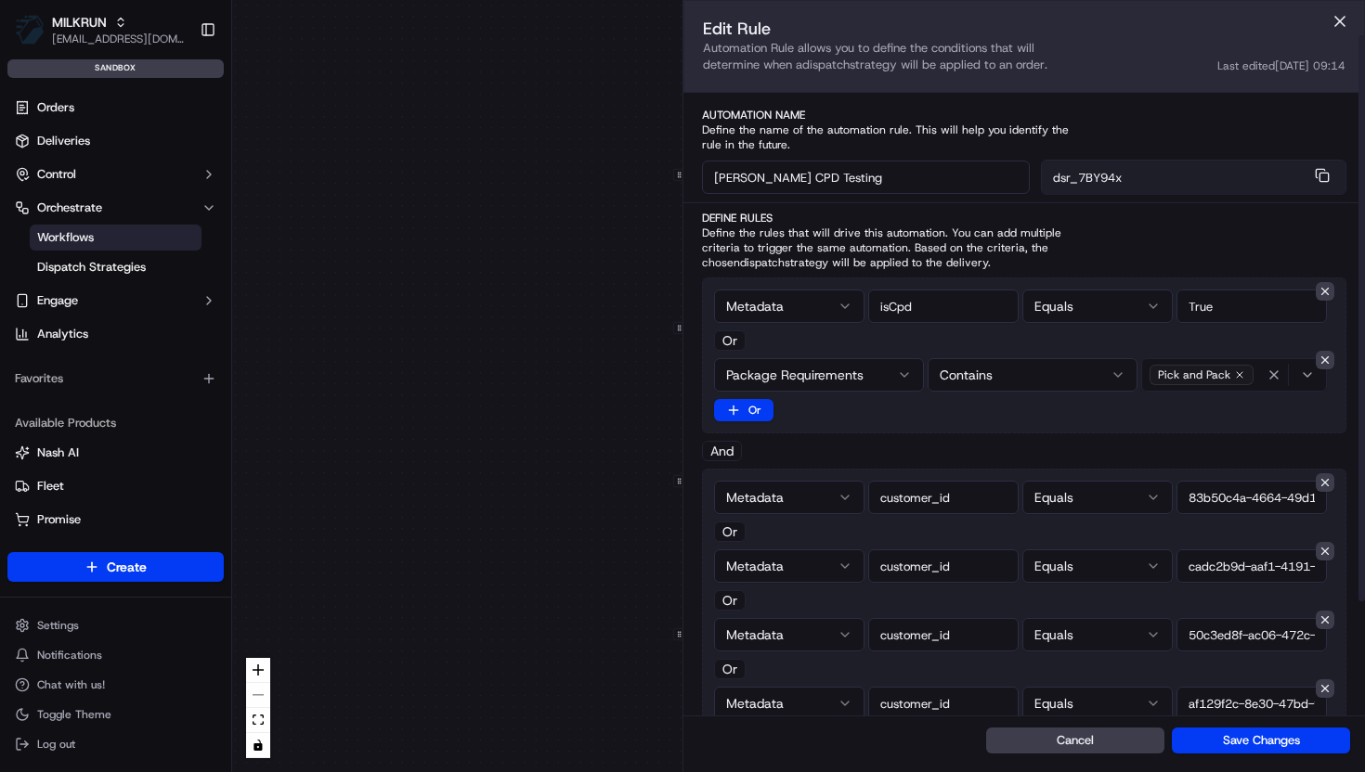
scroll to position [188, 0]
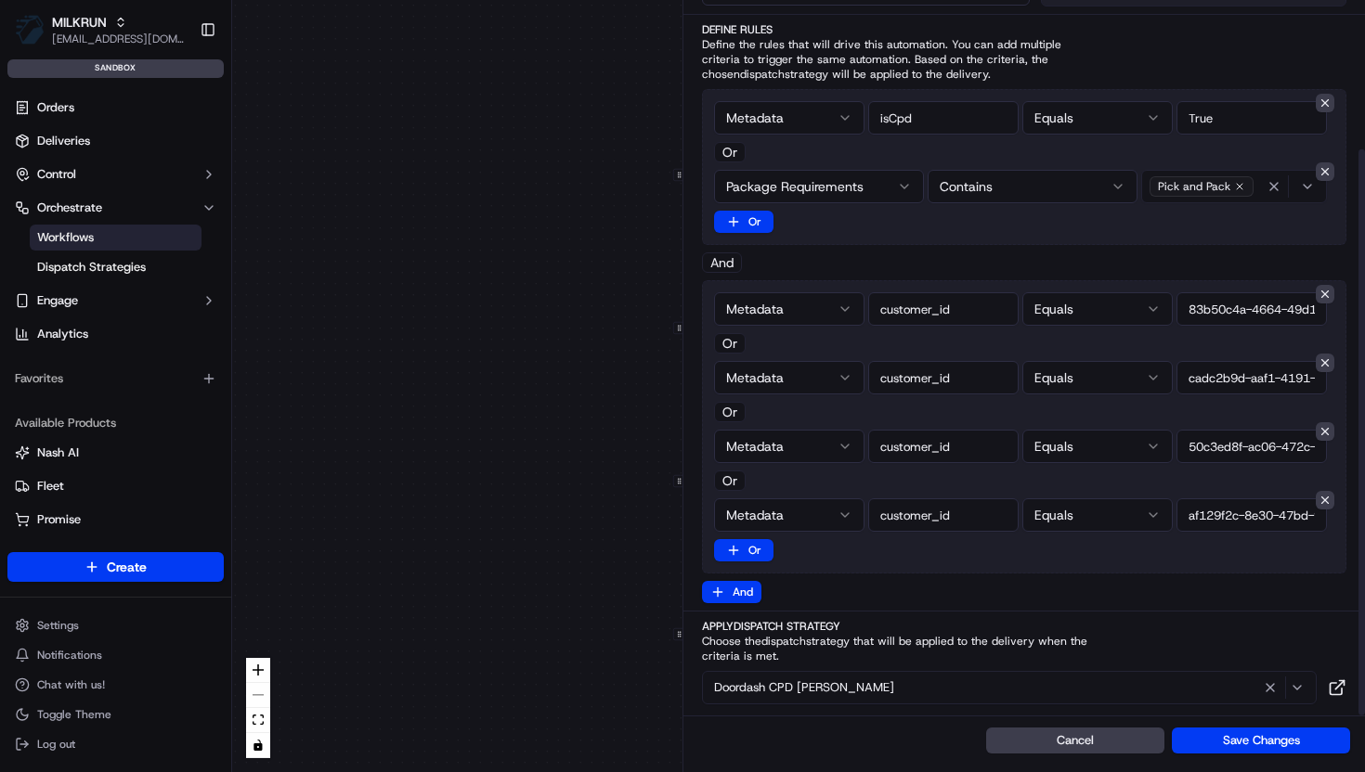
click at [469, 424] on div "0 0 0 0 0 Order / Delivery Received Aziz Testing Metadata .customer_id == 32c3f…" at bounding box center [798, 386] width 1133 height 772
click at [809, 692] on span "Doordash CPD Tony Test" at bounding box center [804, 688] width 180 height 17
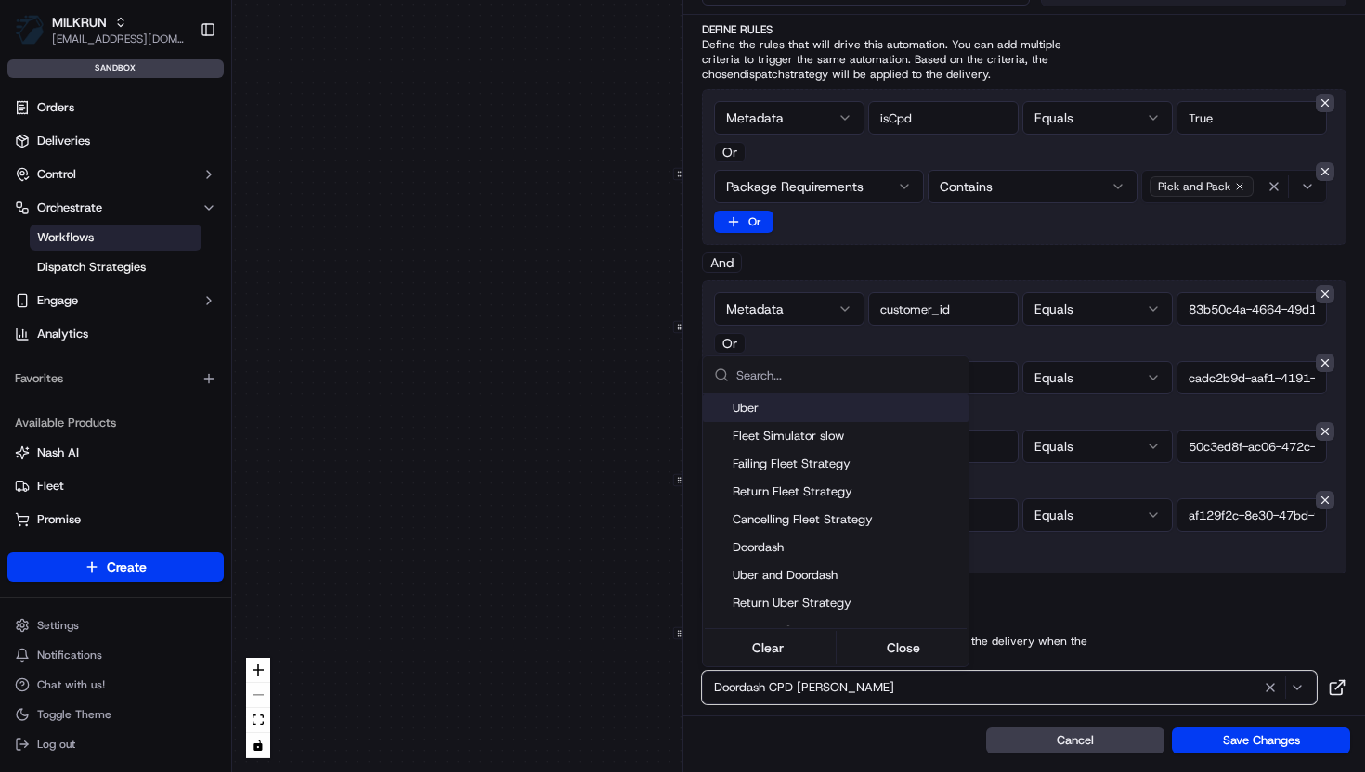
click at [64, 272] on html "MILKRUN vramasamy3@woolworths.com.au Toggle Sidebar sandbox Orders Deliveries C…" at bounding box center [682, 386] width 1365 height 772
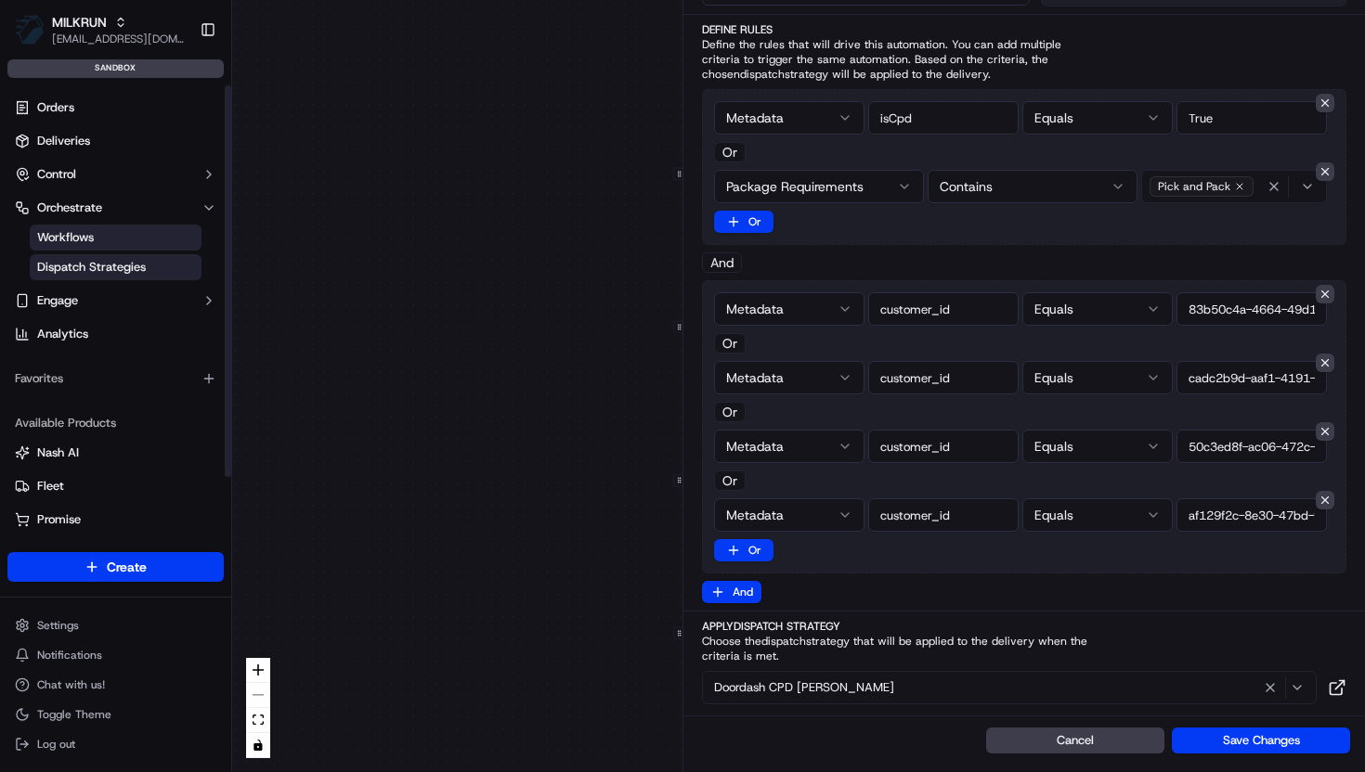
click at [83, 271] on span "Dispatch Strategies" at bounding box center [91, 267] width 109 height 17
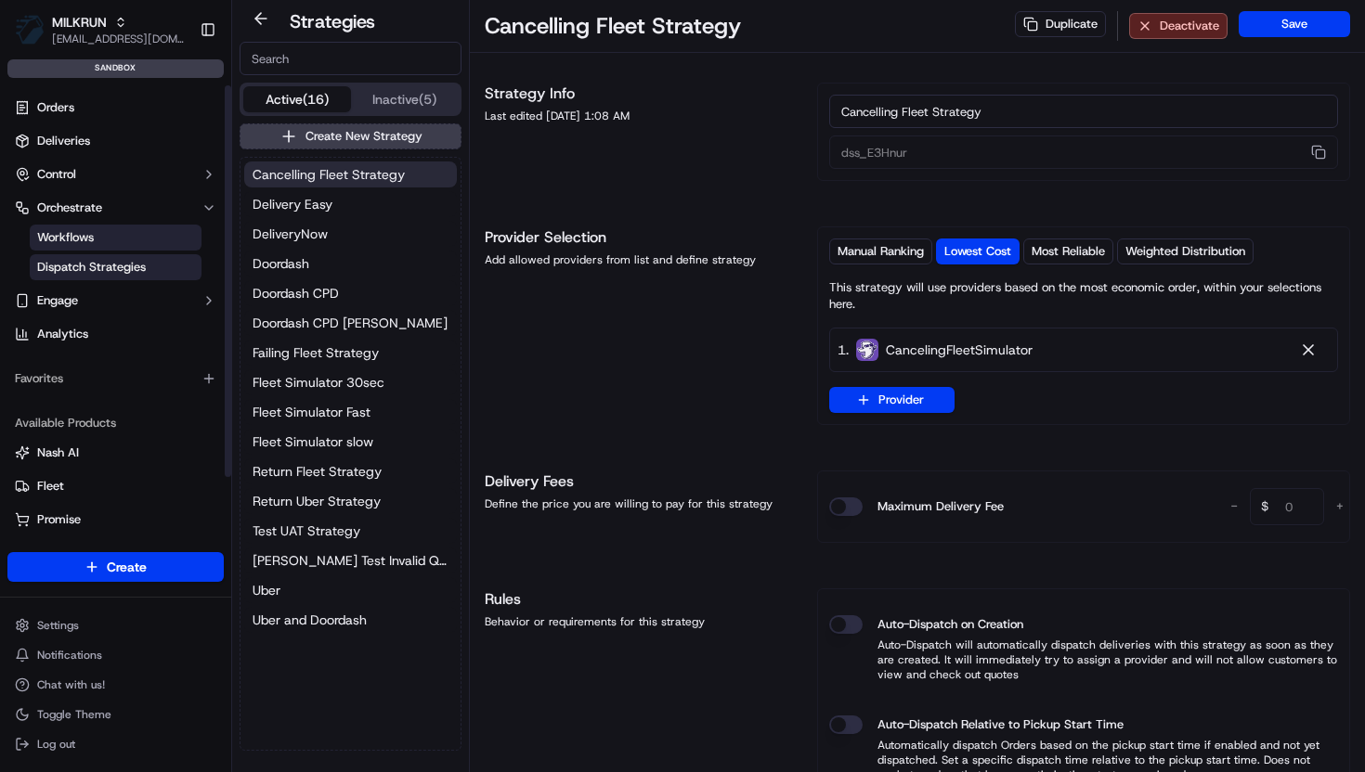
click at [92, 241] on span "Workflows" at bounding box center [65, 237] width 57 height 17
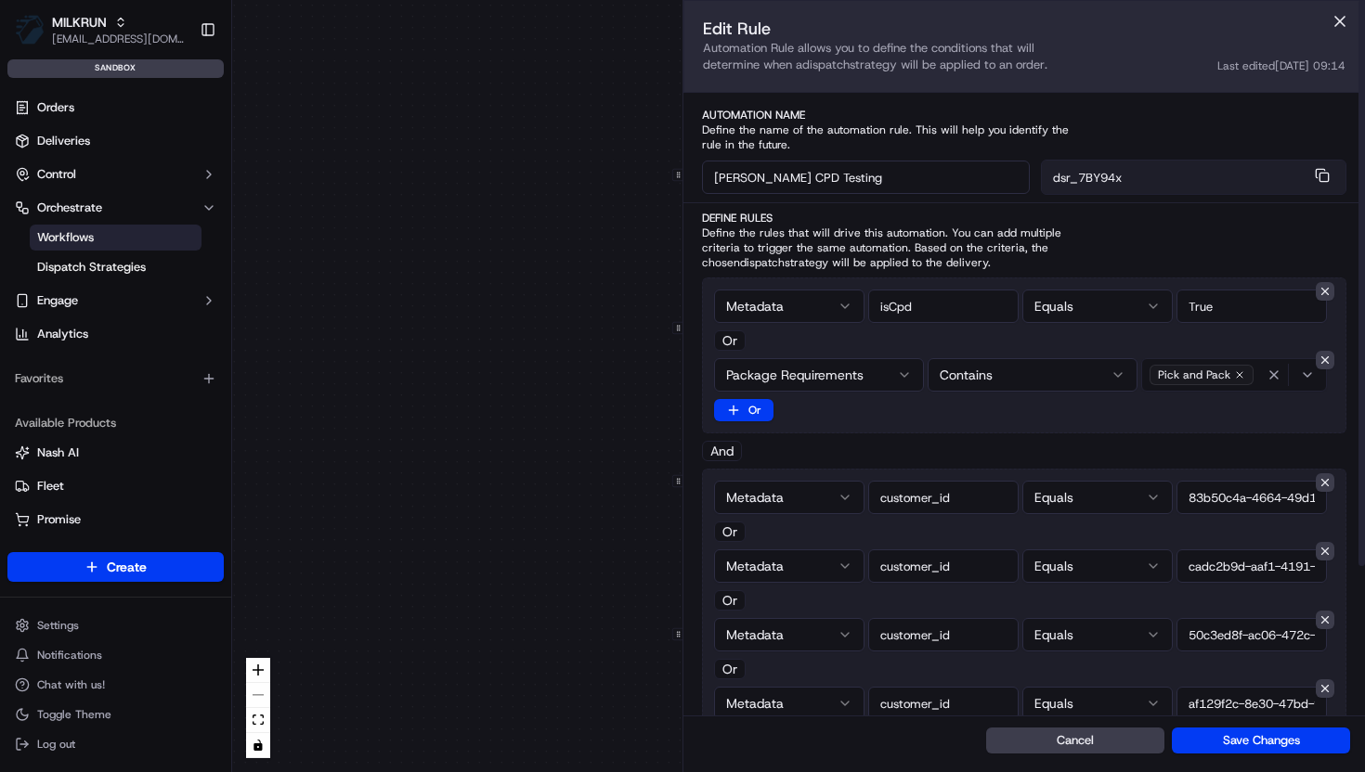
click at [551, 486] on div "0 0 0 0 0 Order / Delivery Received Aziz Testing Metadata .customer_id == 32c3f…" at bounding box center [798, 386] width 1133 height 772
click at [619, 575] on div "0 0 0 0 0 Order / Delivery Received Aziz Testing Metadata .customer_id == 32c3f…" at bounding box center [798, 386] width 1133 height 772
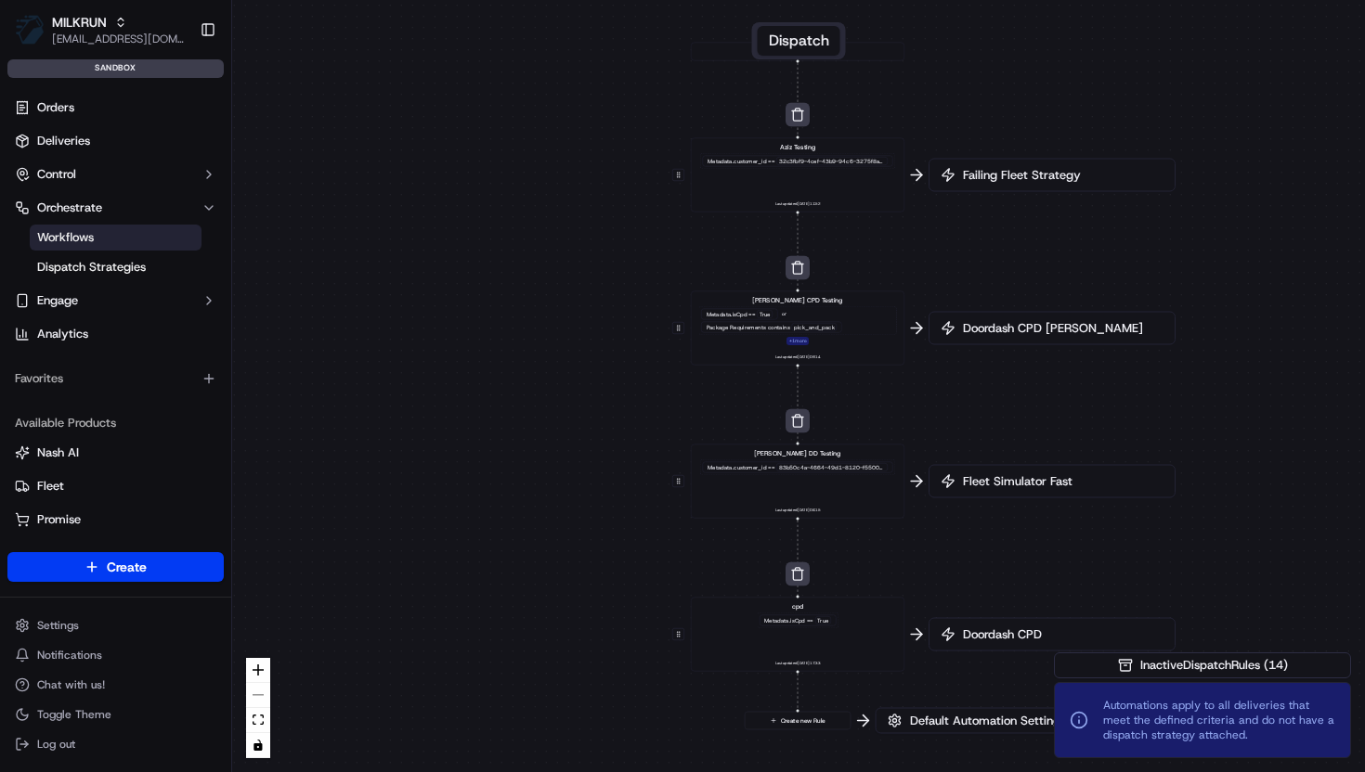
click at [667, 611] on div "0 0 0 0 0 Order / Delivery Received Aziz Testing Metadata .customer_id == 32c3f…" at bounding box center [798, 386] width 1133 height 772
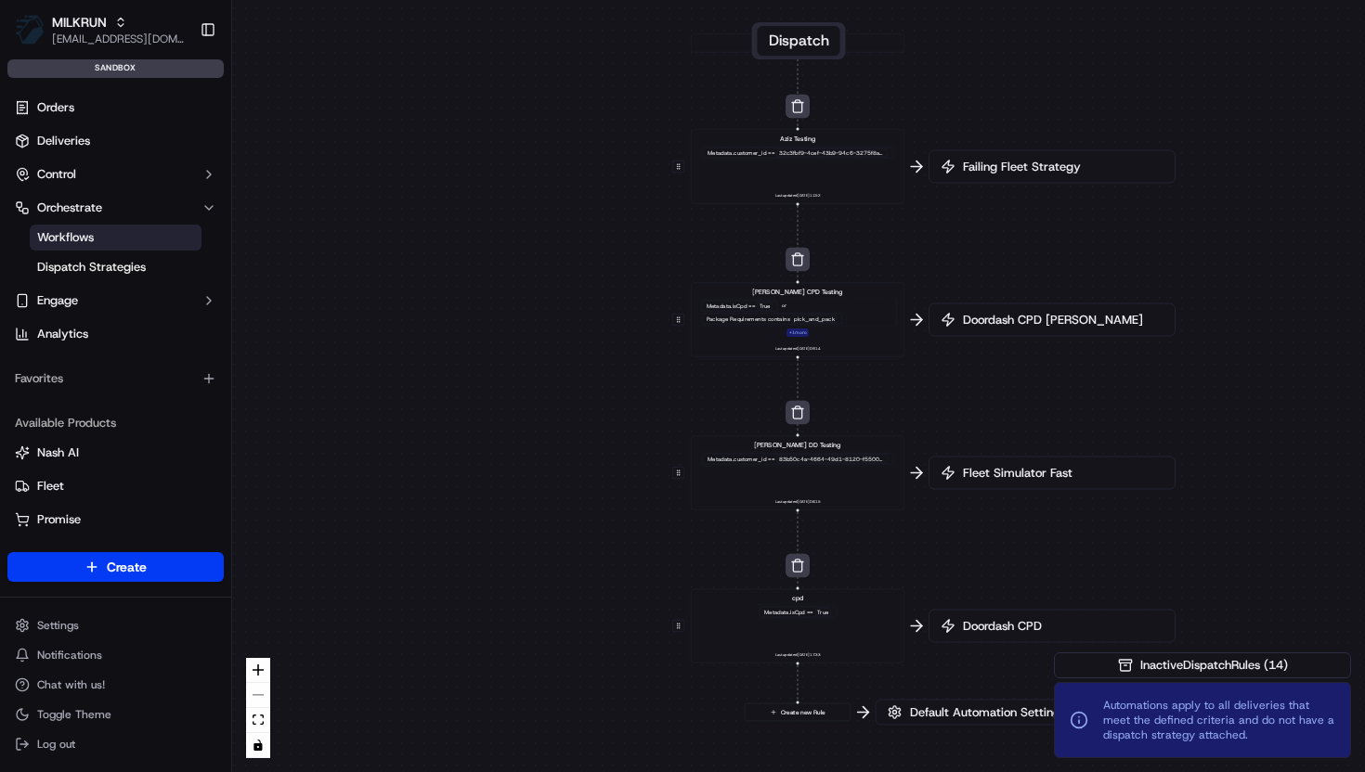
drag, startPoint x: 595, startPoint y: 612, endPoint x: 595, endPoint y: 330, distance: 282.2
click at [595, 330] on div "0 0 0 0 0 Order / Delivery Received Aziz Testing Metadata .customer_id == 32c3f…" at bounding box center [798, 386] width 1133 height 772
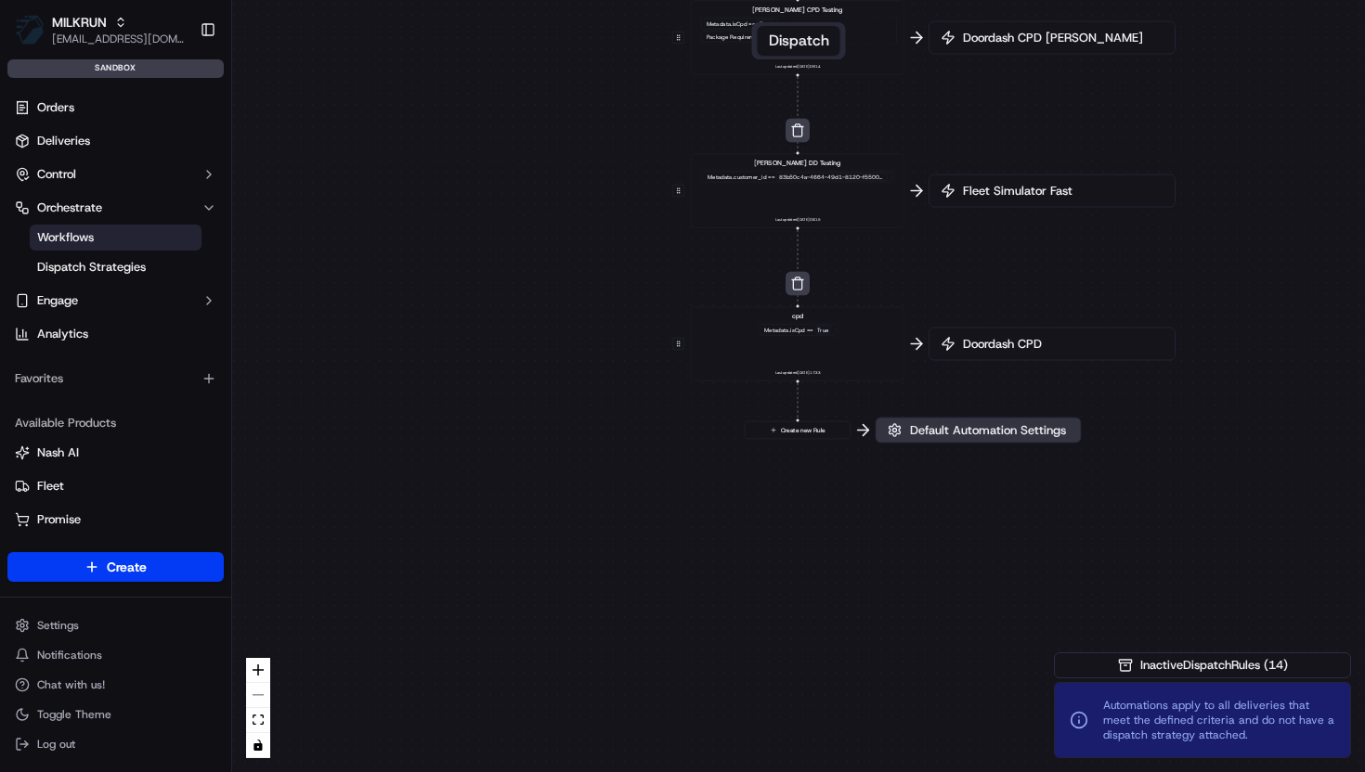
click at [961, 434] on span "Default Automation Settings" at bounding box center [987, 430] width 163 height 17
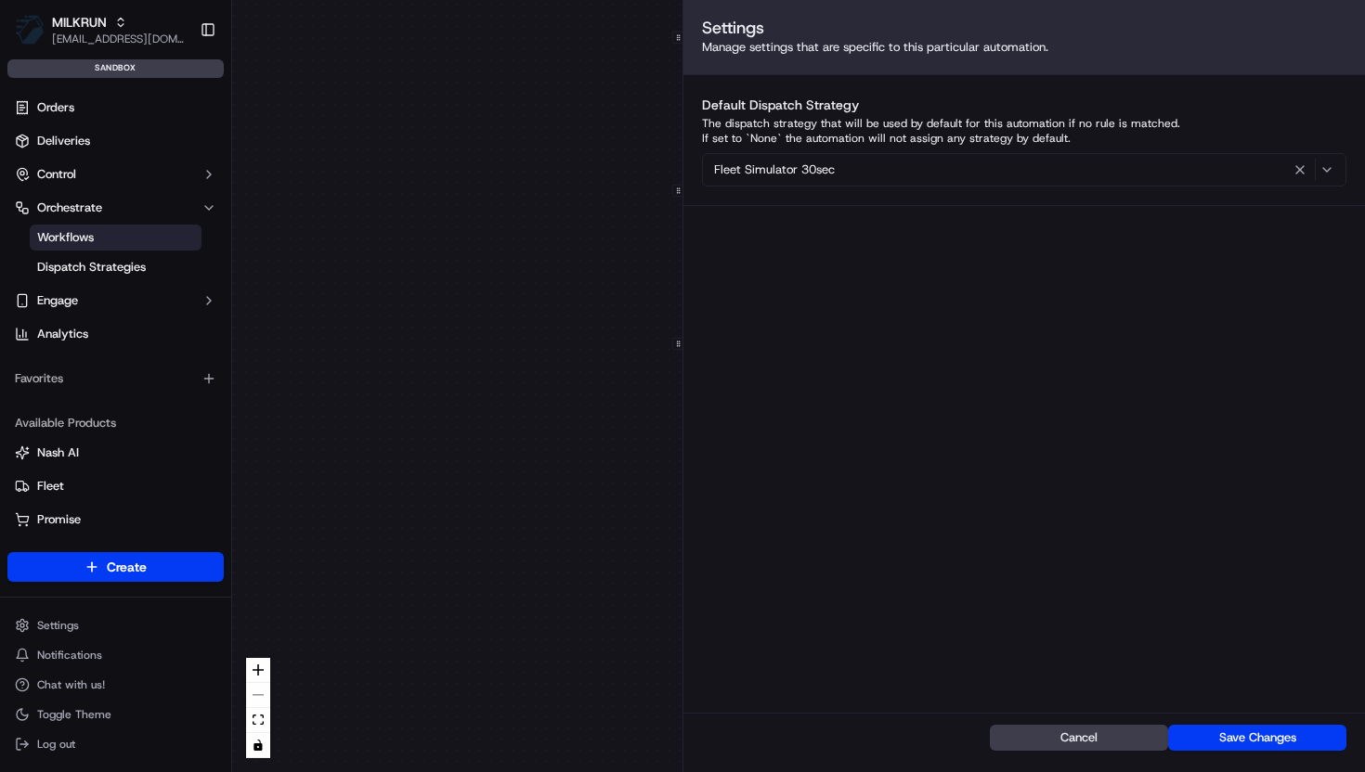
click at [935, 170] on div "Fleet Simulator 30sec" at bounding box center [1024, 170] width 635 height 22
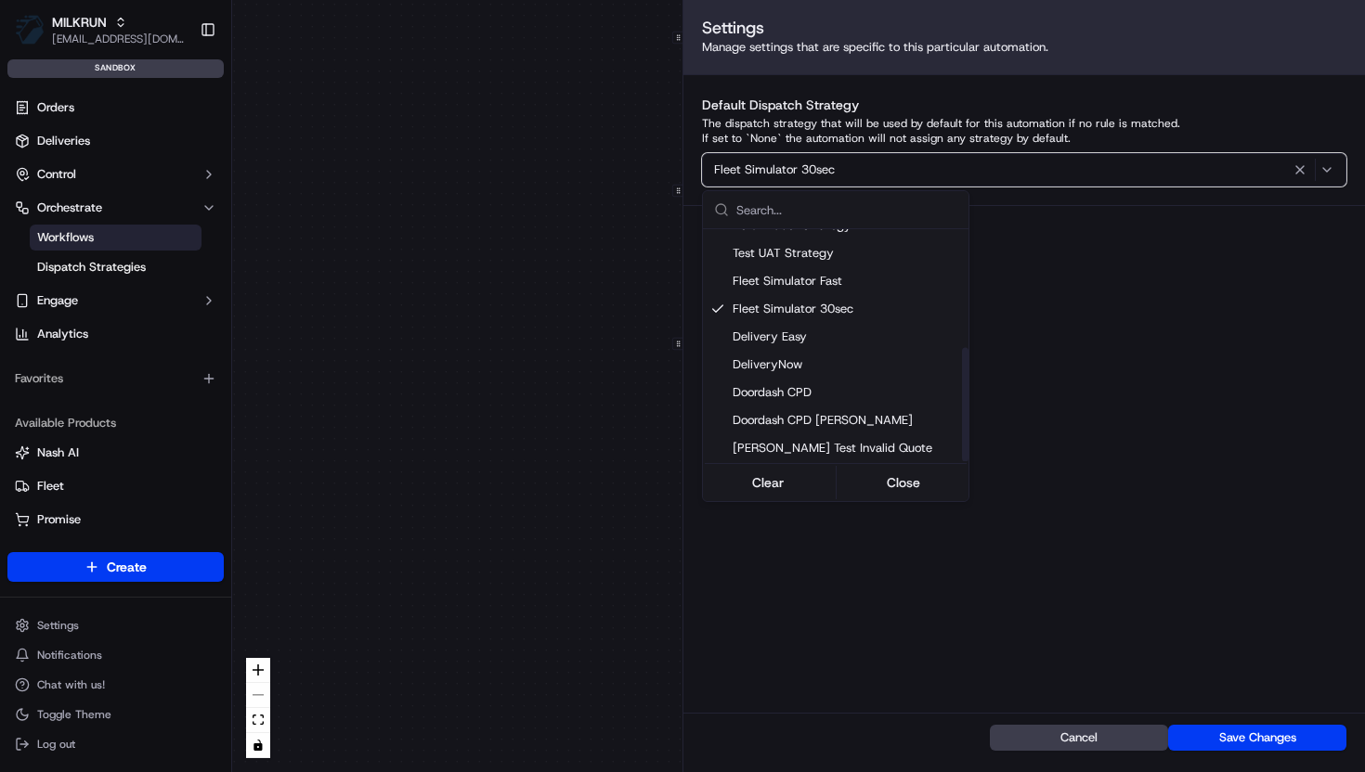
scroll to position [241, 0]
click at [857, 419] on span "Doordash CPD Tony Test" at bounding box center [847, 419] width 228 height 17
click at [1240, 525] on html "MILKRUN vramasamy3@woolworths.com.au Toggle Sidebar sandbox Orders Deliveries C…" at bounding box center [682, 386] width 1365 height 772
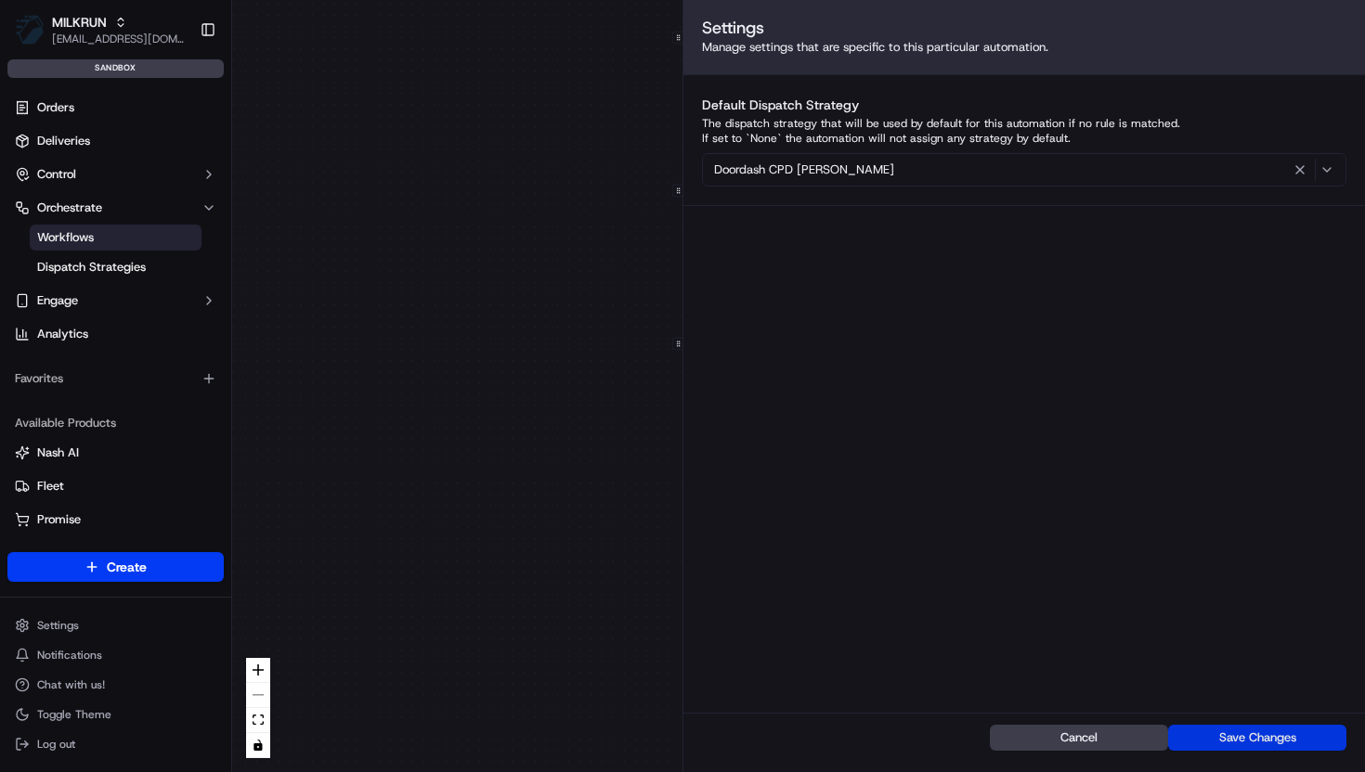
click at [1241, 733] on button "Save Changes" at bounding box center [1257, 738] width 178 height 26
click at [524, 464] on div "0 0 0 0 0 Order / Delivery Received Aziz Testing Metadata .customer_id == 32c3f…" at bounding box center [798, 386] width 1133 height 772
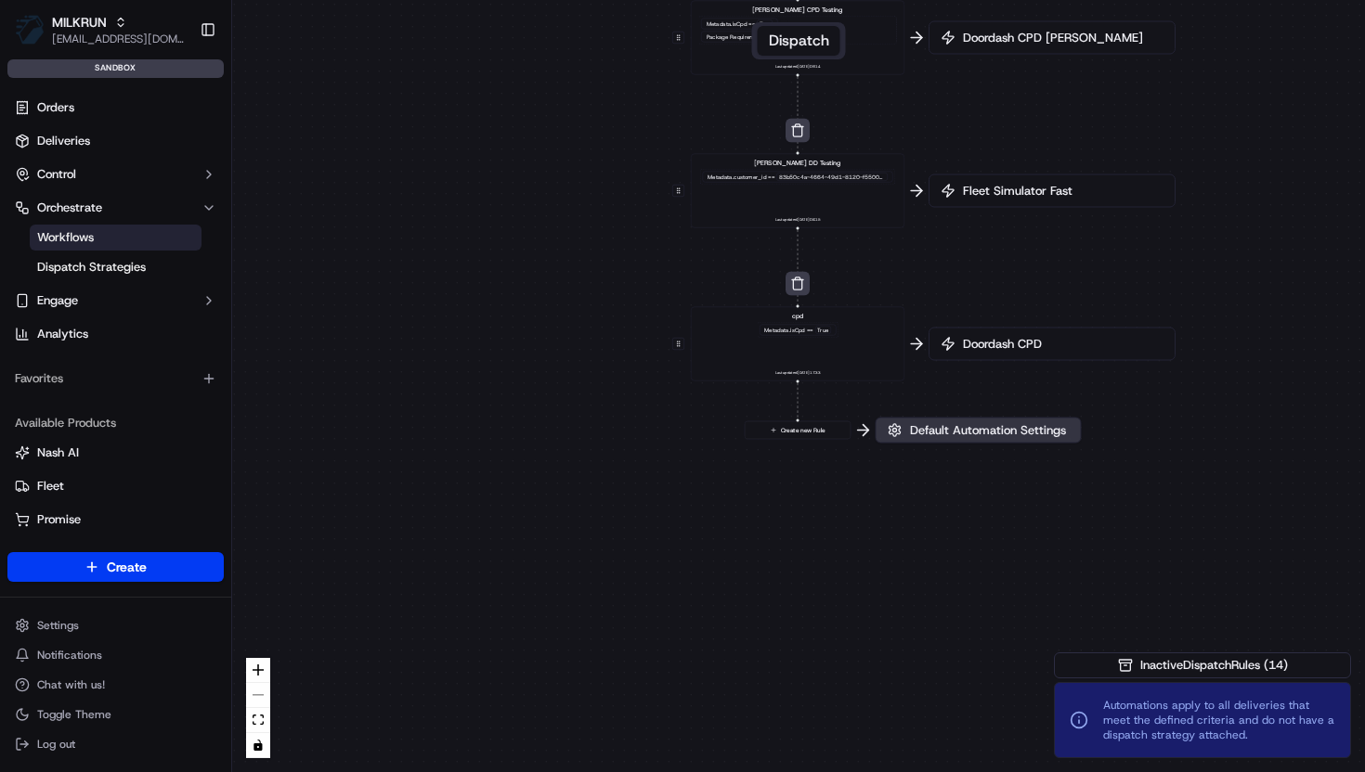
click at [971, 424] on span "Default Automation Settings" at bounding box center [987, 430] width 163 height 17
click at [971, 424] on div "0 0 0 0 0 Order / Delivery Received Aziz Testing Metadata .customer_id == 32c3f…" at bounding box center [798, 386] width 1133 height 772
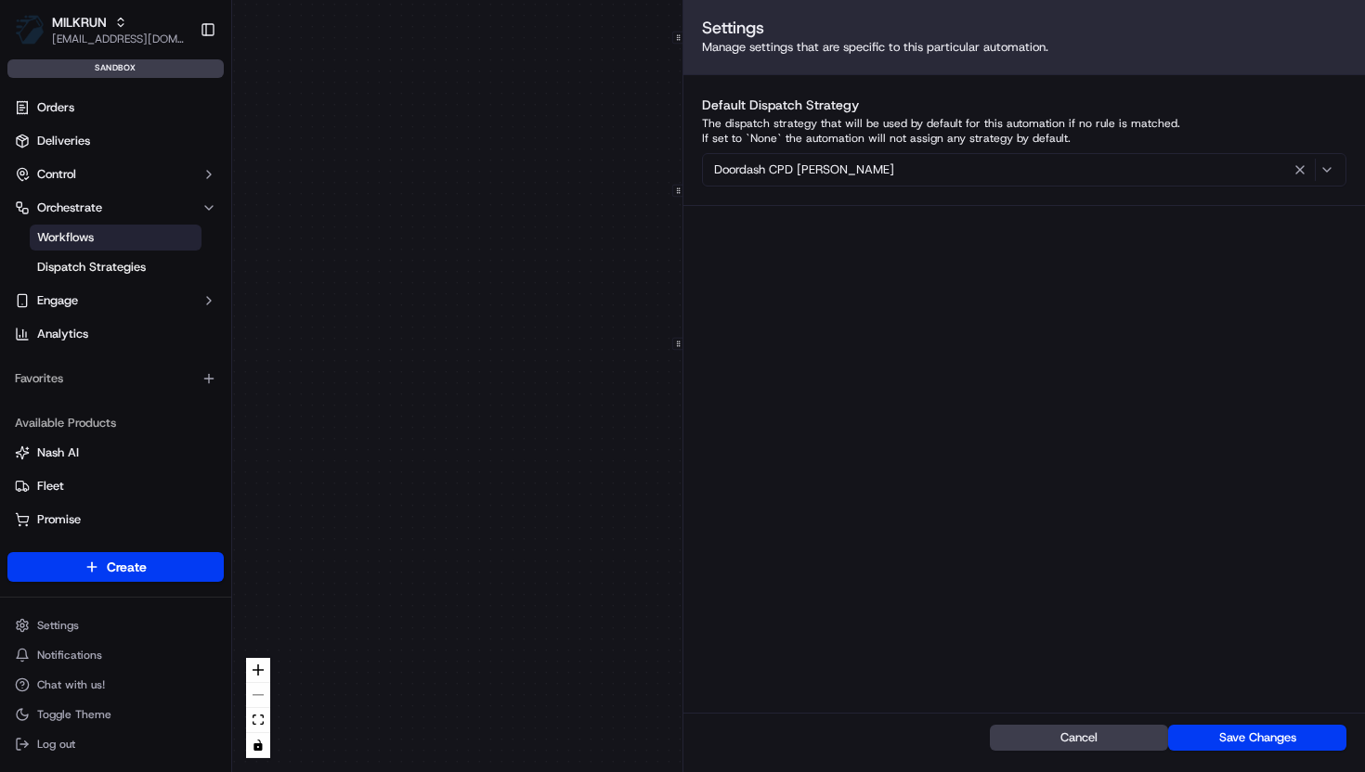
click at [448, 439] on div "0 0 0 0 0 Order / Delivery Received Aziz Testing Metadata .customer_id == 32c3f…" at bounding box center [798, 386] width 1133 height 772
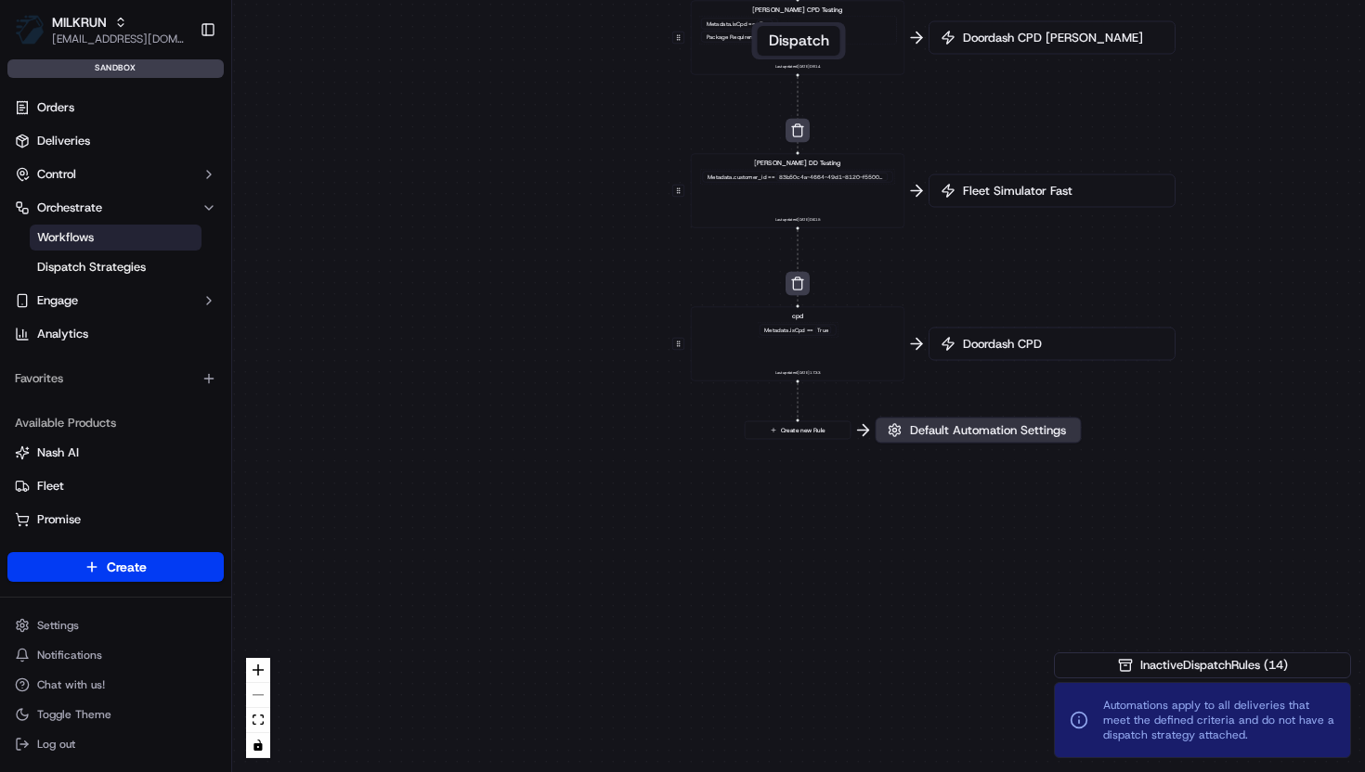
click at [984, 436] on span "Default Automation Settings" at bounding box center [987, 430] width 163 height 17
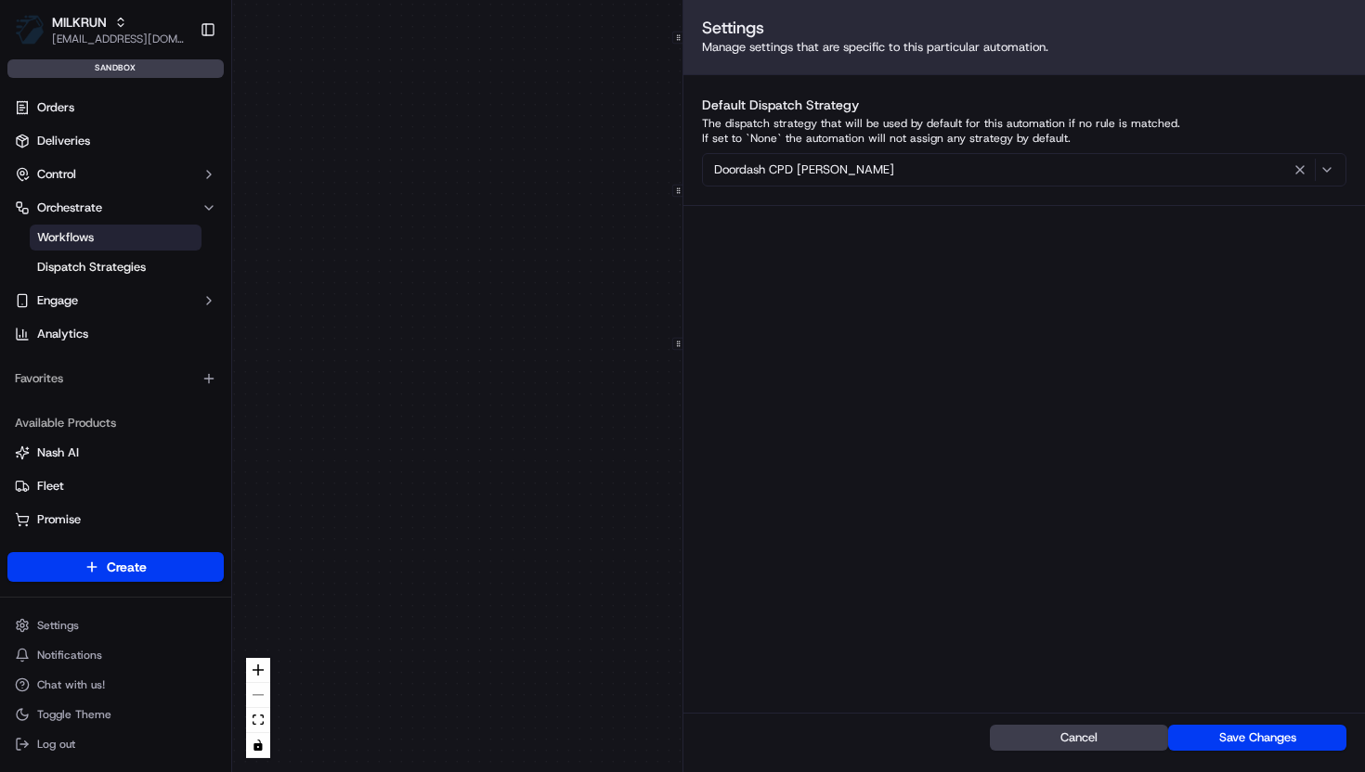
click at [953, 176] on div "Doordash CPD Tony Test" at bounding box center [1024, 170] width 635 height 22
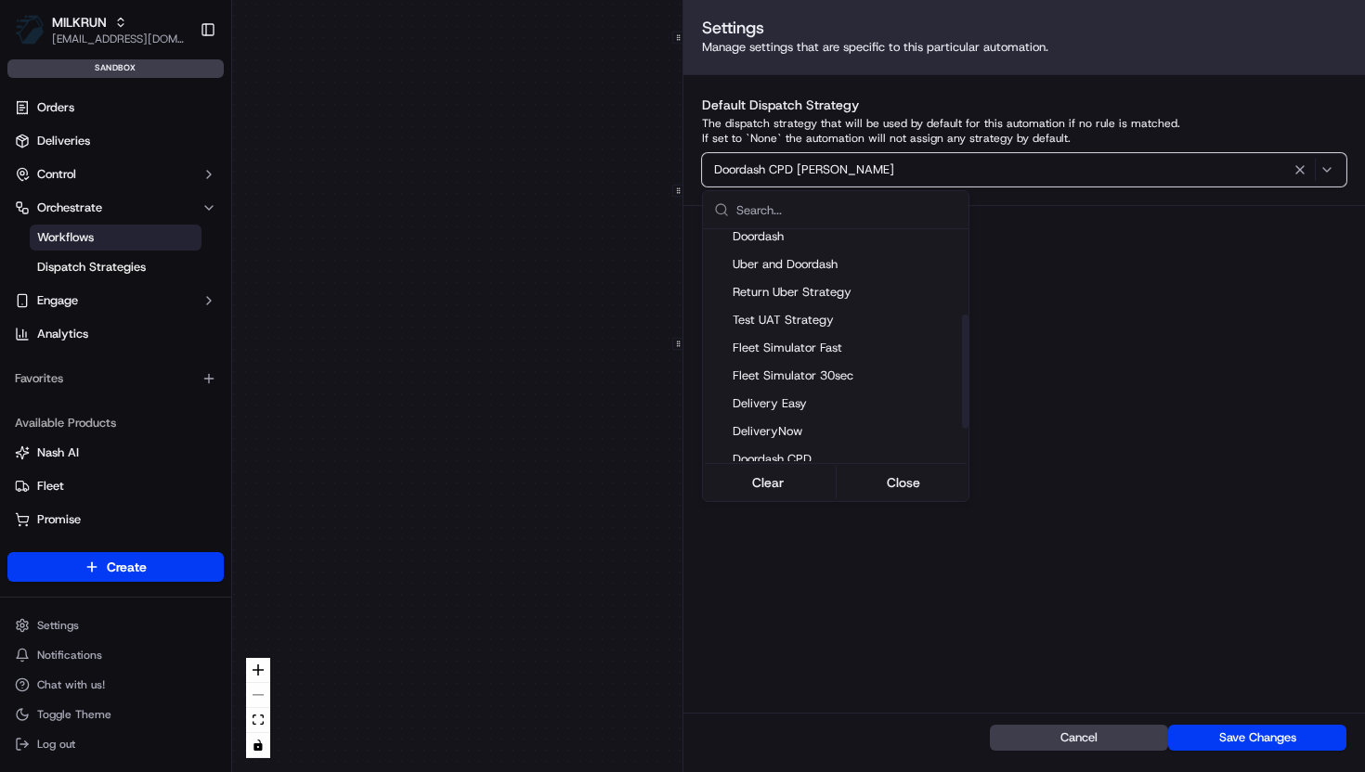
scroll to position [180, 0]
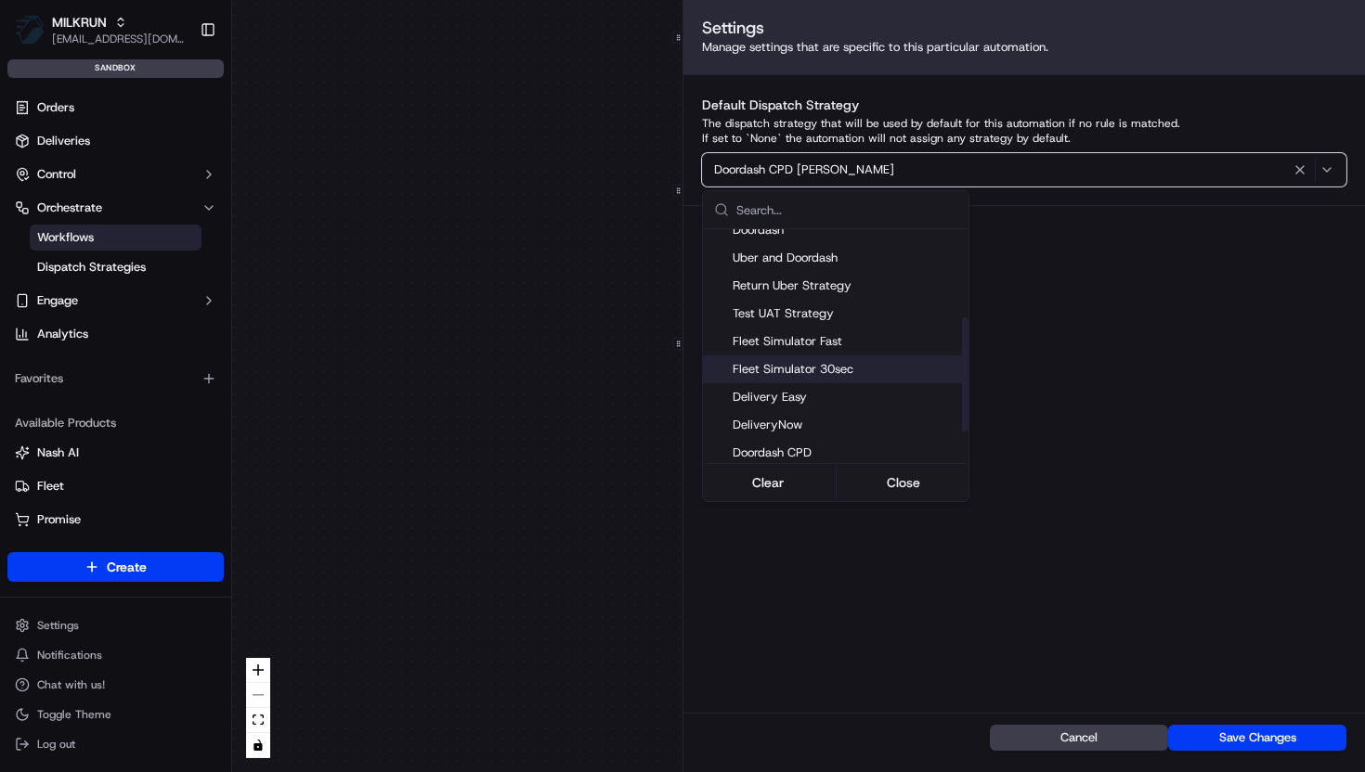
click at [842, 374] on span "Fleet Simulator 30sec" at bounding box center [847, 369] width 228 height 17
click at [1057, 570] on html "MILKRUN vramasamy3@woolworths.com.au Toggle Sidebar sandbox Orders Deliveries C…" at bounding box center [682, 386] width 1365 height 772
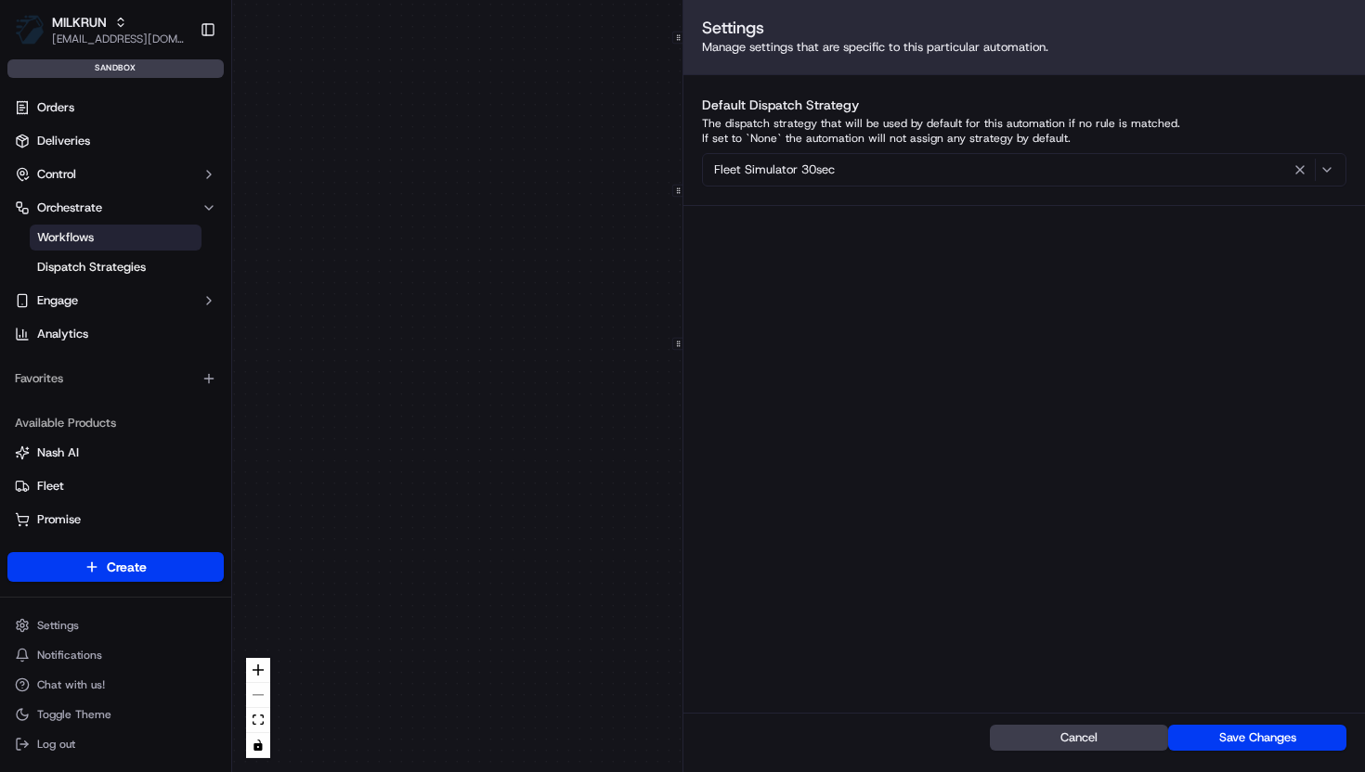
click at [1255, 737] on button "Save Changes" at bounding box center [1257, 738] width 178 height 26
click at [595, 343] on div "0 0 0 0 0 Order / Delivery Received Aziz Testing Metadata .customer_id == 32c3f…" at bounding box center [798, 386] width 1133 height 772
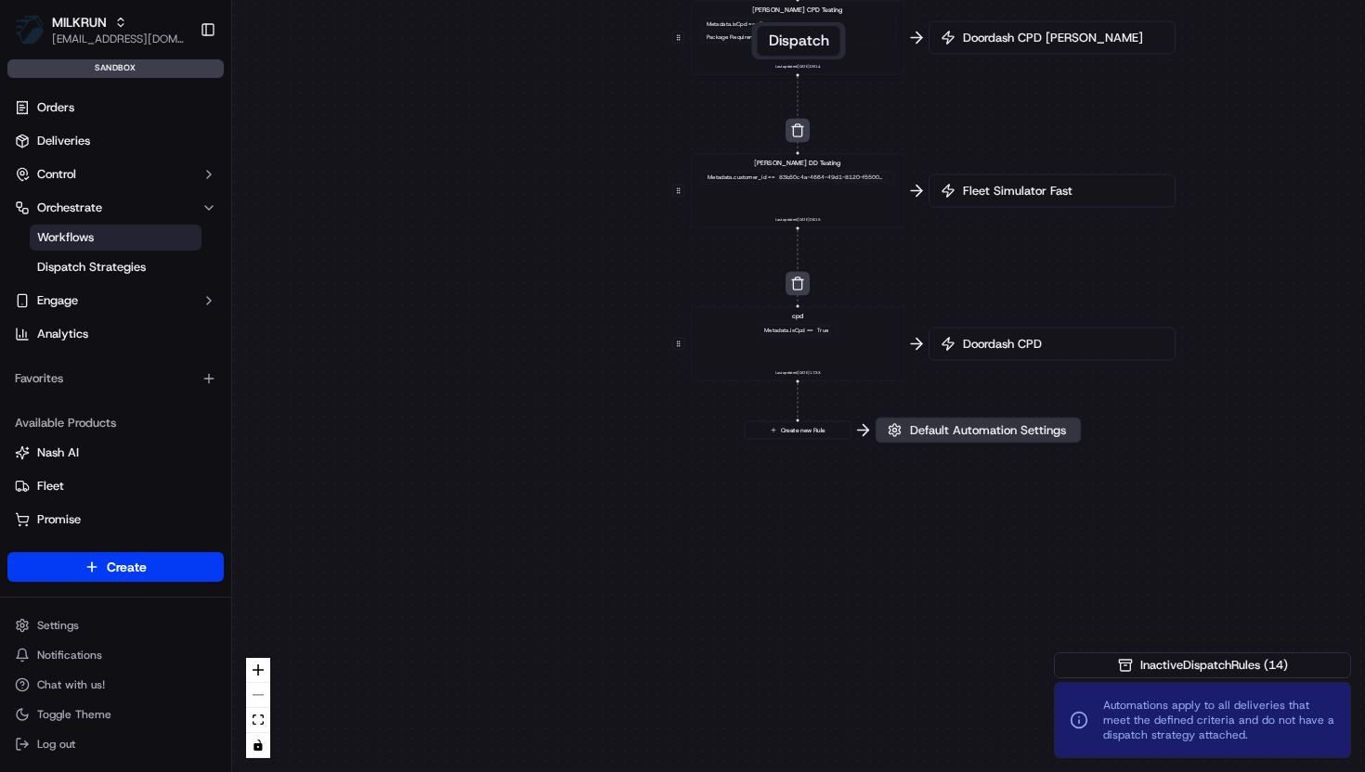
click at [986, 441] on button "Default Automation Settings" at bounding box center [978, 431] width 206 height 26
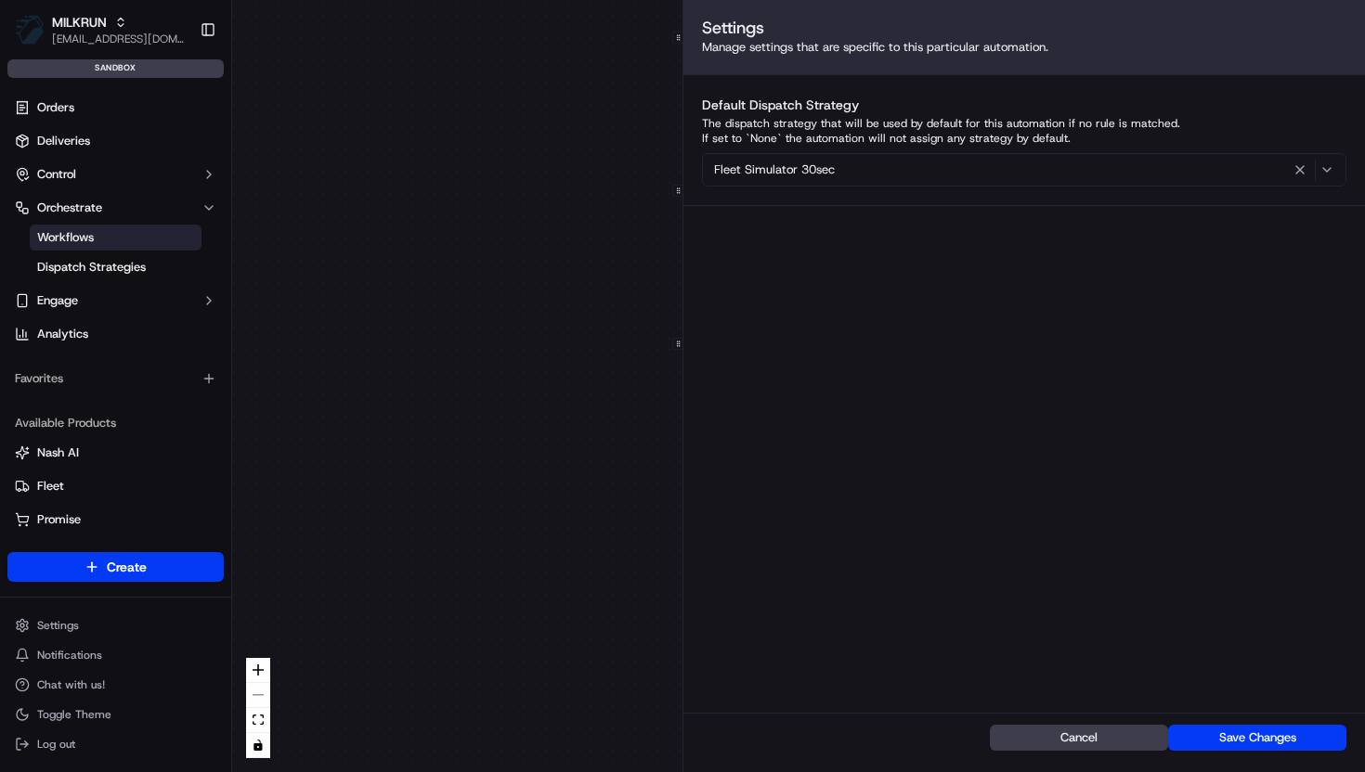
click at [561, 443] on div "0 0 0 0 0 Order / Delivery Received Aziz Testing Metadata .customer_id == 32c3f…" at bounding box center [798, 386] width 1133 height 772
